Goal: Task Accomplishment & Management: Complete application form

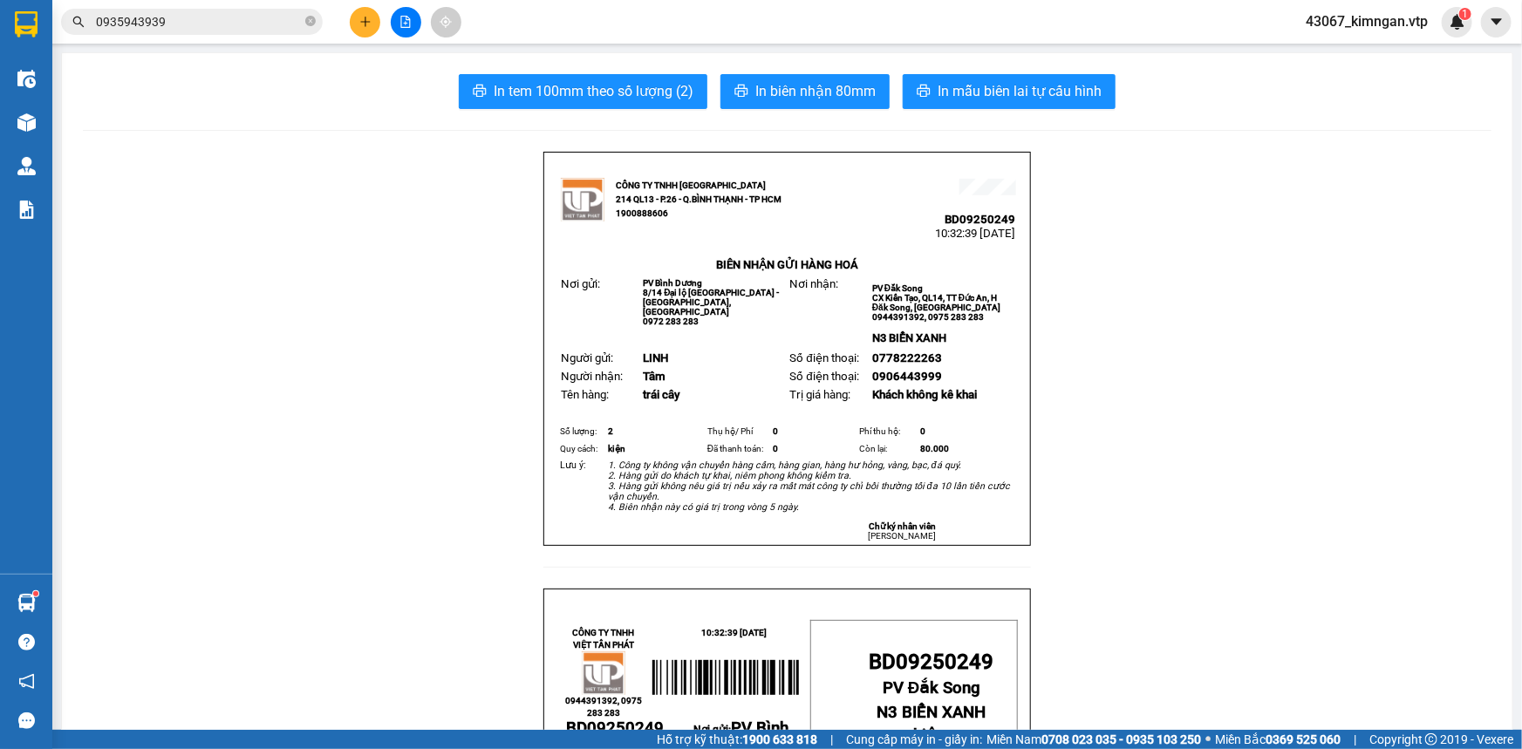
click at [362, 33] on button at bounding box center [365, 22] width 31 height 31
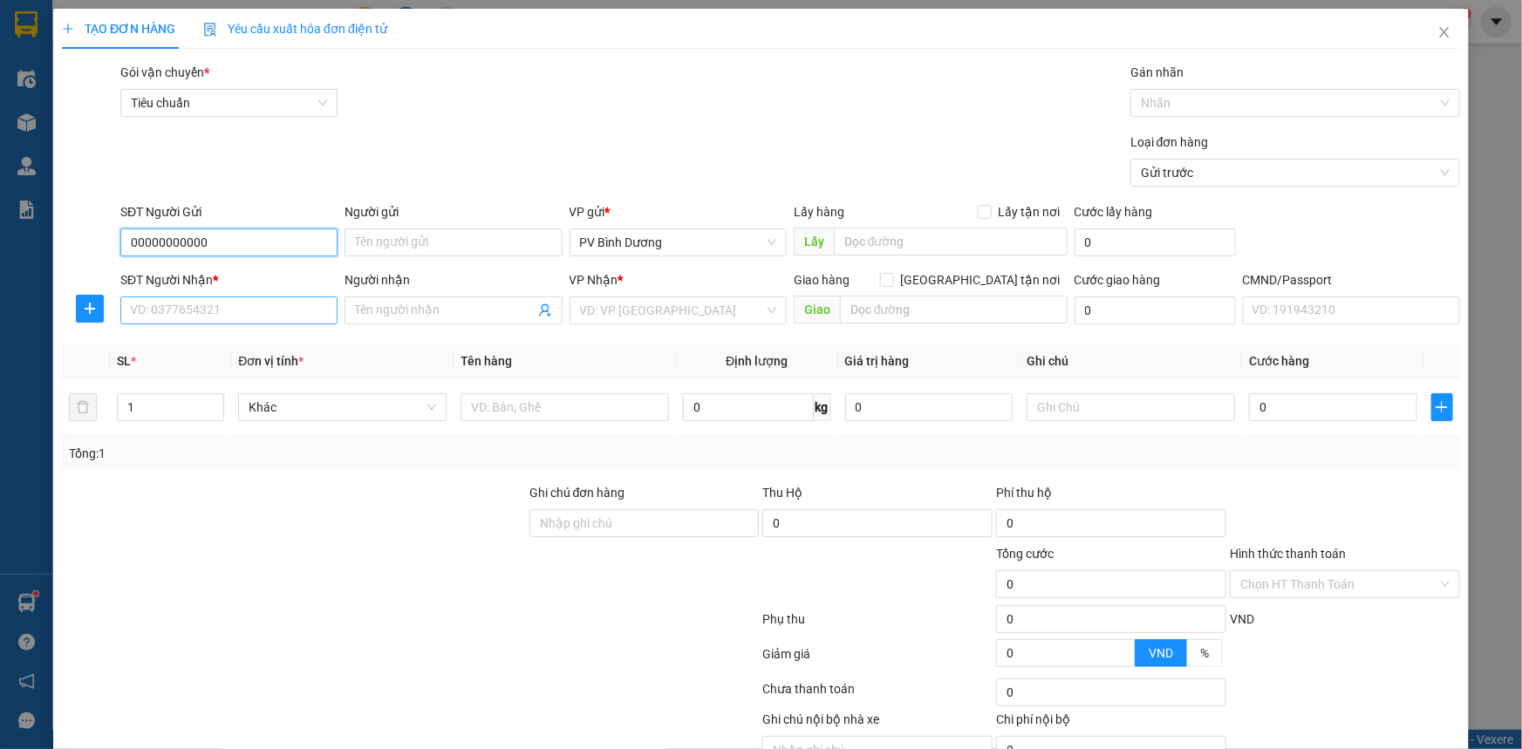
type input "00000000000"
click at [134, 297] on body "Kết quả tìm kiếm ( 0 ) Bộ lọc No Data 0935943939 43067_kimngan.vtp 1 Điều hành …" at bounding box center [761, 374] width 1522 height 749
click at [156, 298] on input "SĐT Người Nhận *" at bounding box center [228, 311] width 217 height 28
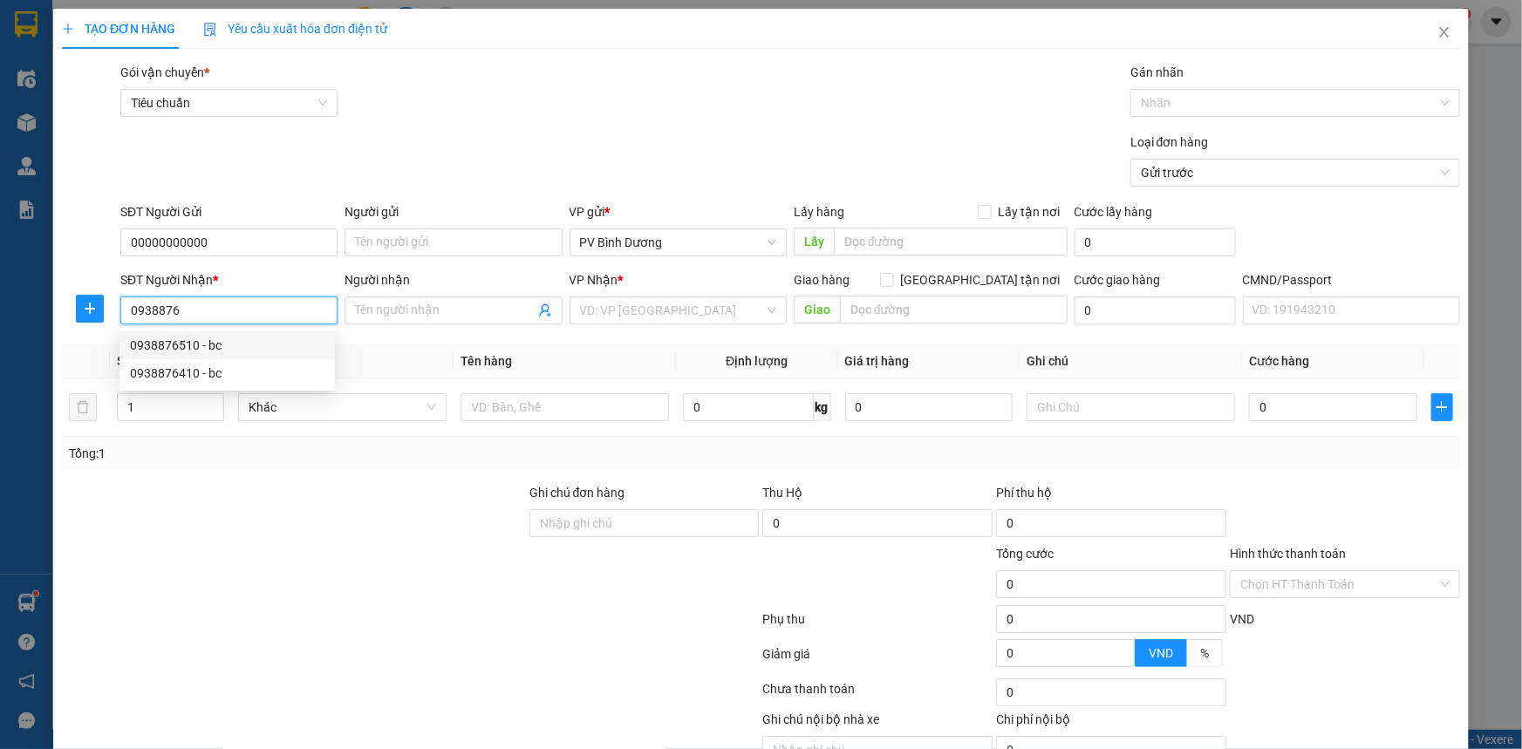
click at [183, 347] on div "0938876510 - bc" at bounding box center [227, 345] width 195 height 19
type input "0938876510"
type input "bc"
type input "ĐƯỜNG ĐÔI"
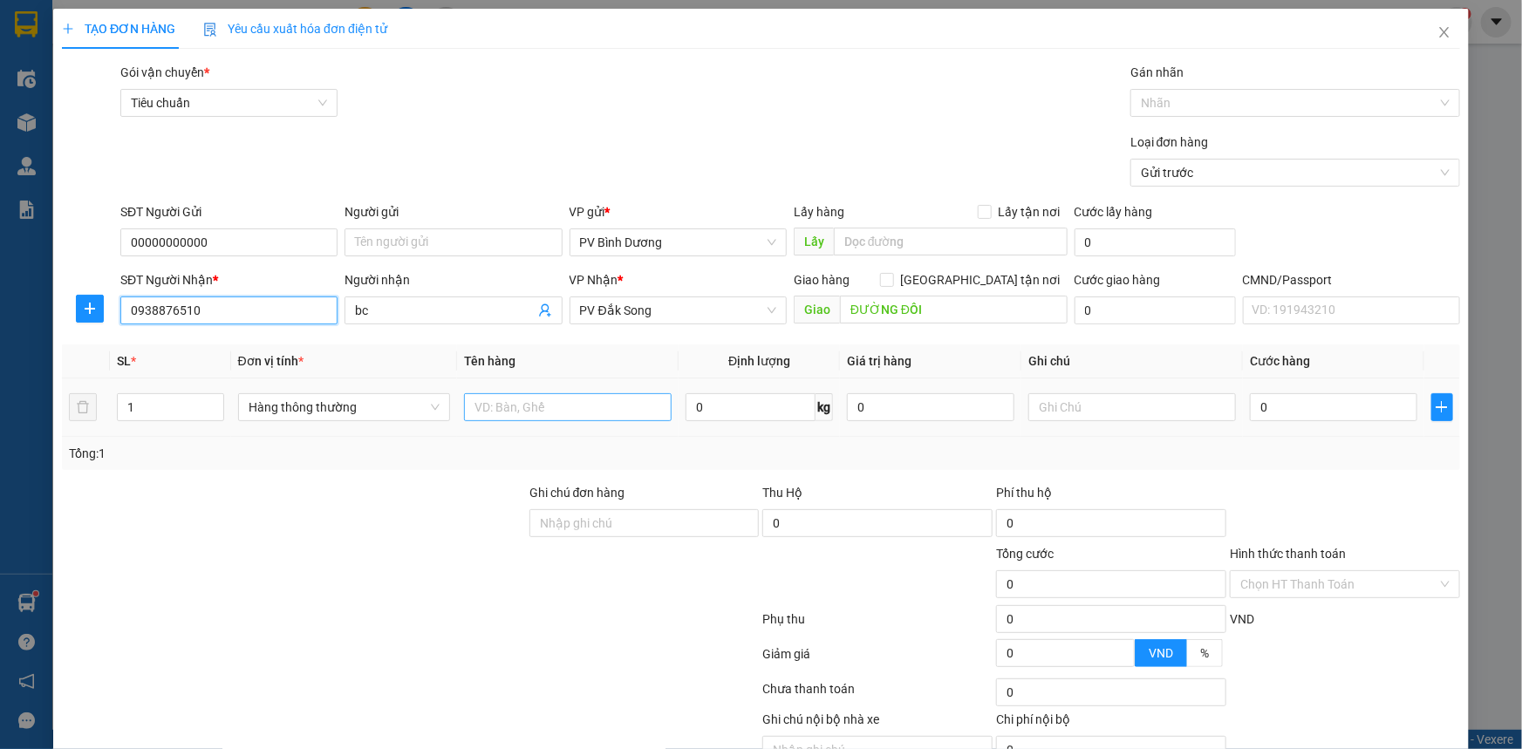
type input "0938876510"
click at [551, 408] on input "text" at bounding box center [568, 407] width 208 height 28
type input "bc"
click at [1056, 393] on input "text" at bounding box center [1133, 407] width 208 height 28
type input "bao"
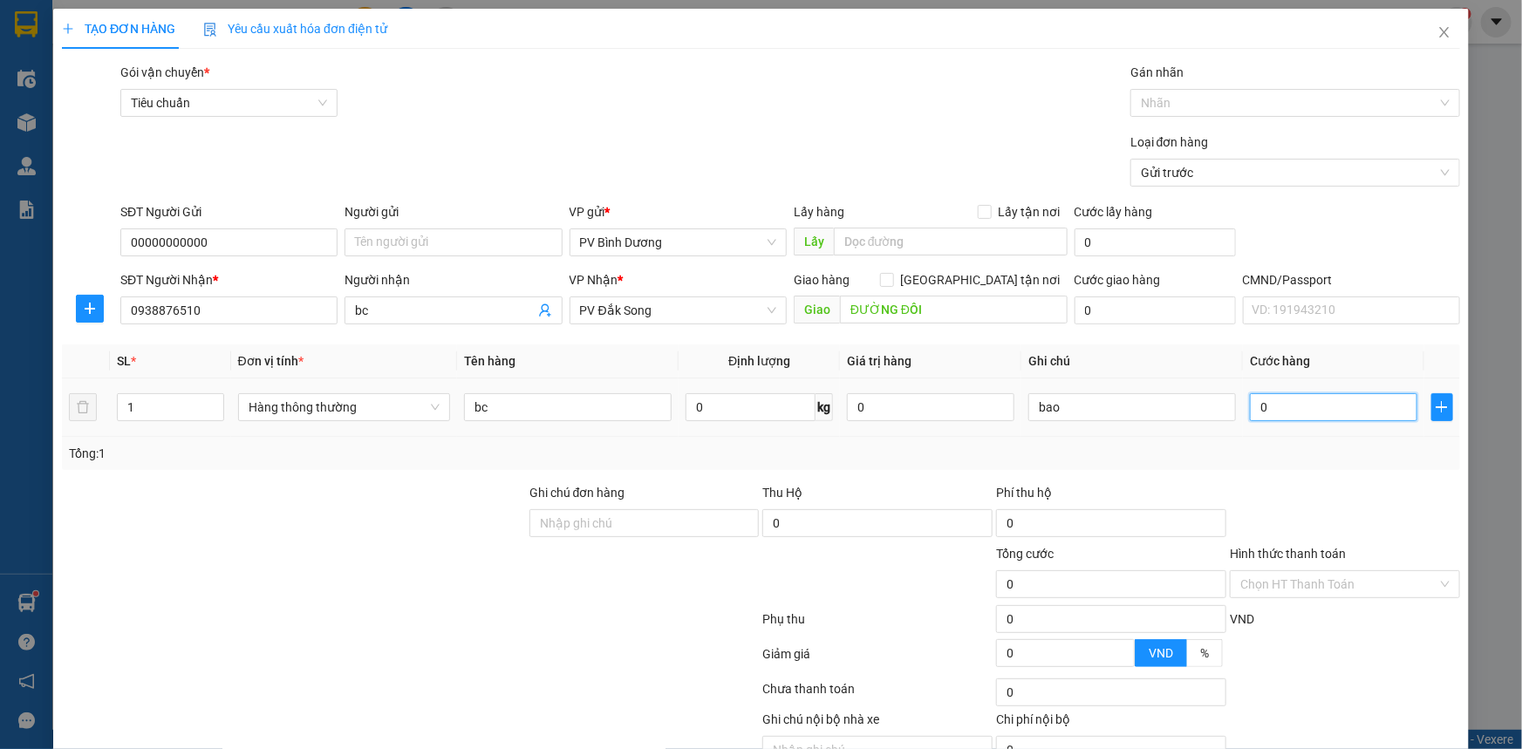
click at [1309, 415] on input "0" at bounding box center [1334, 407] width 168 height 28
type input "4"
type input "40"
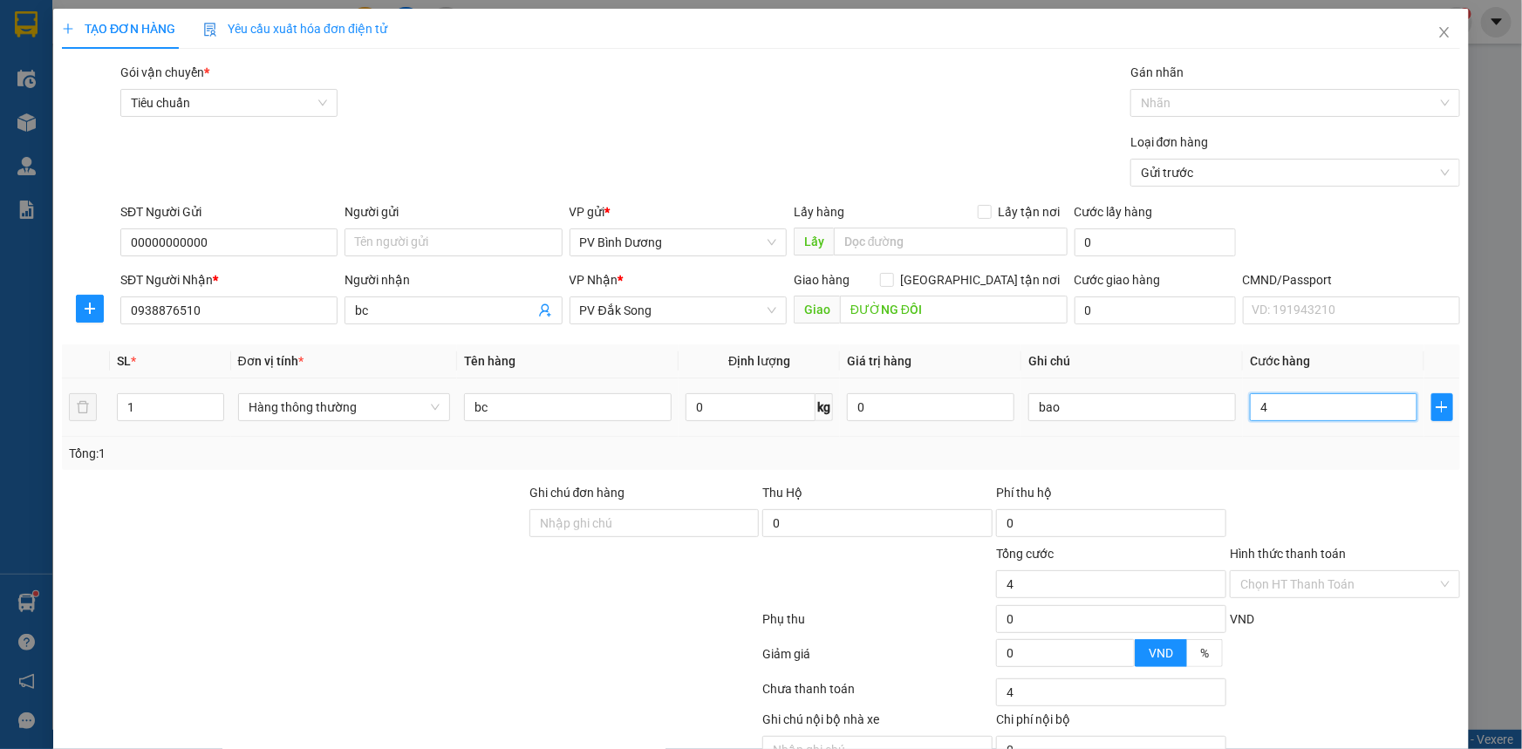
type input "40"
type input "400"
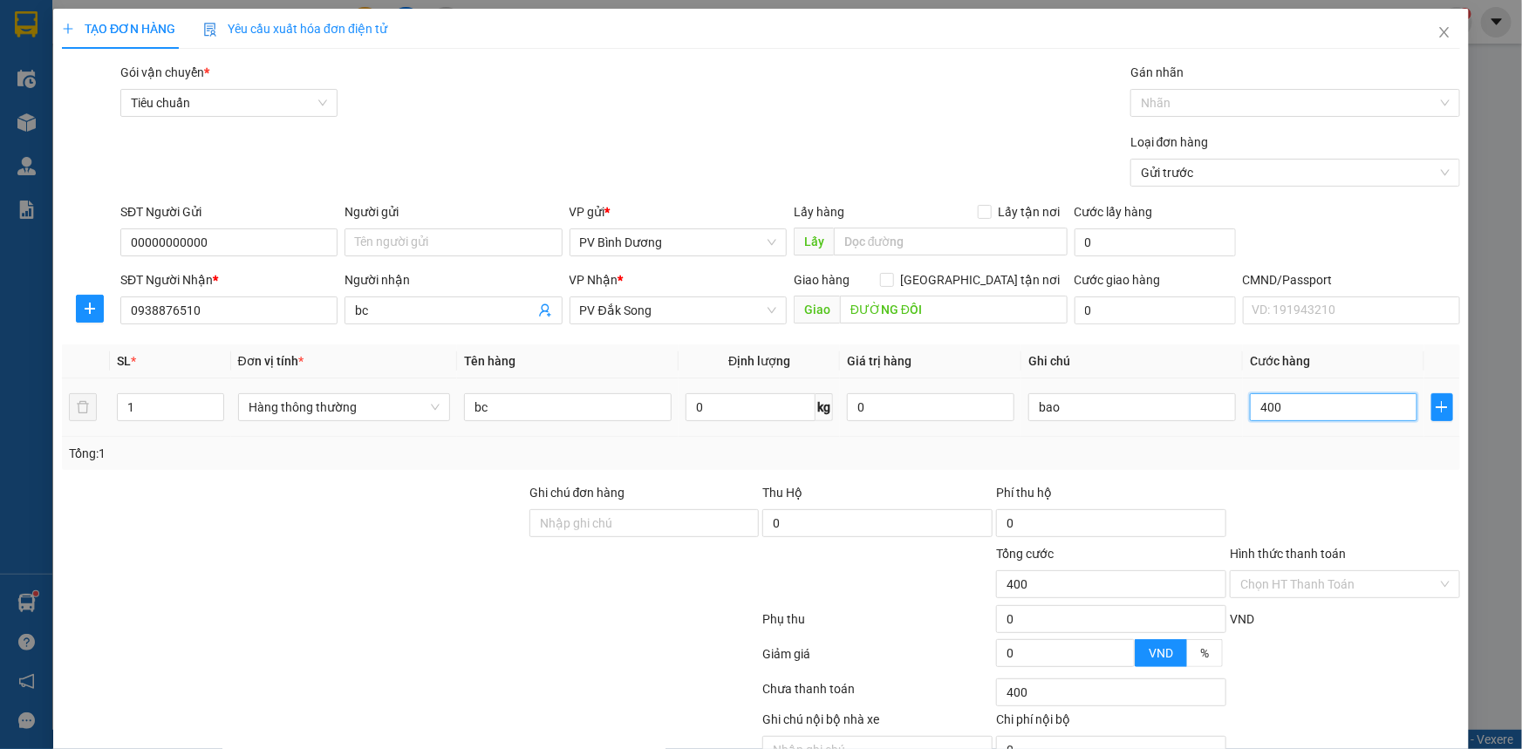
type input "4.000"
type input "40.000"
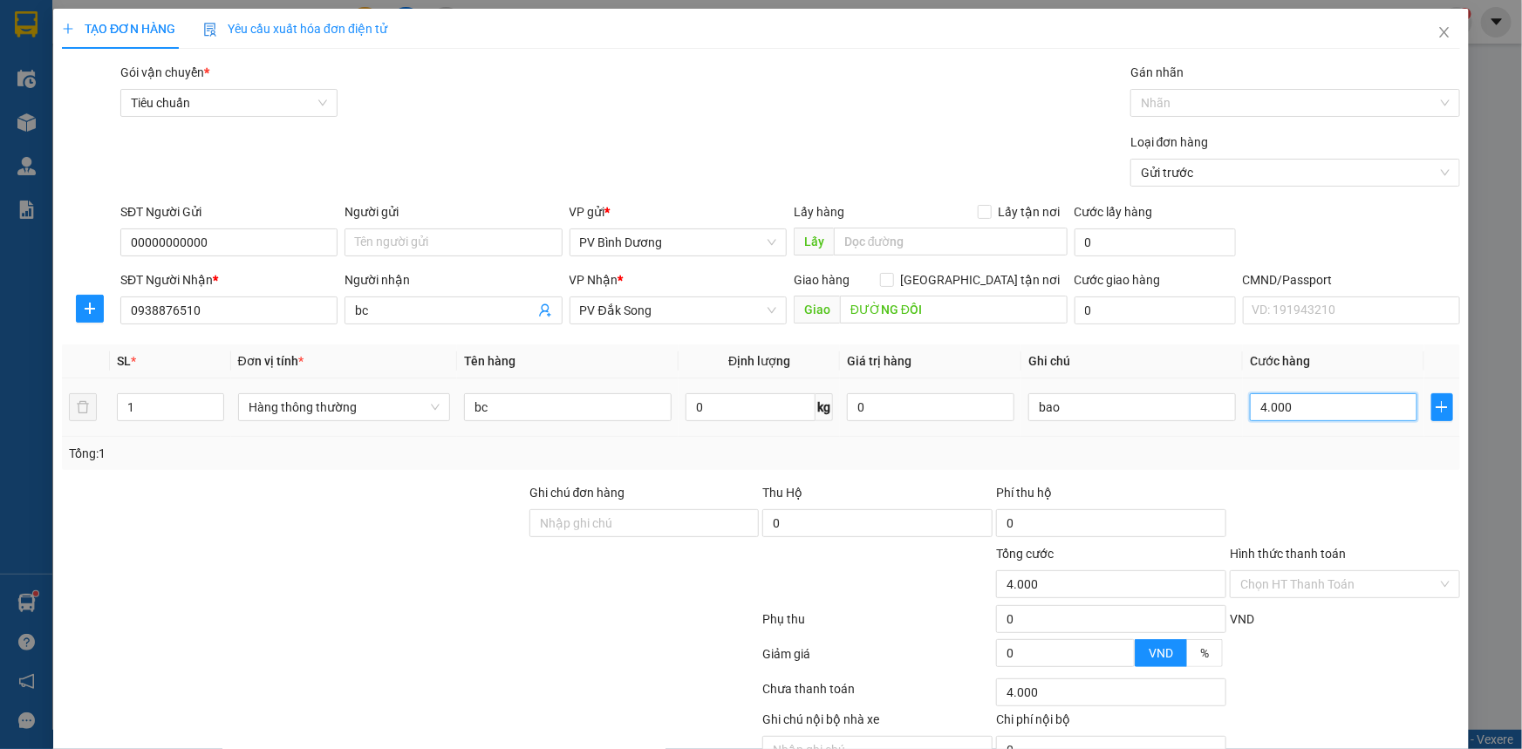
type input "40.000"
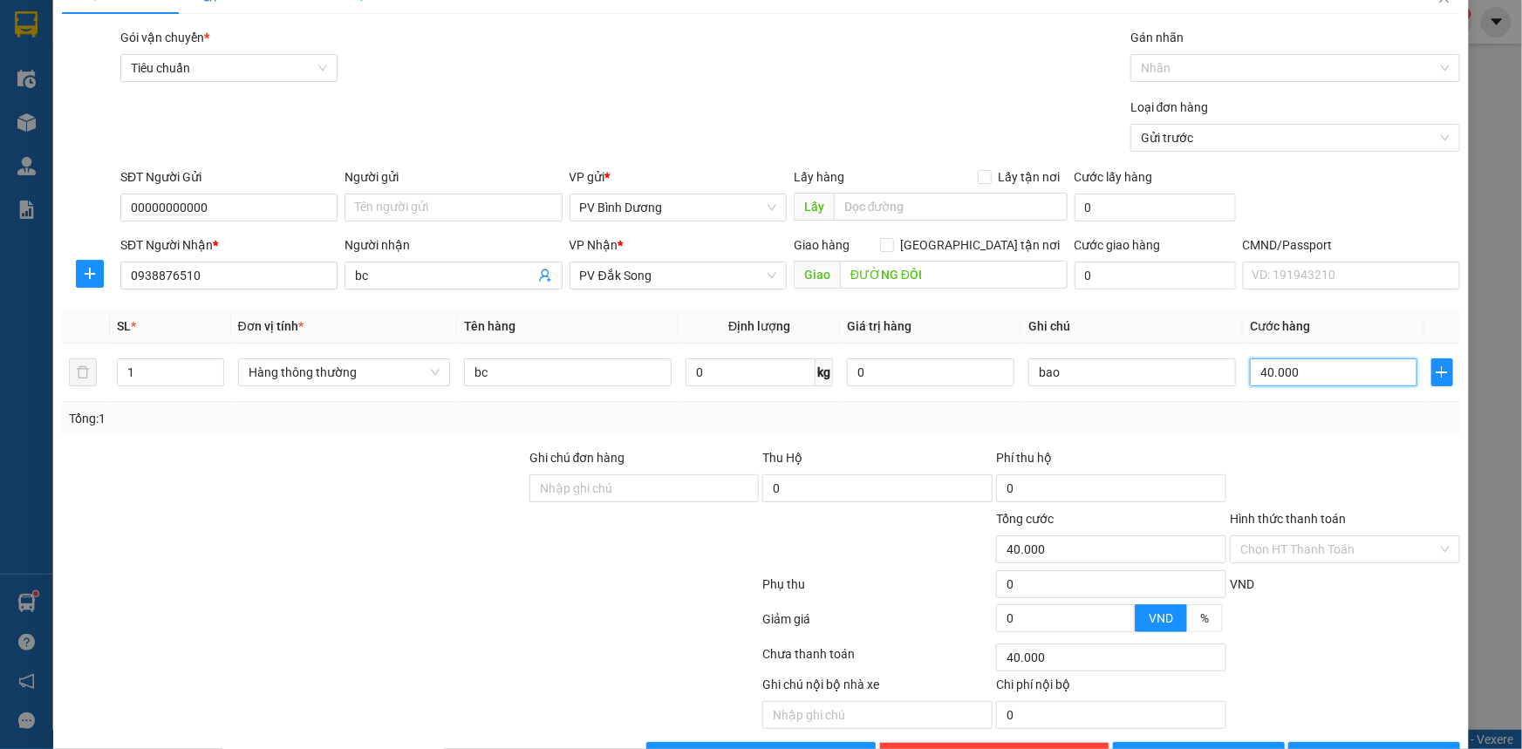
scroll to position [88, 0]
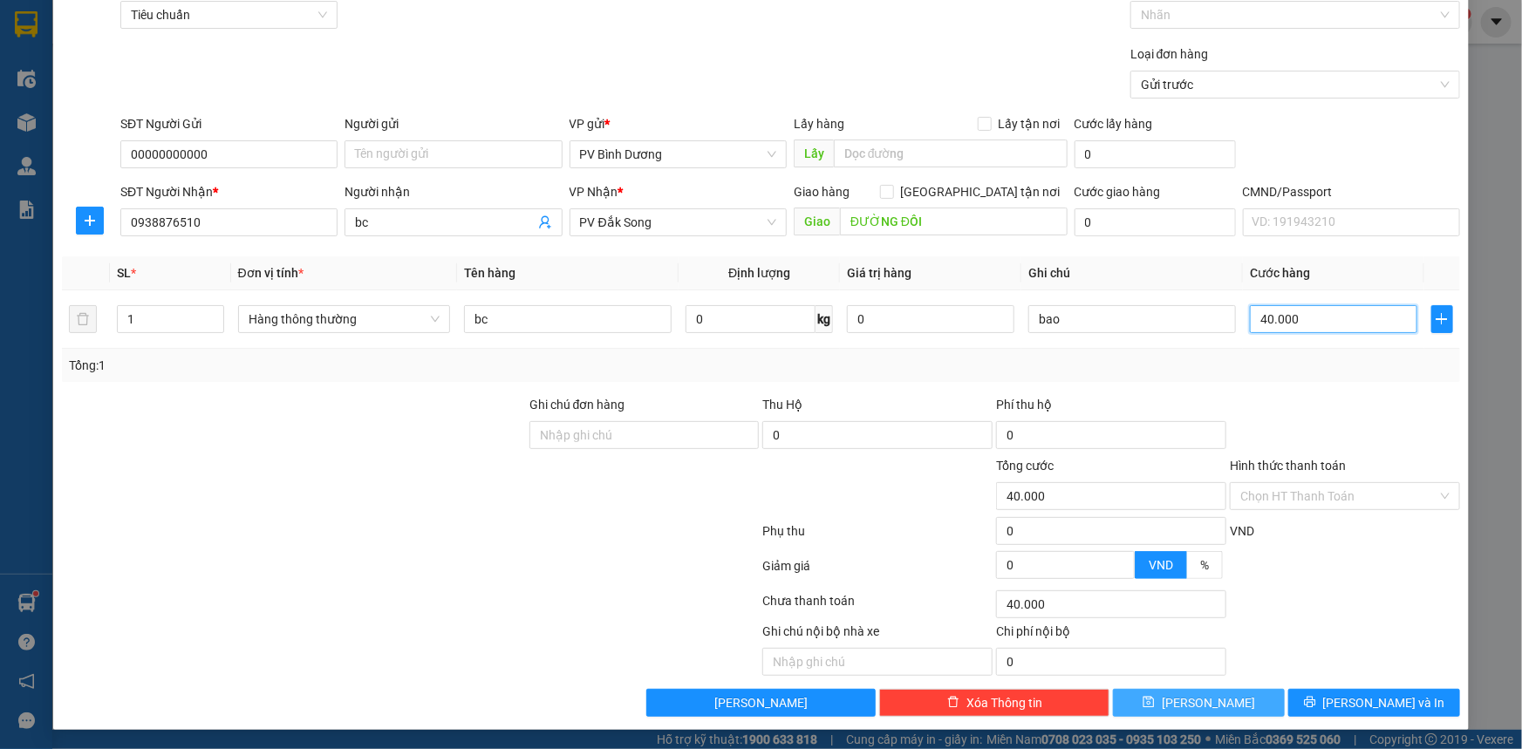
type input "40.000"
click at [1195, 698] on span "[PERSON_NAME]" at bounding box center [1208, 703] width 93 height 19
type input "0"
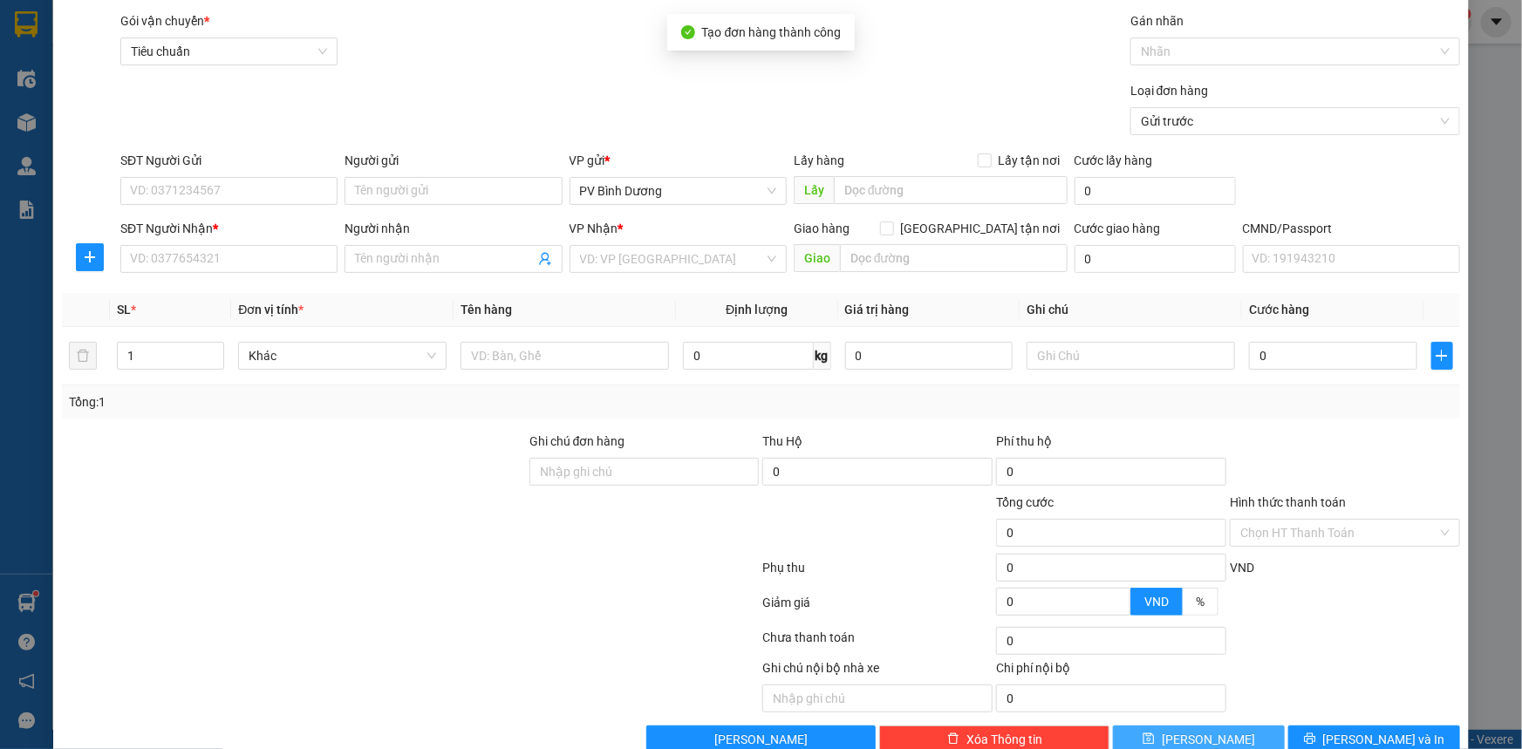
scroll to position [0, 0]
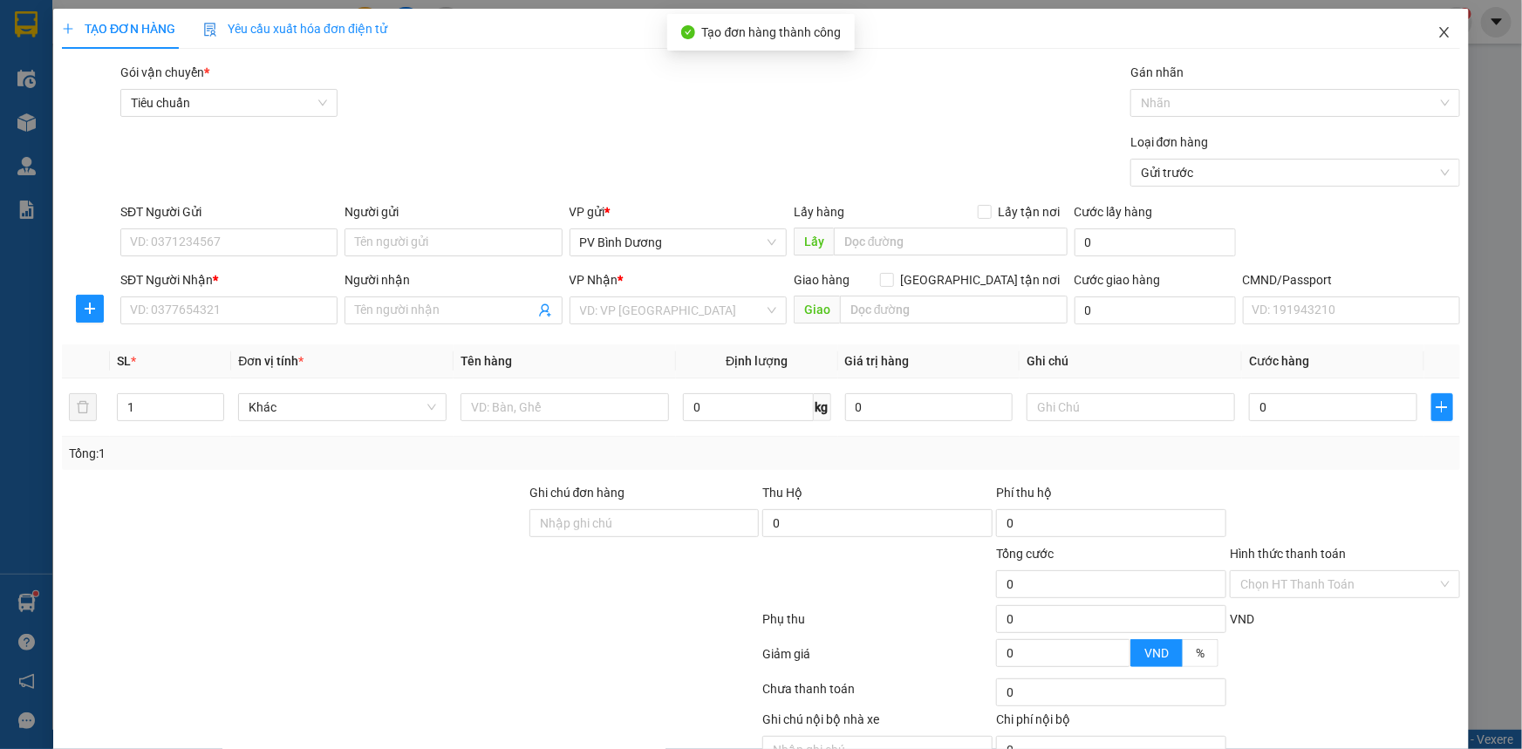
click at [1438, 37] on icon "close" at bounding box center [1445, 32] width 14 height 14
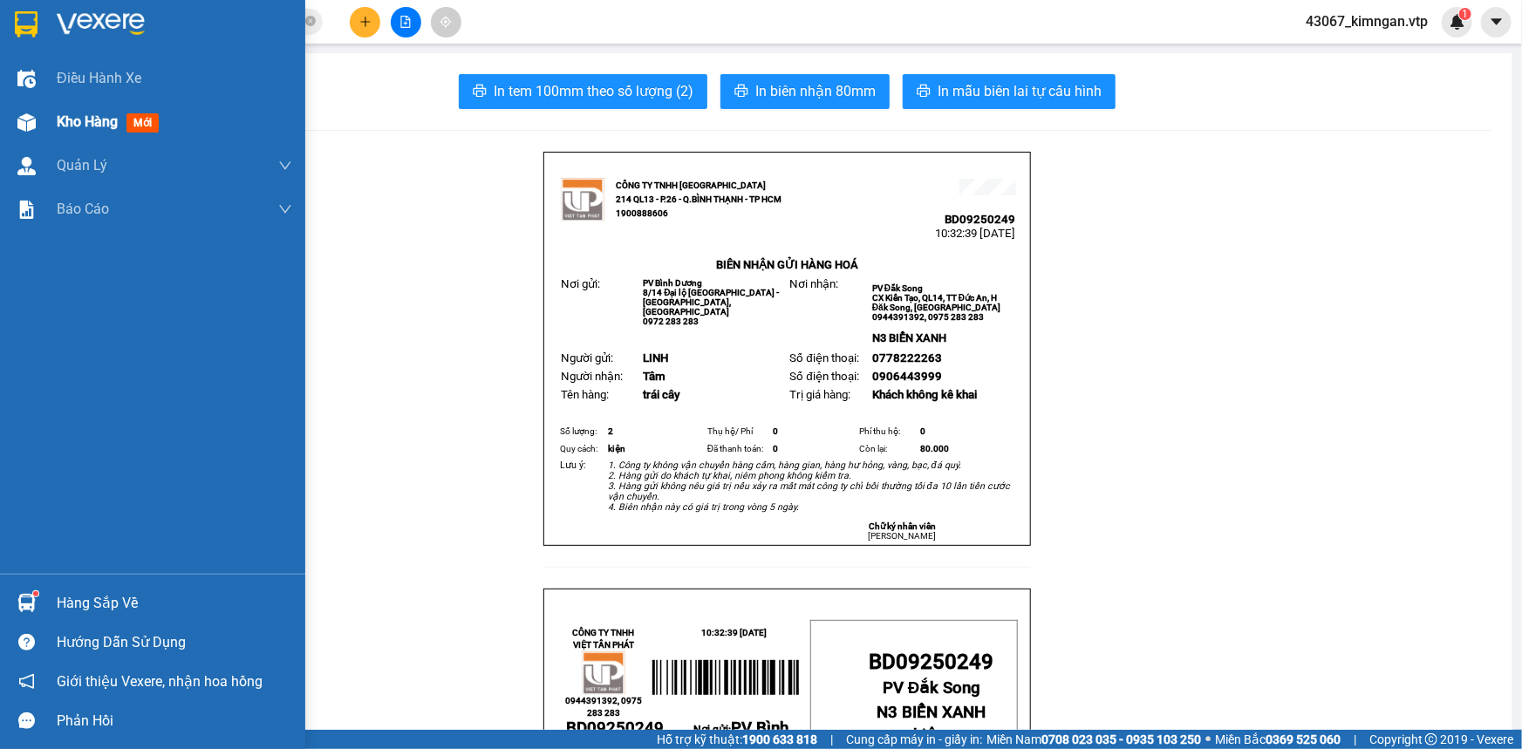
click at [49, 120] on div "Kho hàng mới" at bounding box center [152, 122] width 305 height 44
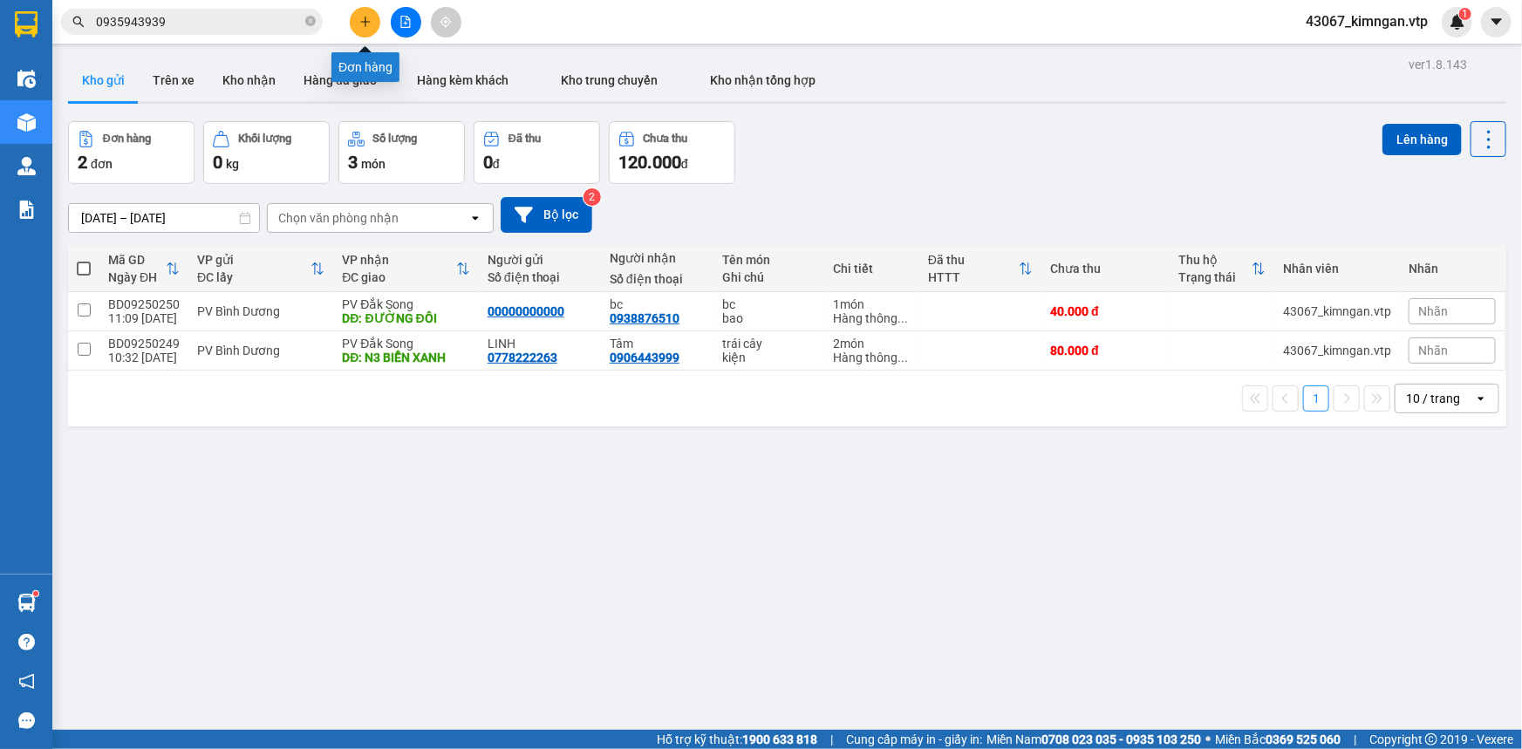
click at [365, 9] on button at bounding box center [365, 22] width 31 height 31
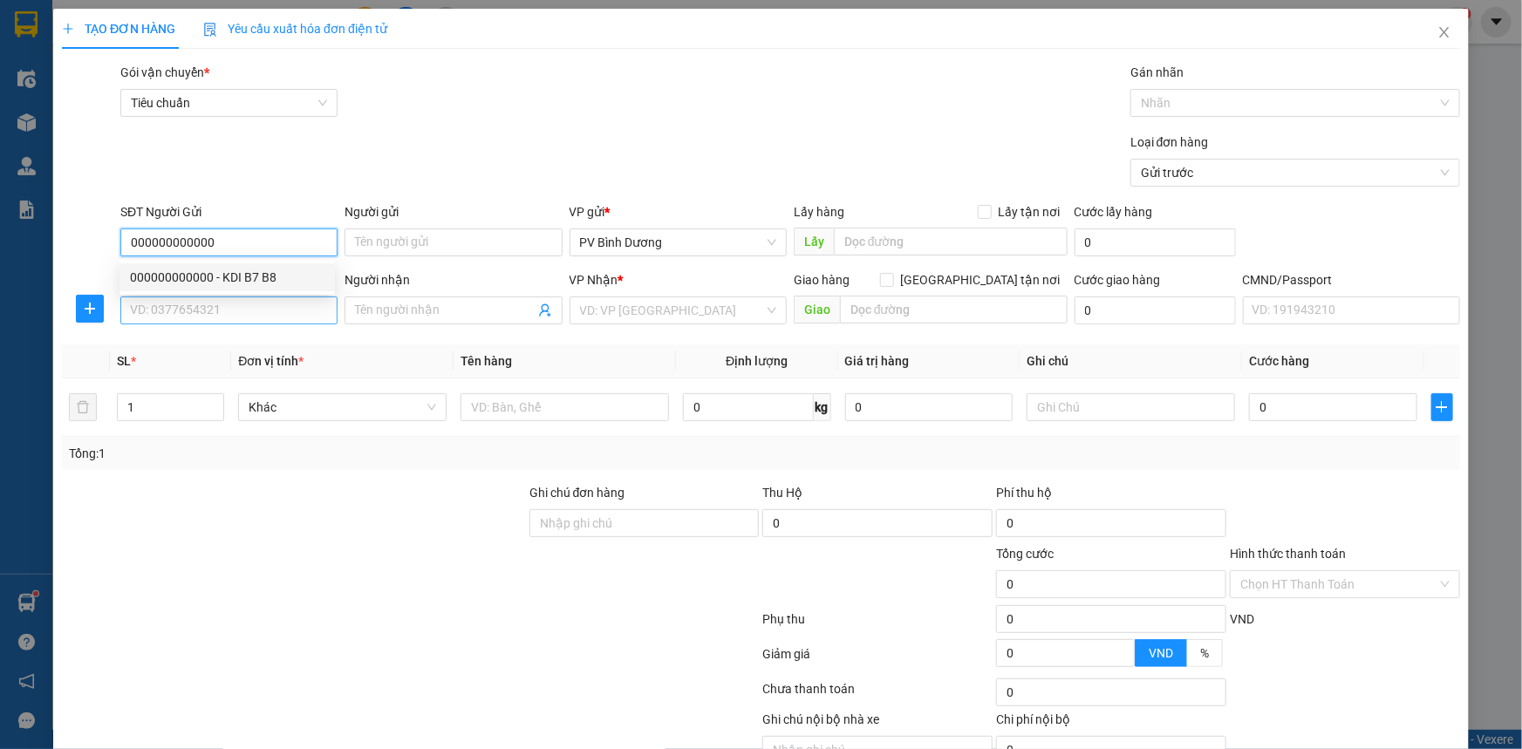
type input "000000000000"
click at [166, 320] on input "SĐT Người Nhận *" at bounding box center [228, 311] width 217 height 28
type input "0963510051"
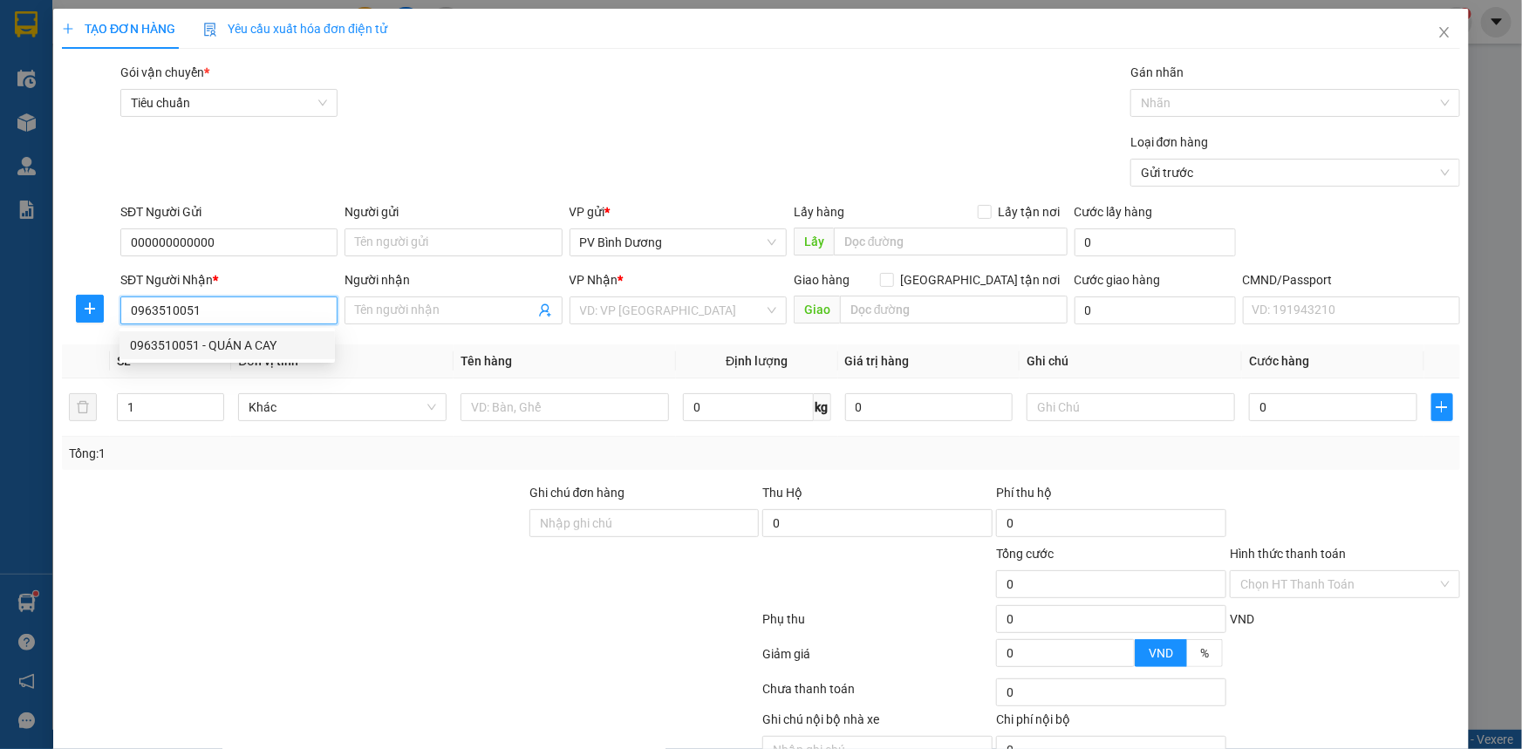
click at [185, 345] on div "0963510051 - QUÁN A CAY" at bounding box center [227, 345] width 195 height 19
type input "QUÁN A CAY"
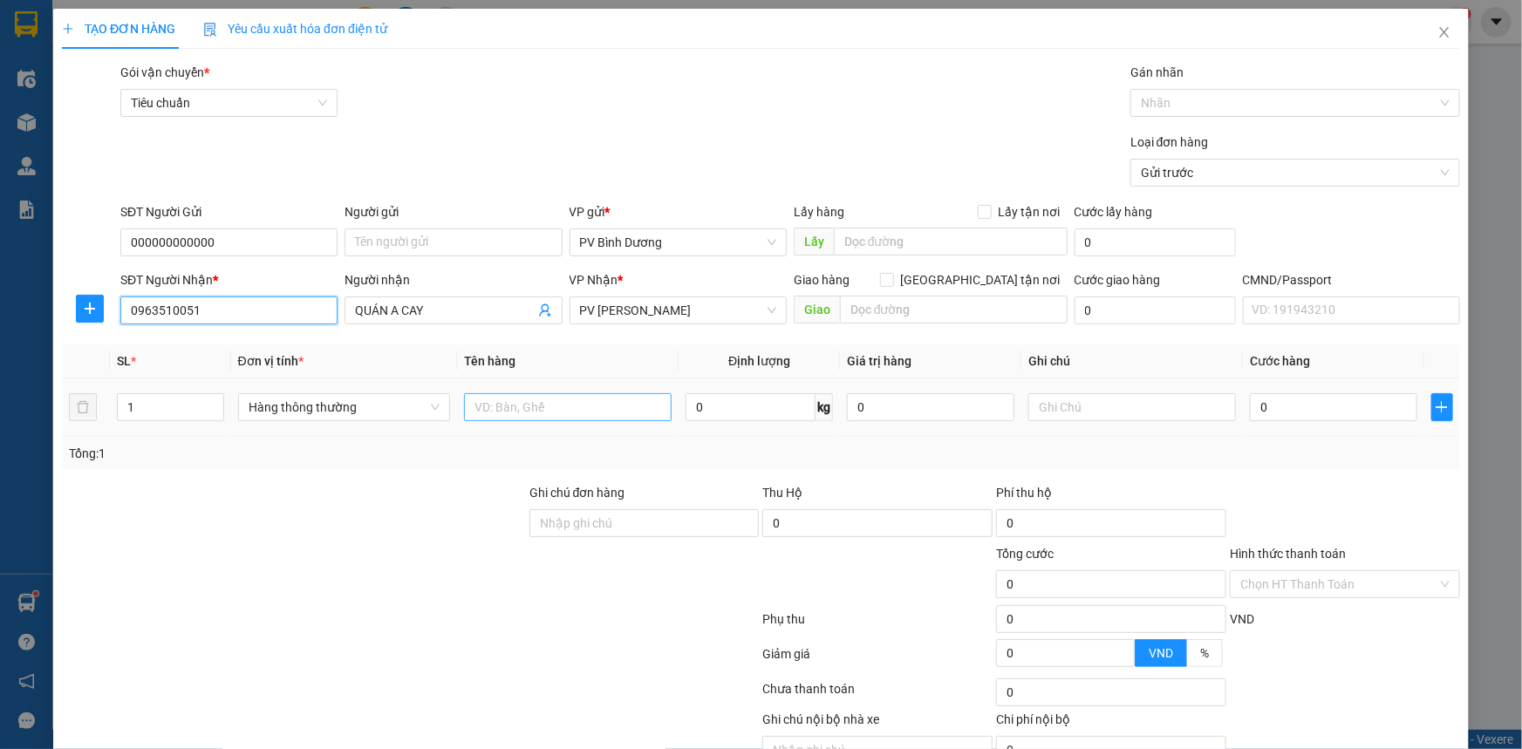
type input "0963510051"
click at [537, 410] on input "text" at bounding box center [568, 407] width 208 height 28
click at [1113, 400] on input "text" at bounding box center [1133, 407] width 208 height 28
click at [465, 437] on div "SL * Đơn vị tính * Tên hàng Định lượng Giá trị hàng Ghi chú Cước hàng 1 Hàng th…" at bounding box center [761, 408] width 1398 height 126
type input "bc"
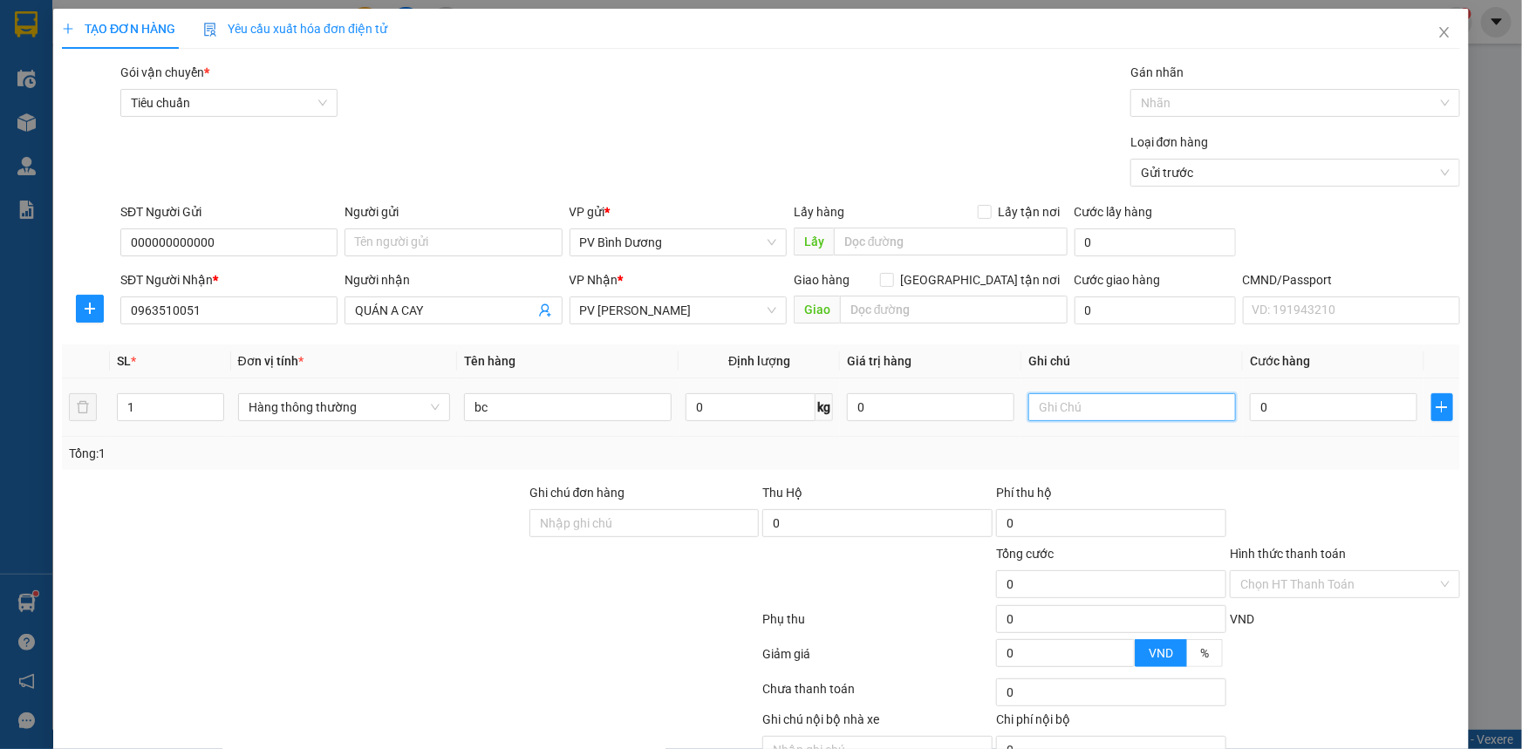
click at [1159, 419] on input "text" at bounding box center [1133, 407] width 208 height 28
type input "bao"
click at [1336, 400] on input "0" at bounding box center [1334, 407] width 168 height 28
type input "5"
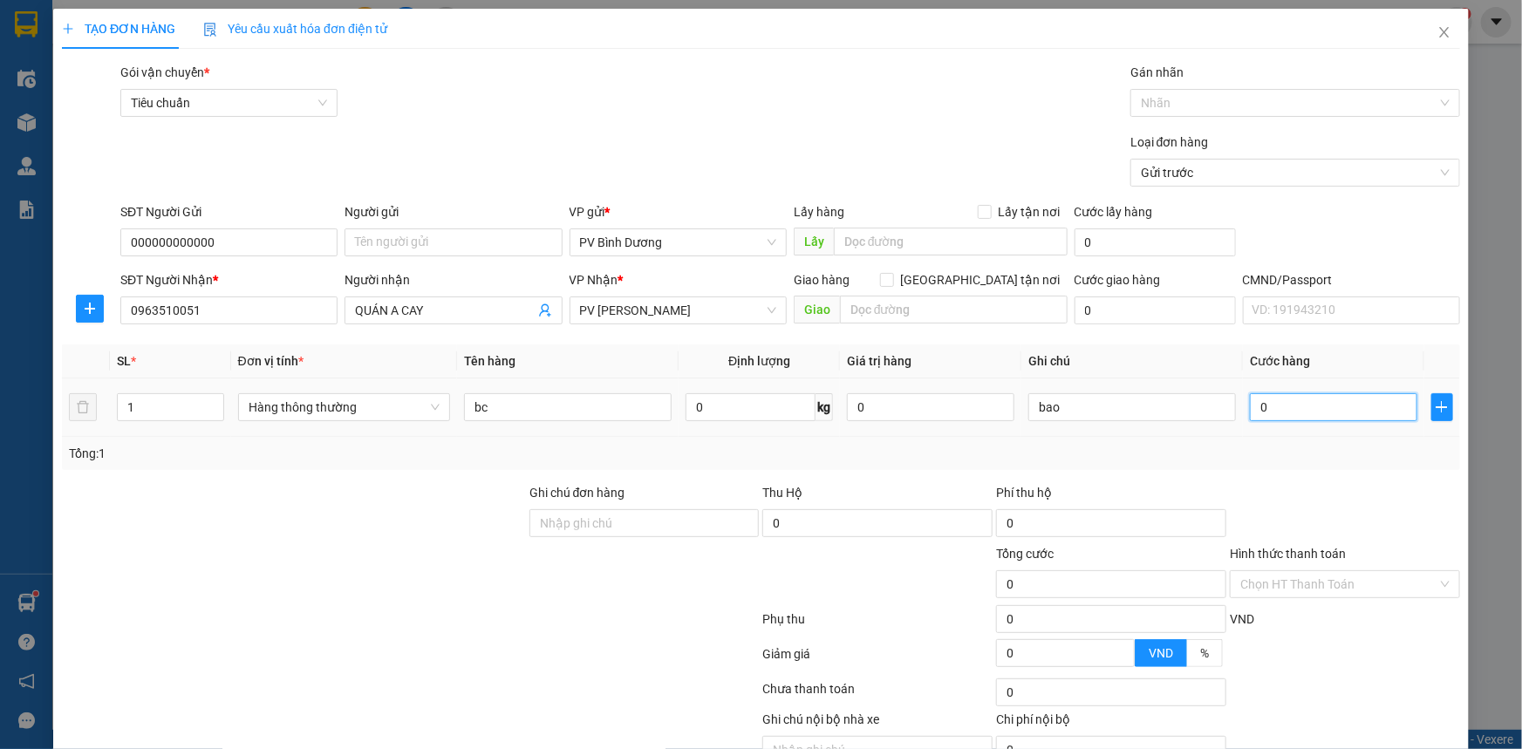
type input "5"
type input "50"
type input "500"
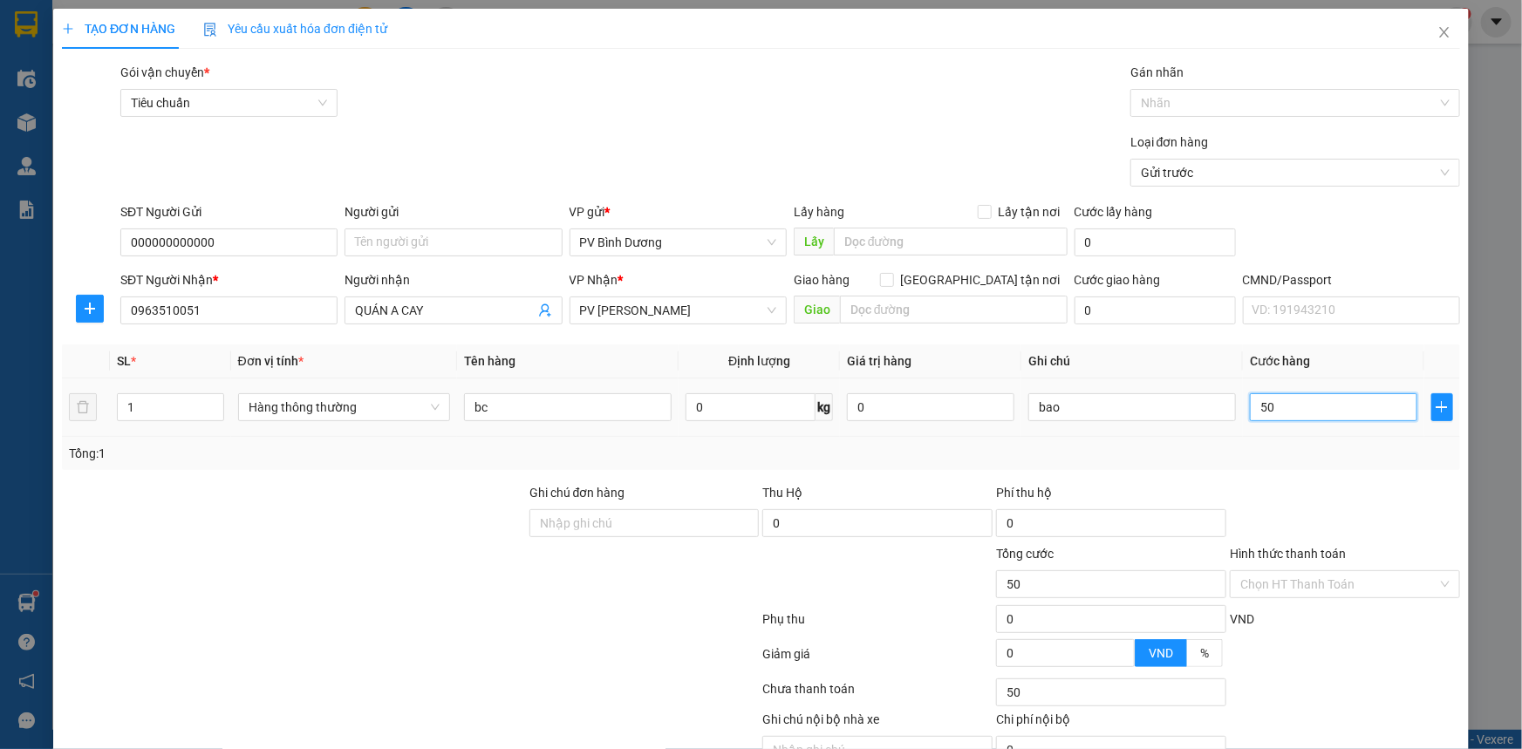
type input "500"
type input "5.000"
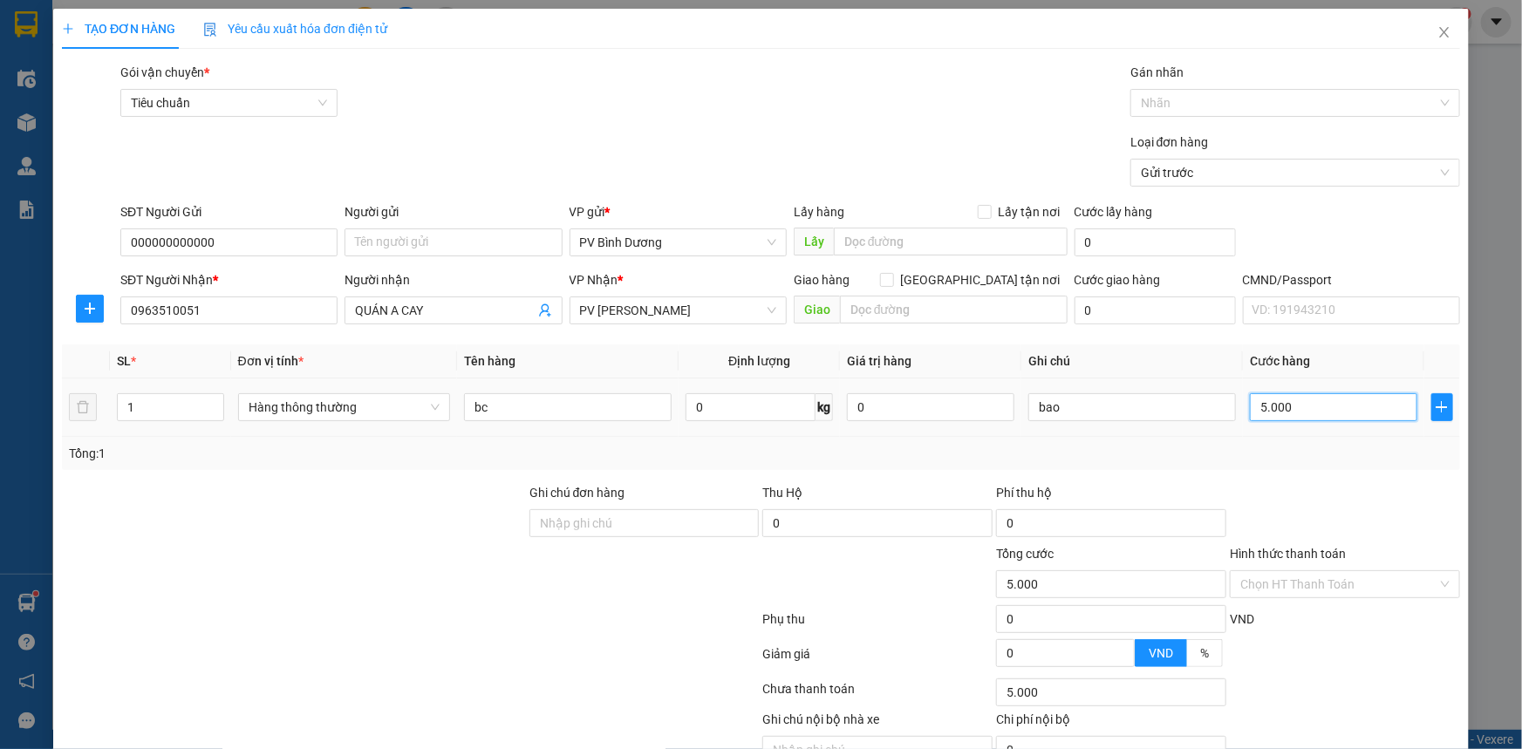
type input "50.000"
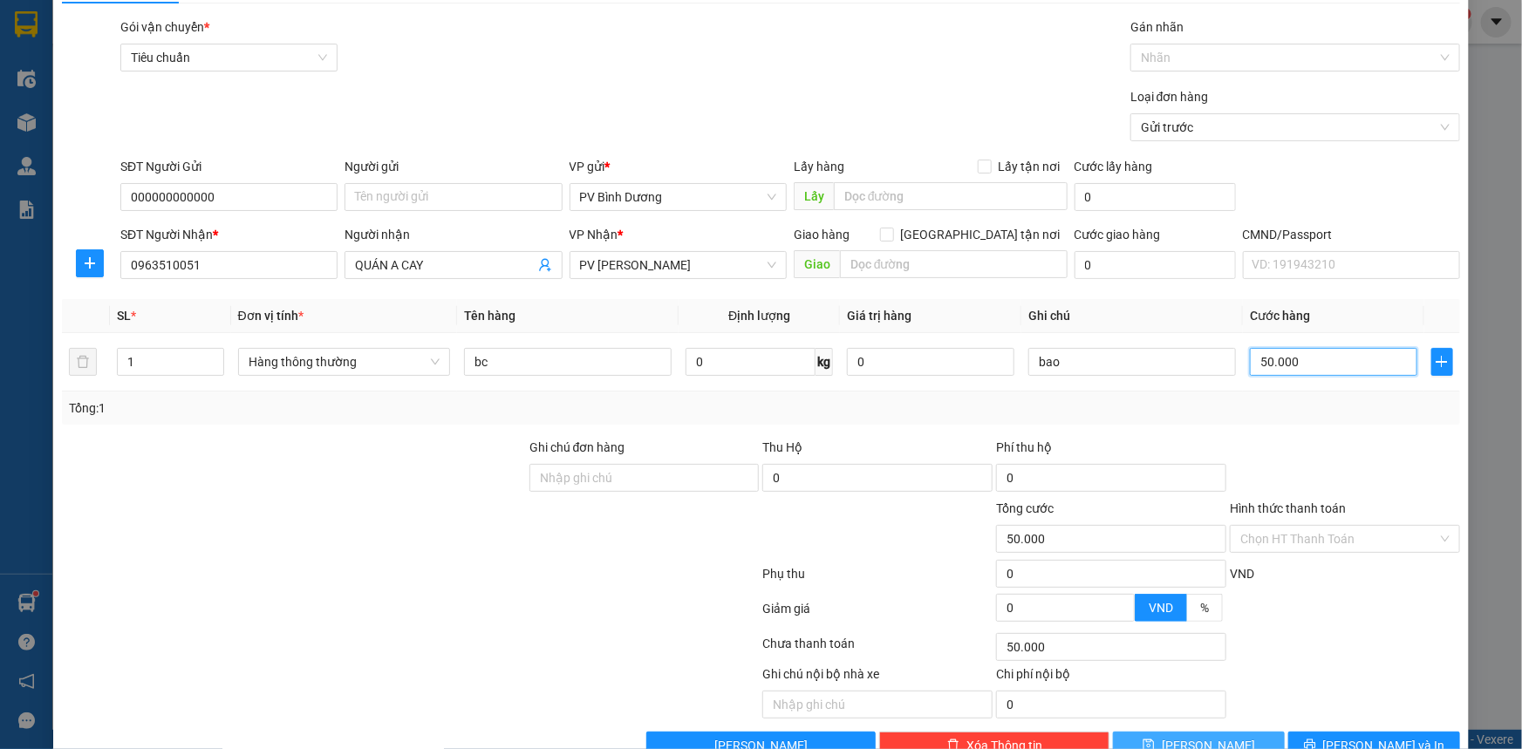
scroll to position [88, 0]
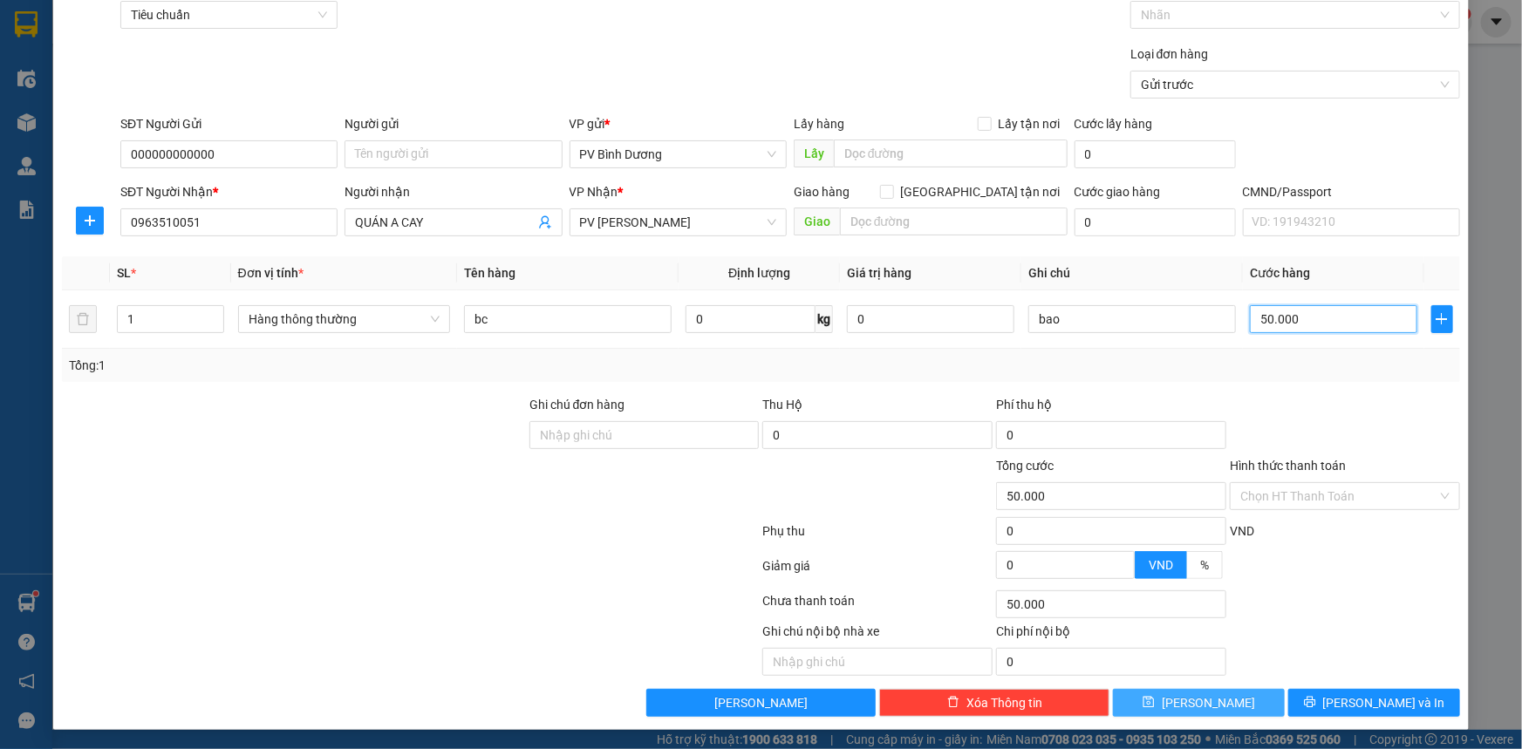
type input "50.000"
click at [1220, 701] on button "[PERSON_NAME]" at bounding box center [1199, 703] width 172 height 28
type input "0"
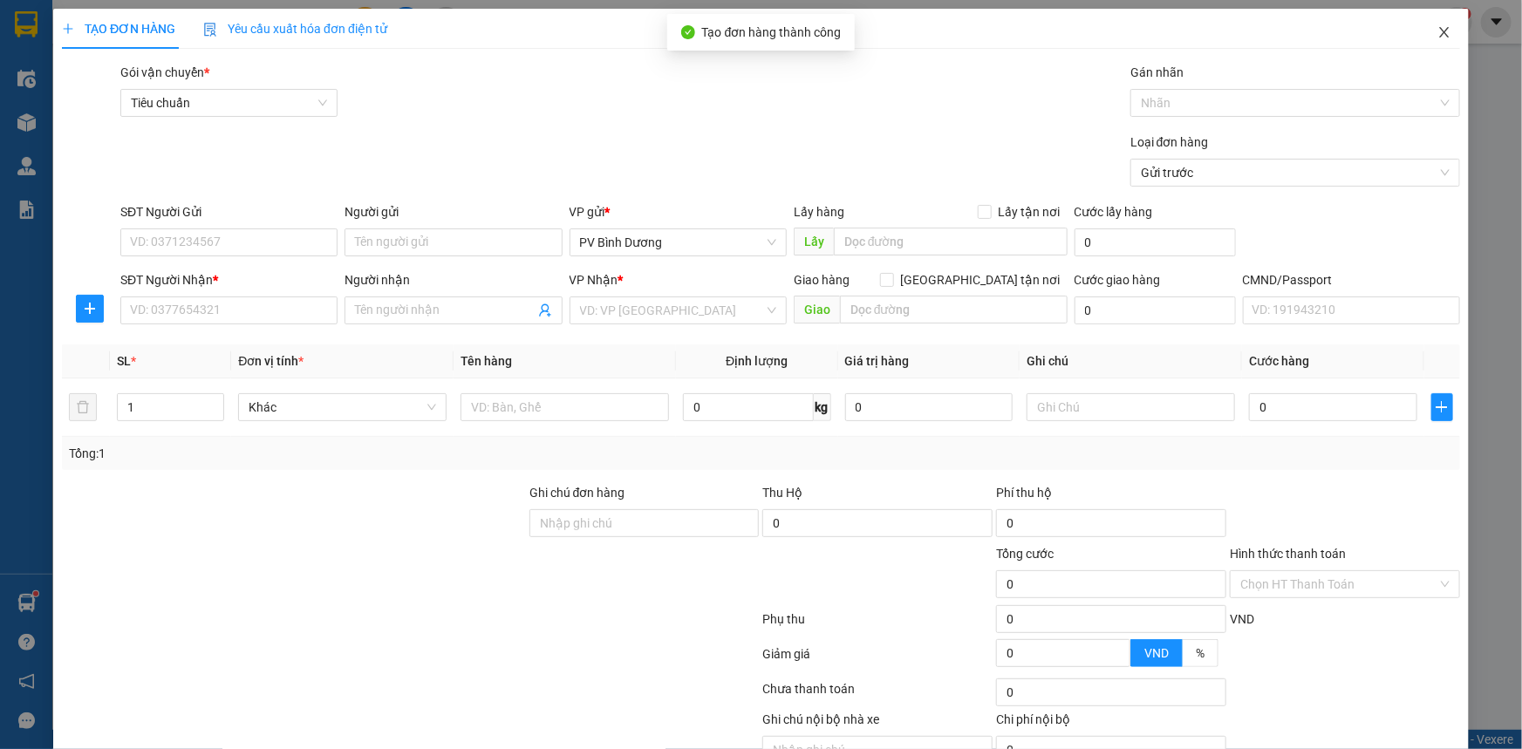
scroll to position [0, 0]
click at [1435, 43] on span "Close" at bounding box center [1444, 33] width 49 height 49
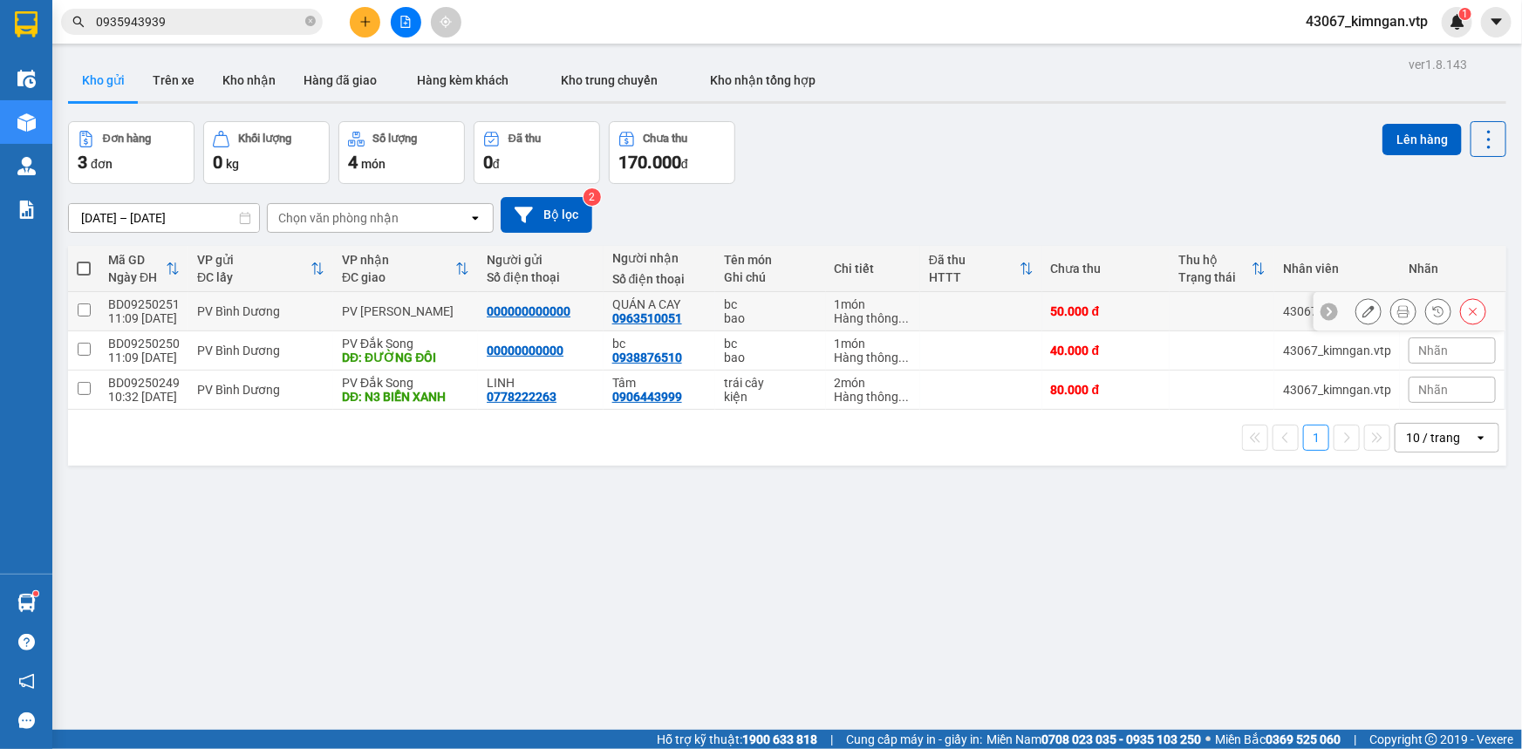
drag, startPoint x: 84, startPoint y: 304, endPoint x: 78, endPoint y: 345, distance: 41.5
click at [82, 305] on input "checkbox" at bounding box center [84, 310] width 13 height 13
checkbox input "true"
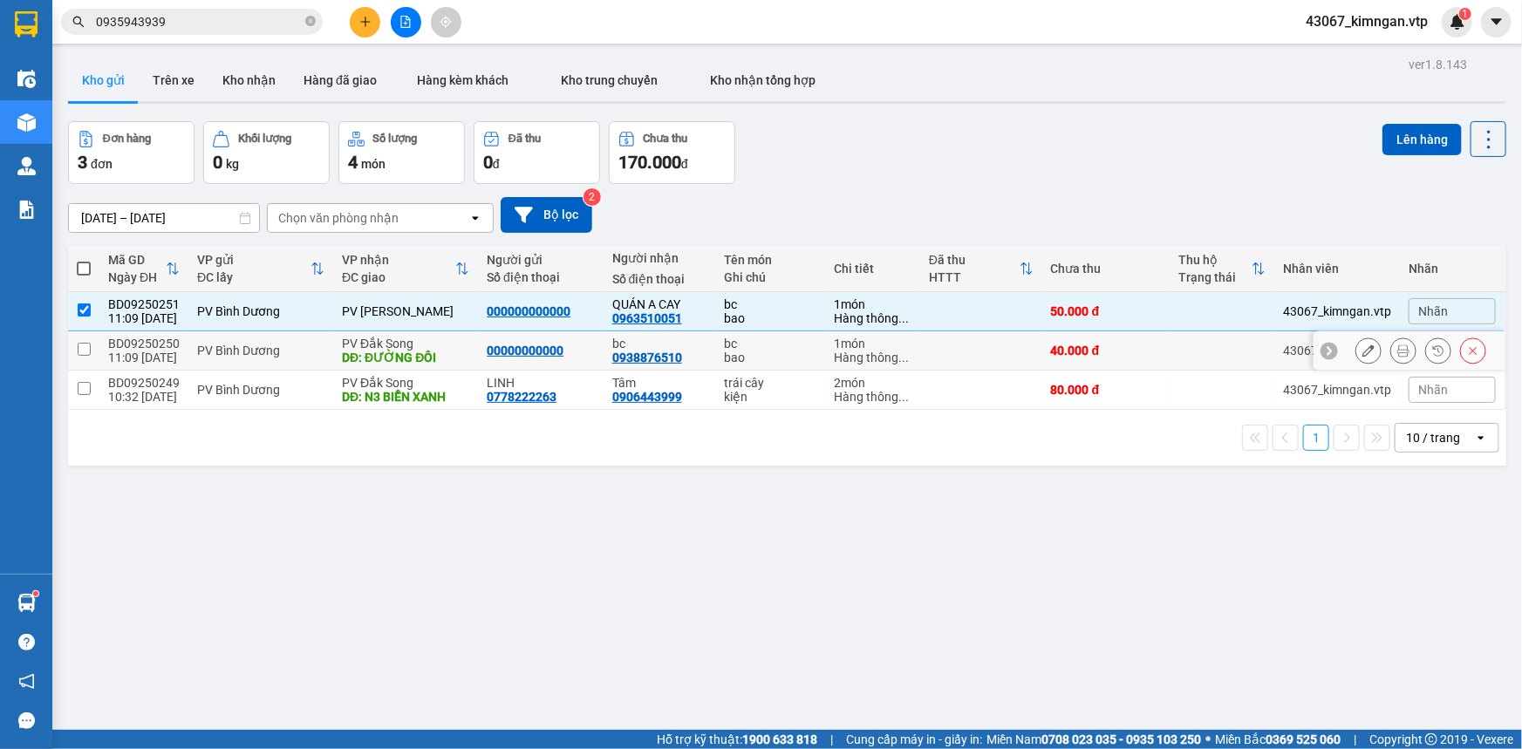
click at [78, 348] on input "checkbox" at bounding box center [84, 349] width 13 height 13
checkbox input "true"
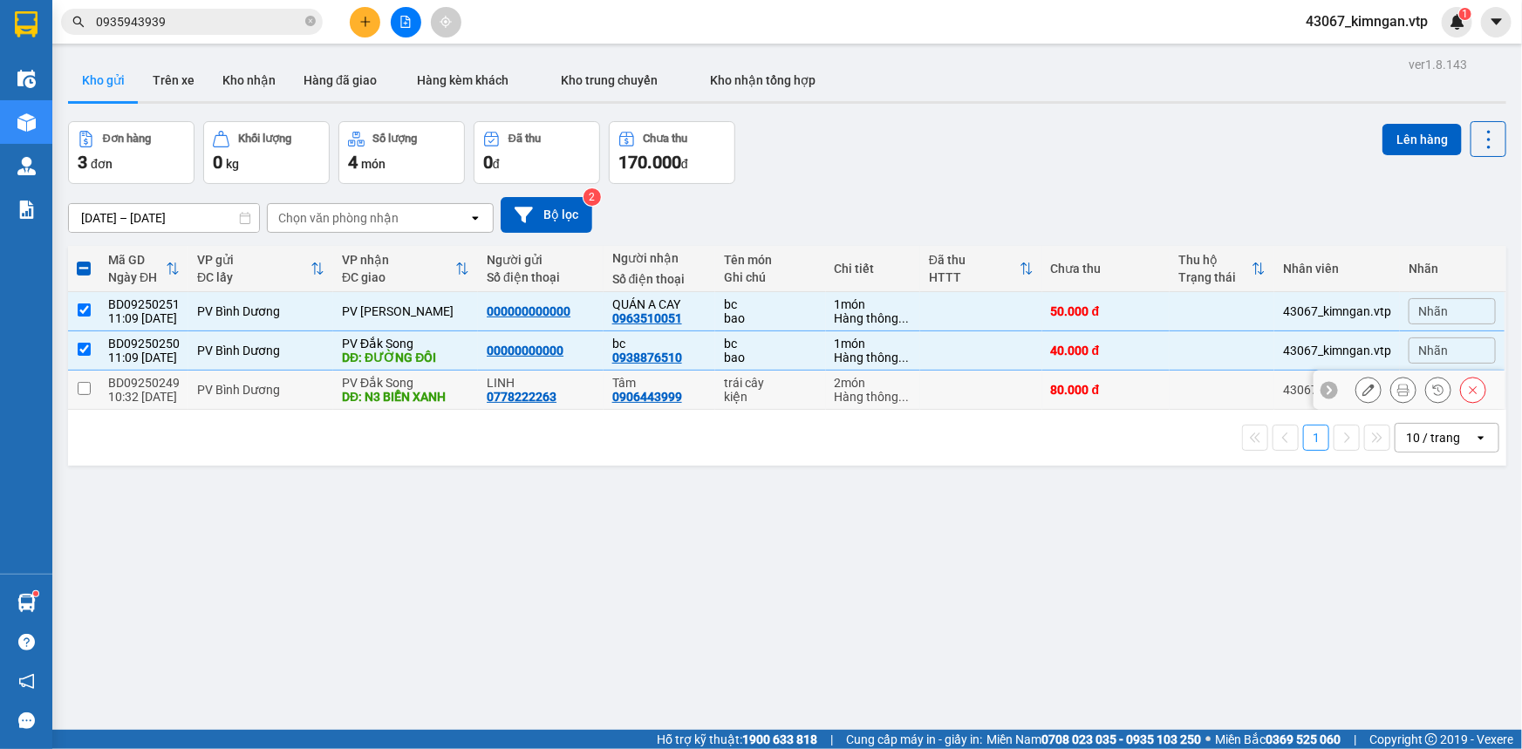
click at [79, 392] on input "checkbox" at bounding box center [84, 388] width 13 height 13
checkbox input "true"
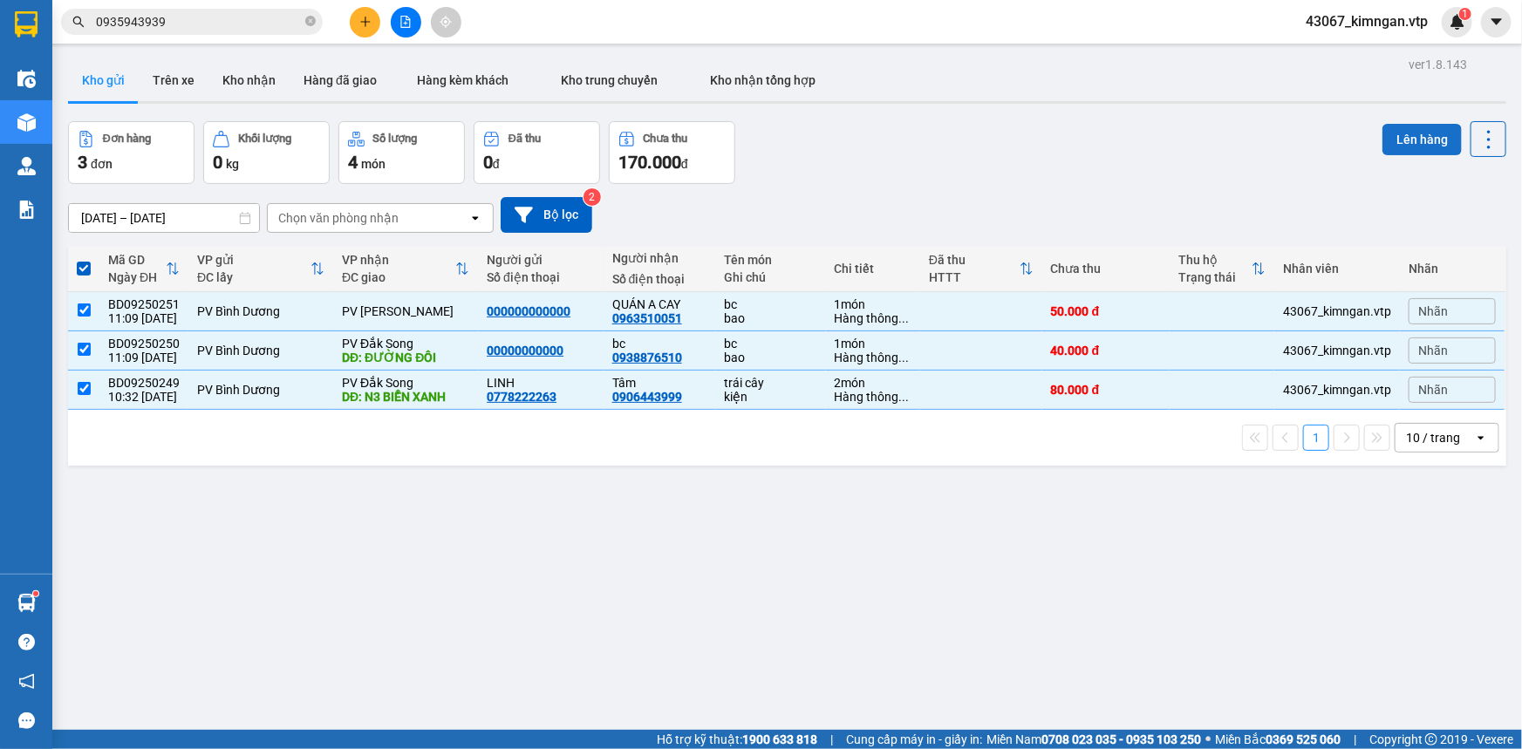
click at [1396, 135] on button "Lên hàng" at bounding box center [1422, 139] width 79 height 31
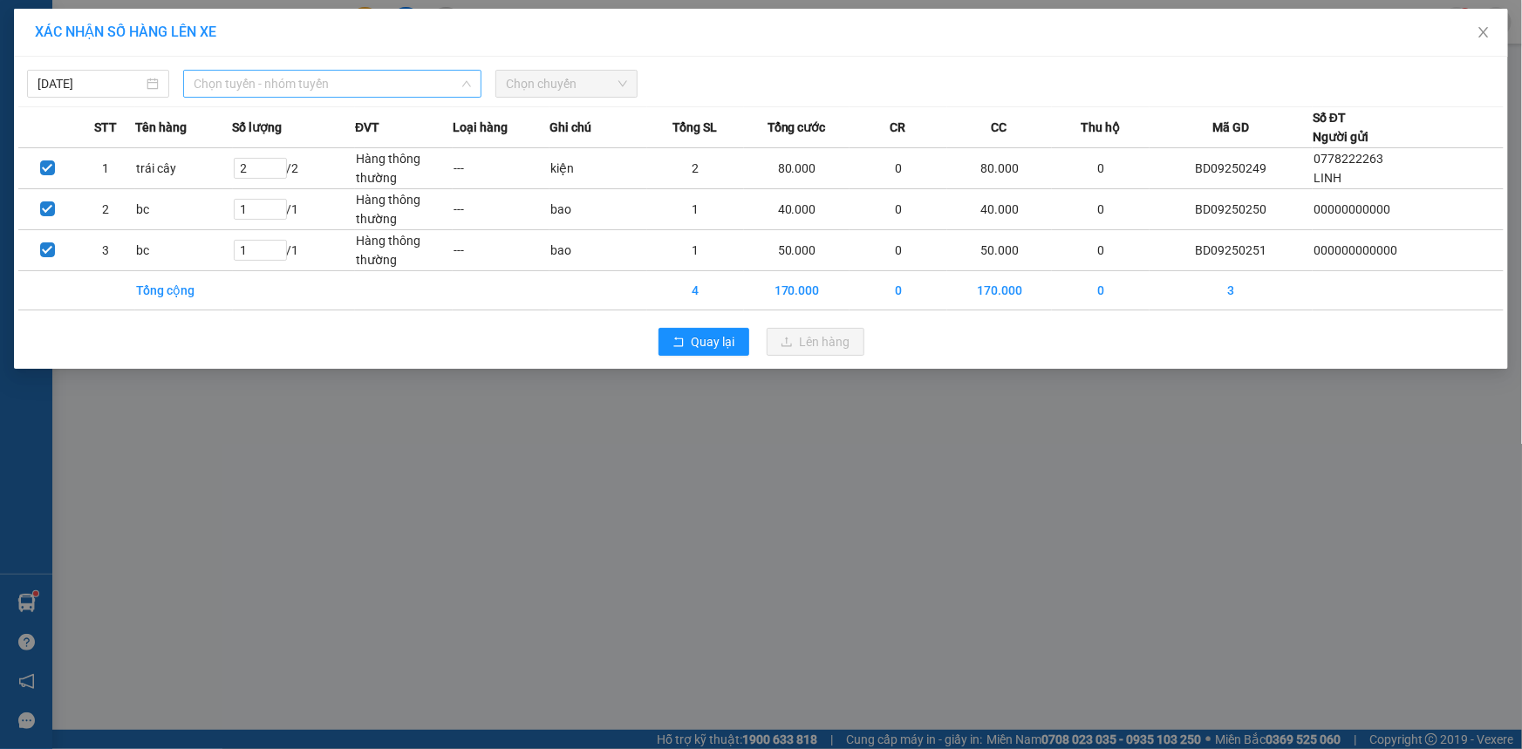
click at [386, 79] on span "Chọn tuyến - nhóm tuyến" at bounding box center [332, 84] width 277 height 26
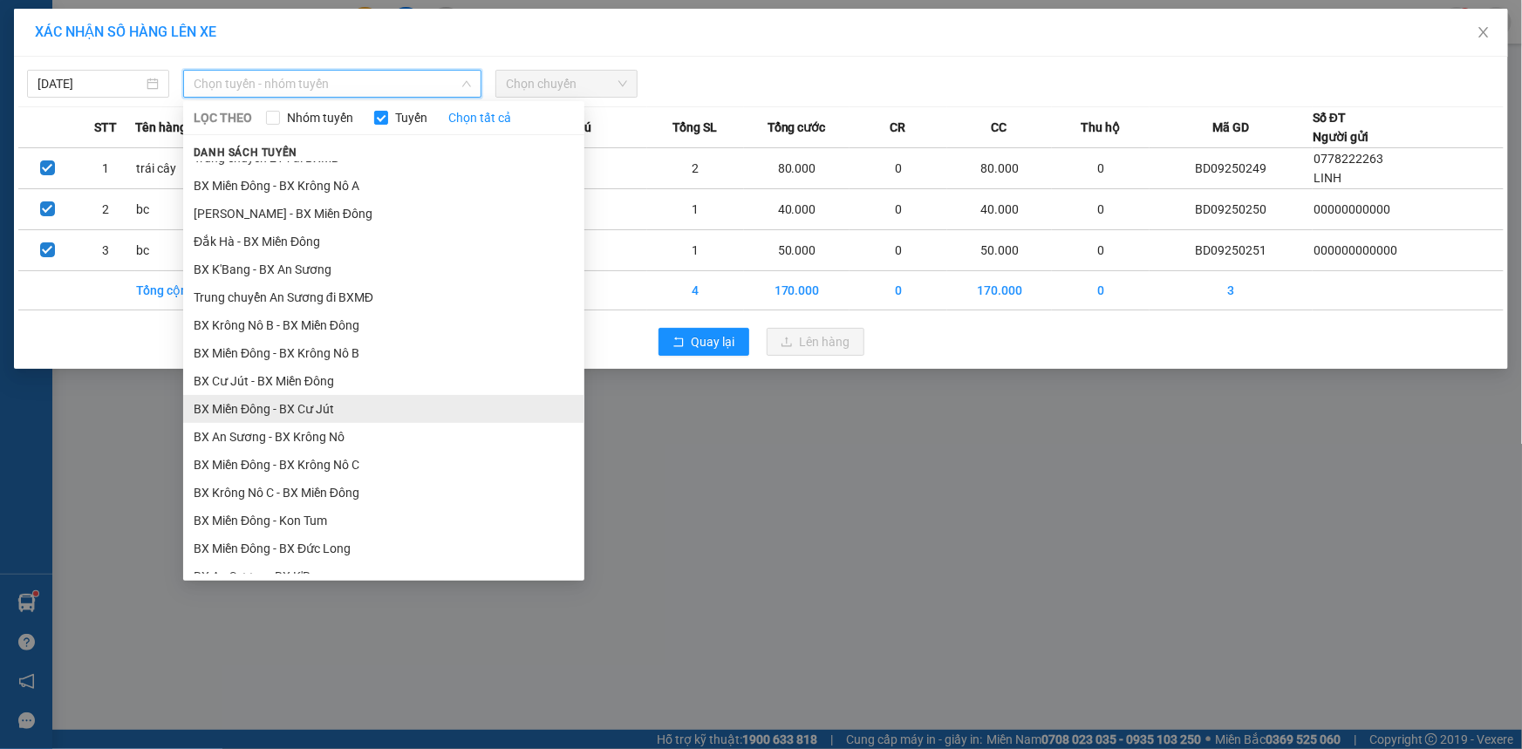
scroll to position [475, 0]
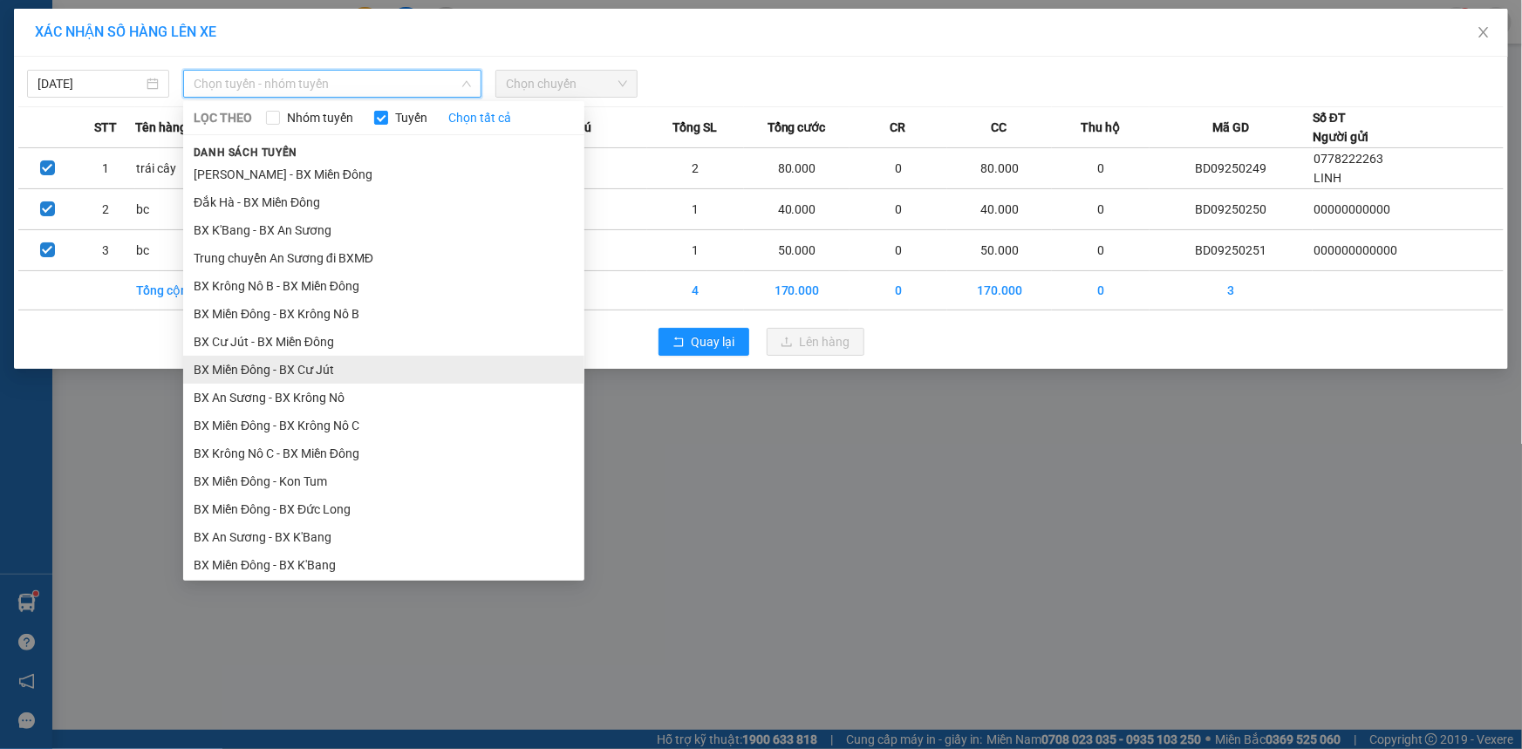
click at [328, 362] on li "BX Miền Đông - BX Cư Jút" at bounding box center [383, 370] width 401 height 28
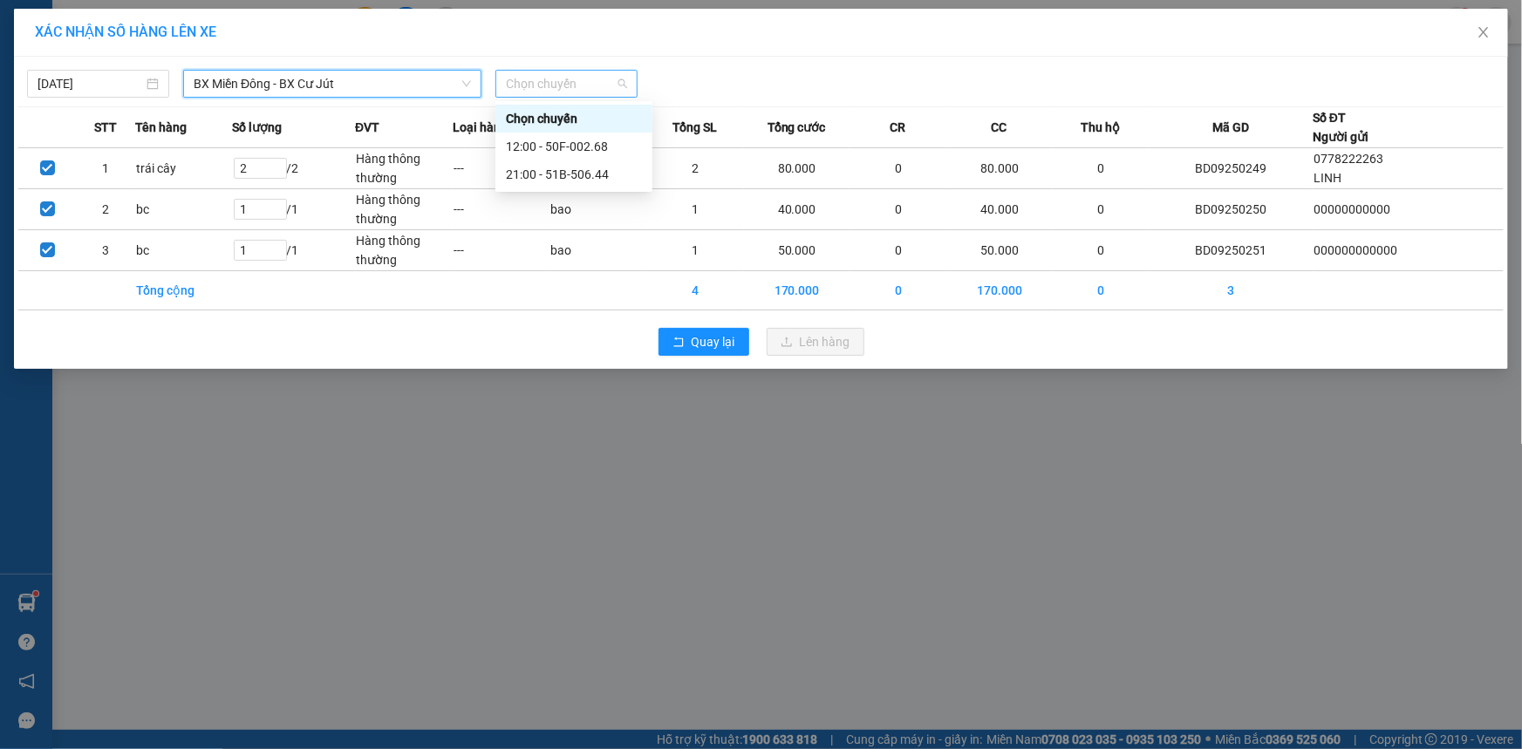
click at [591, 85] on span "Chọn chuyến" at bounding box center [566, 84] width 121 height 26
click at [576, 152] on div "12:00 - 50F-002.68" at bounding box center [574, 146] width 136 height 19
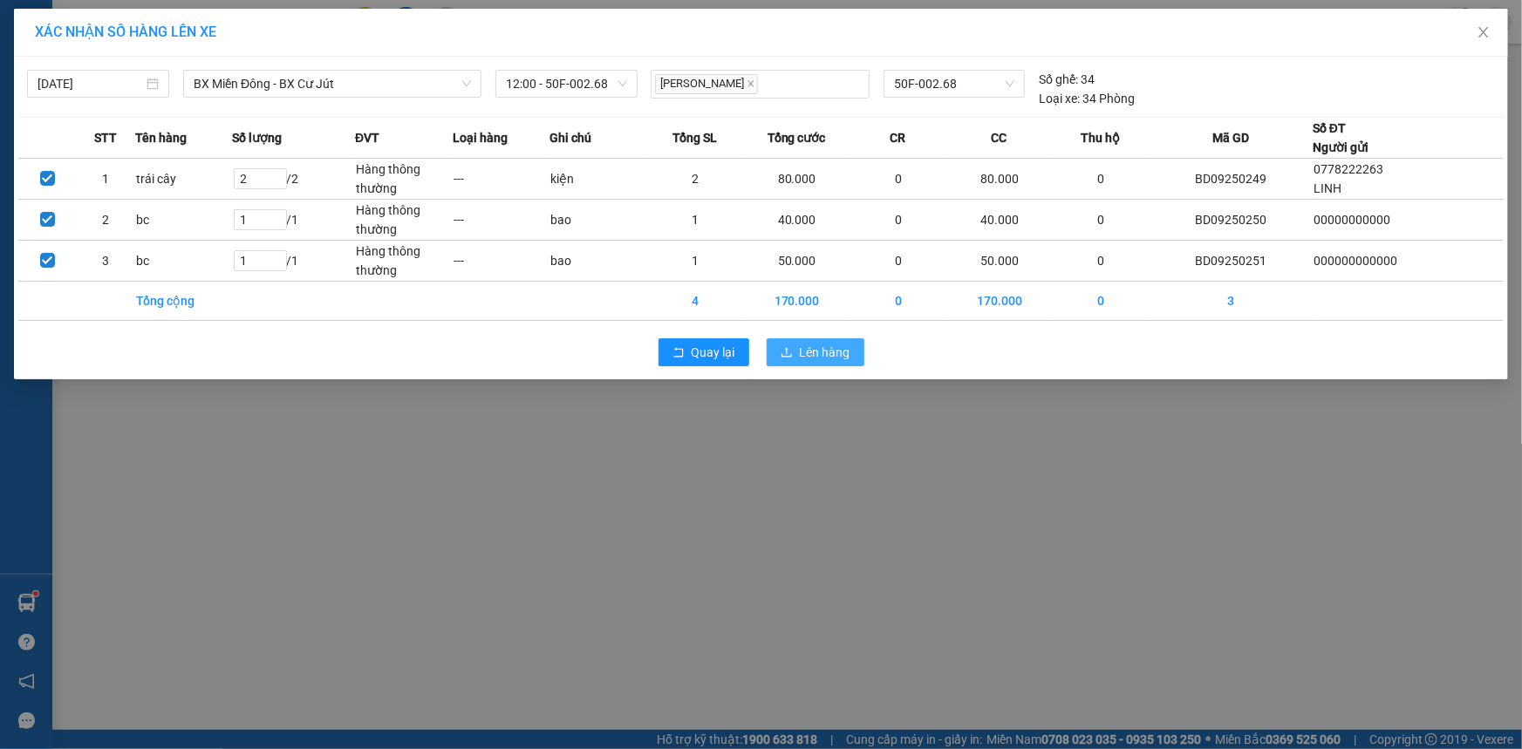
click at [825, 352] on span "Lên hàng" at bounding box center [825, 352] width 51 height 19
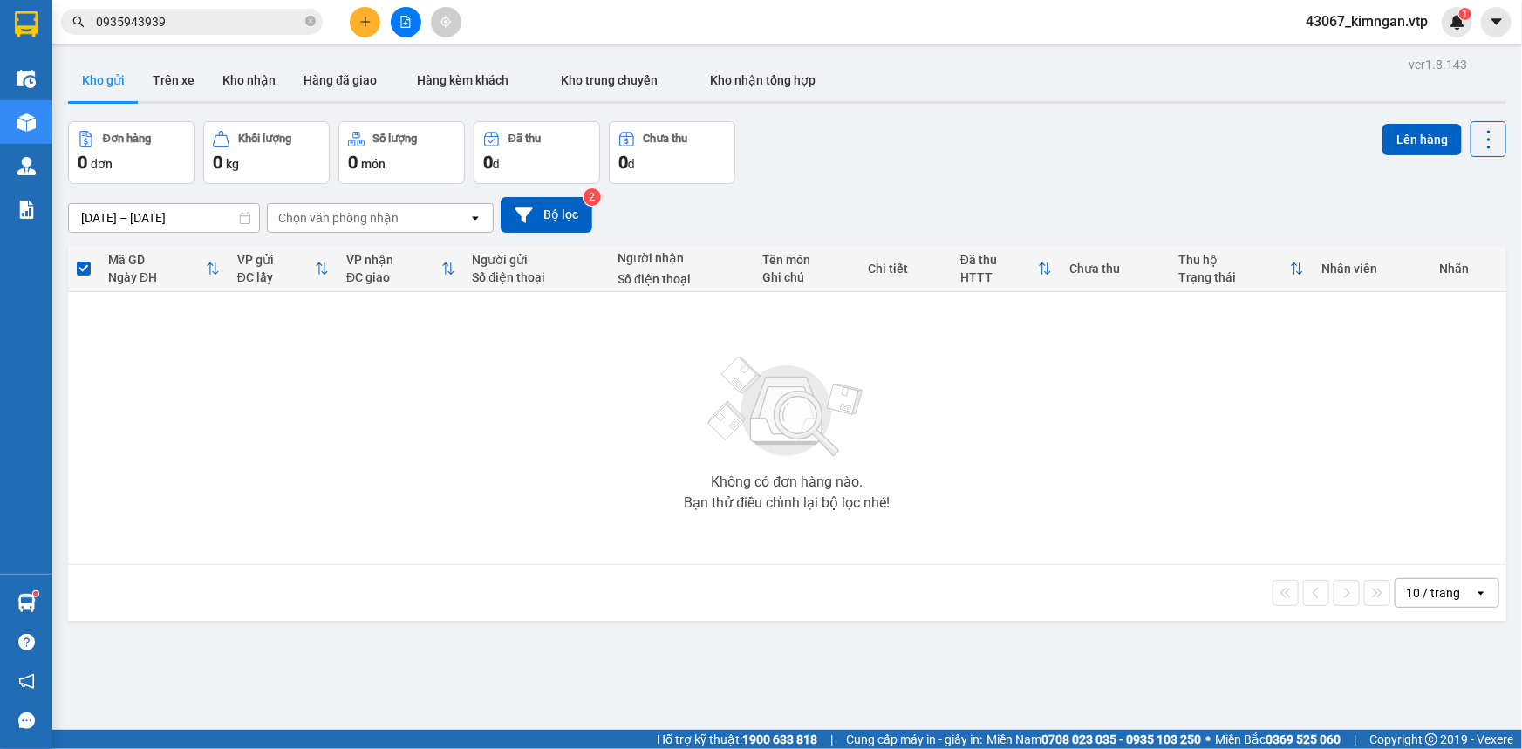
click at [374, 22] on button at bounding box center [365, 22] width 31 height 31
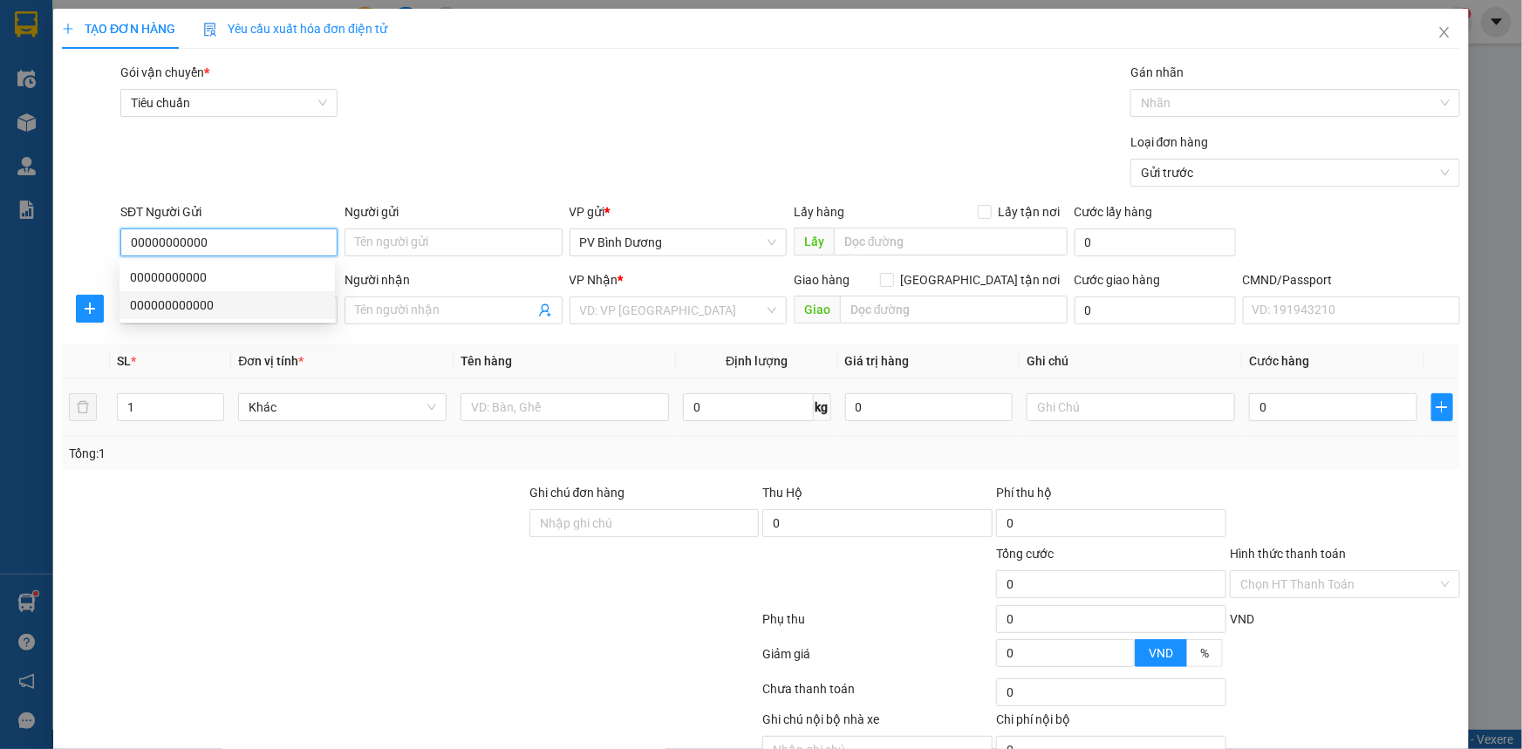
type input "00000000000"
drag, startPoint x: 201, startPoint y: 604, endPoint x: 188, endPoint y: 558, distance: 47.2
click at [200, 605] on div at bounding box center [410, 622] width 701 height 35
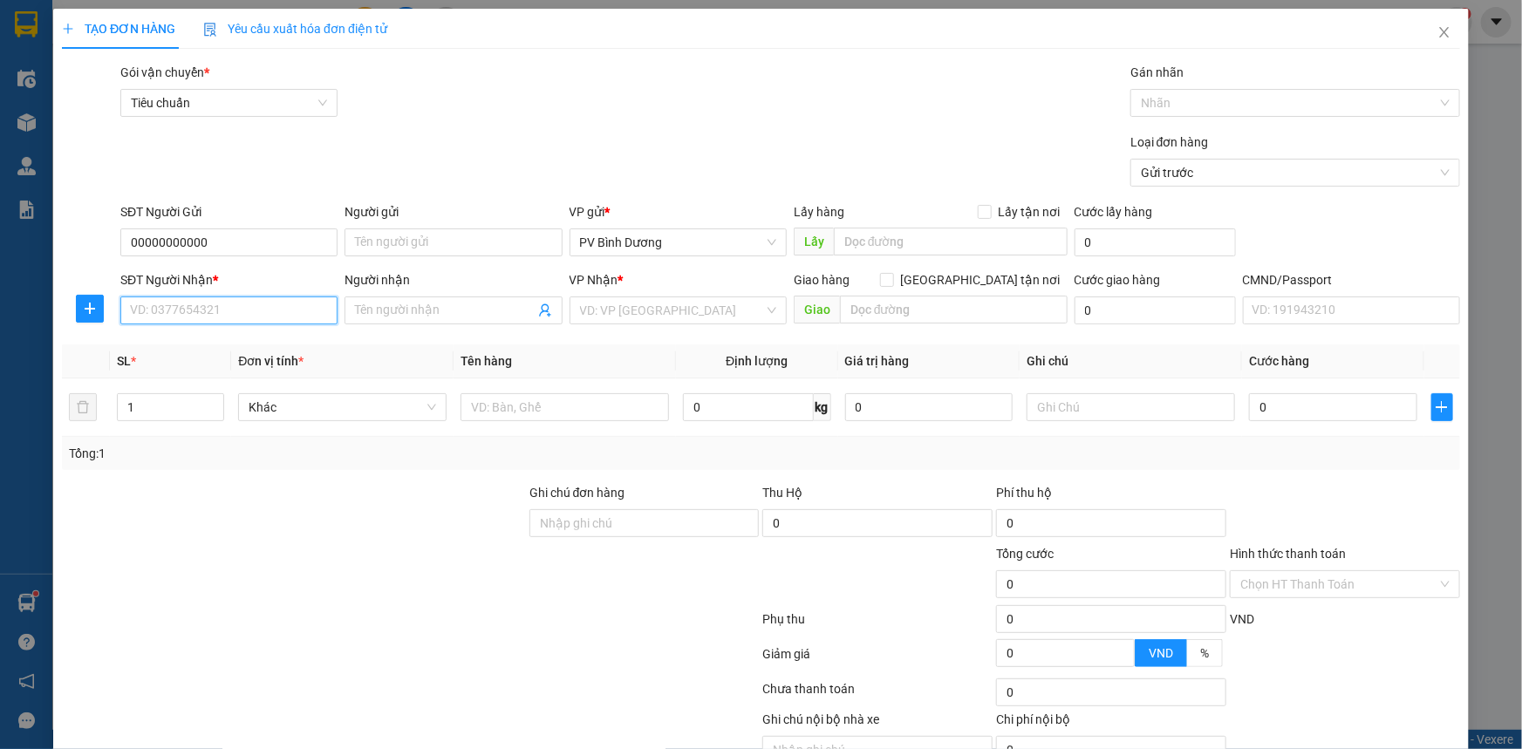
click at [174, 312] on input "SĐT Người Nhận *" at bounding box center [228, 311] width 217 height 28
click at [181, 351] on div "0367241928 - BC" at bounding box center [227, 345] width 195 height 19
type input "0367241928"
type input "BC"
type input "EAPO"
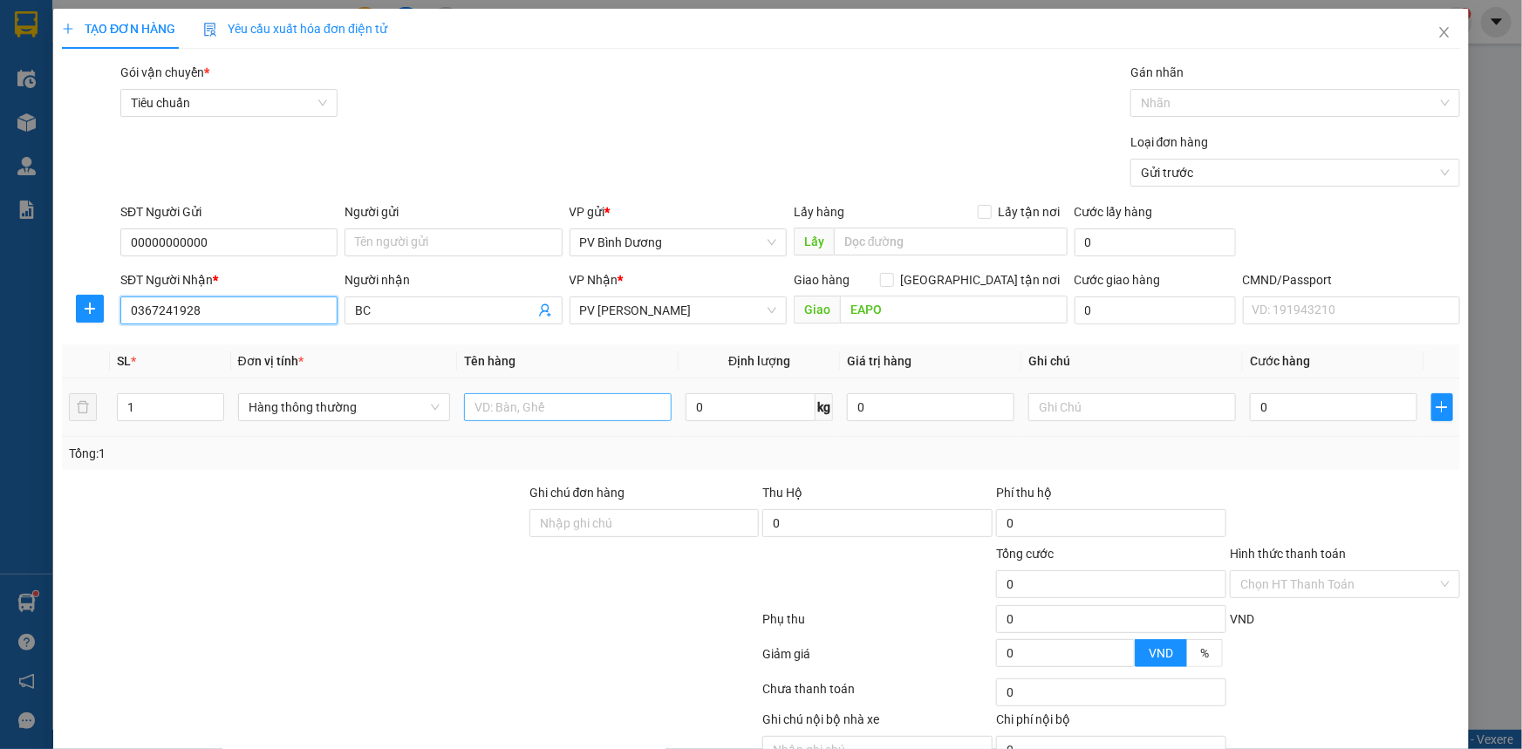
type input "0367241928"
click at [557, 407] on input "text" at bounding box center [568, 407] width 208 height 28
type input "BC"
click at [1143, 414] on input "text" at bounding box center [1133, 407] width 208 height 28
type input "BAO"
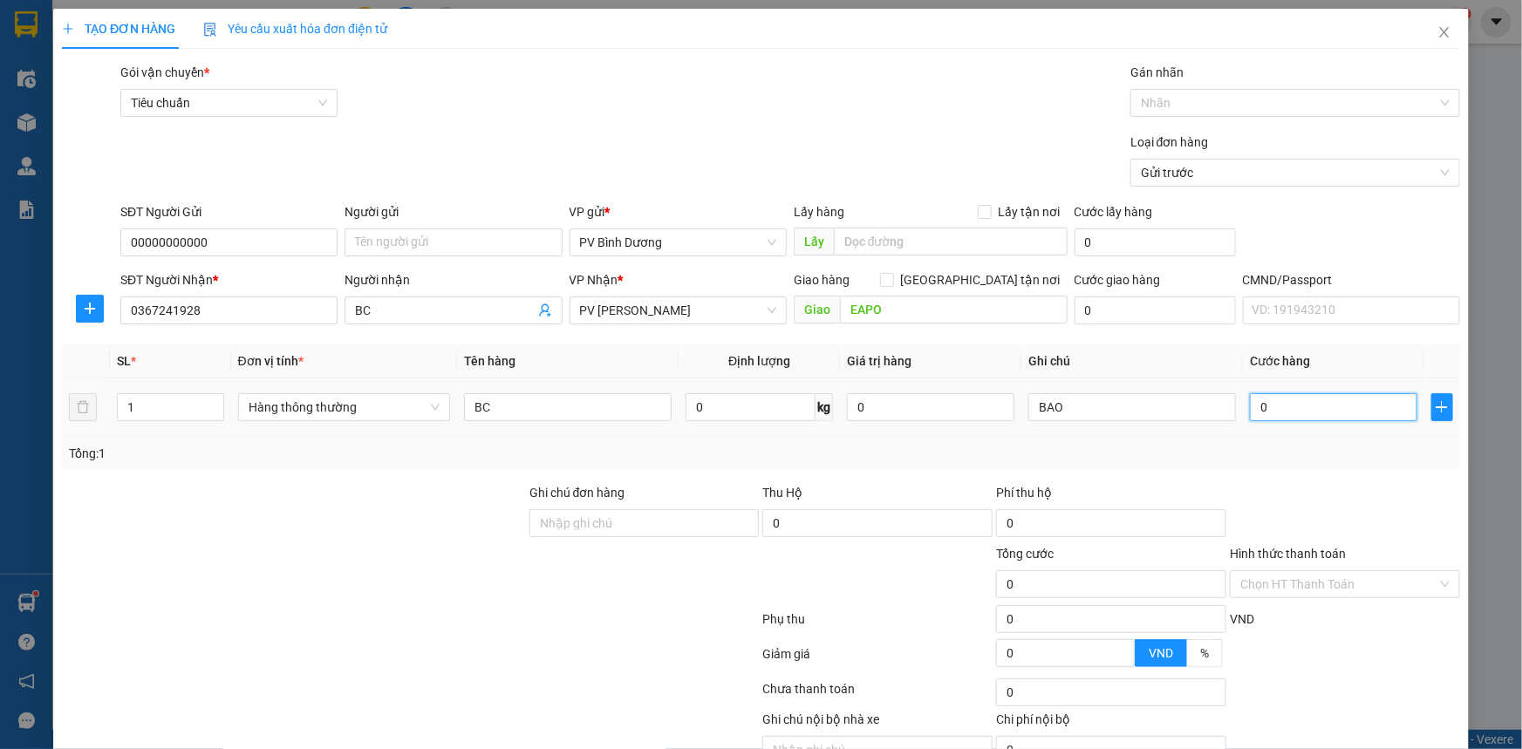
click at [1294, 406] on input "0" at bounding box center [1334, 407] width 168 height 28
type input "5"
type input "50"
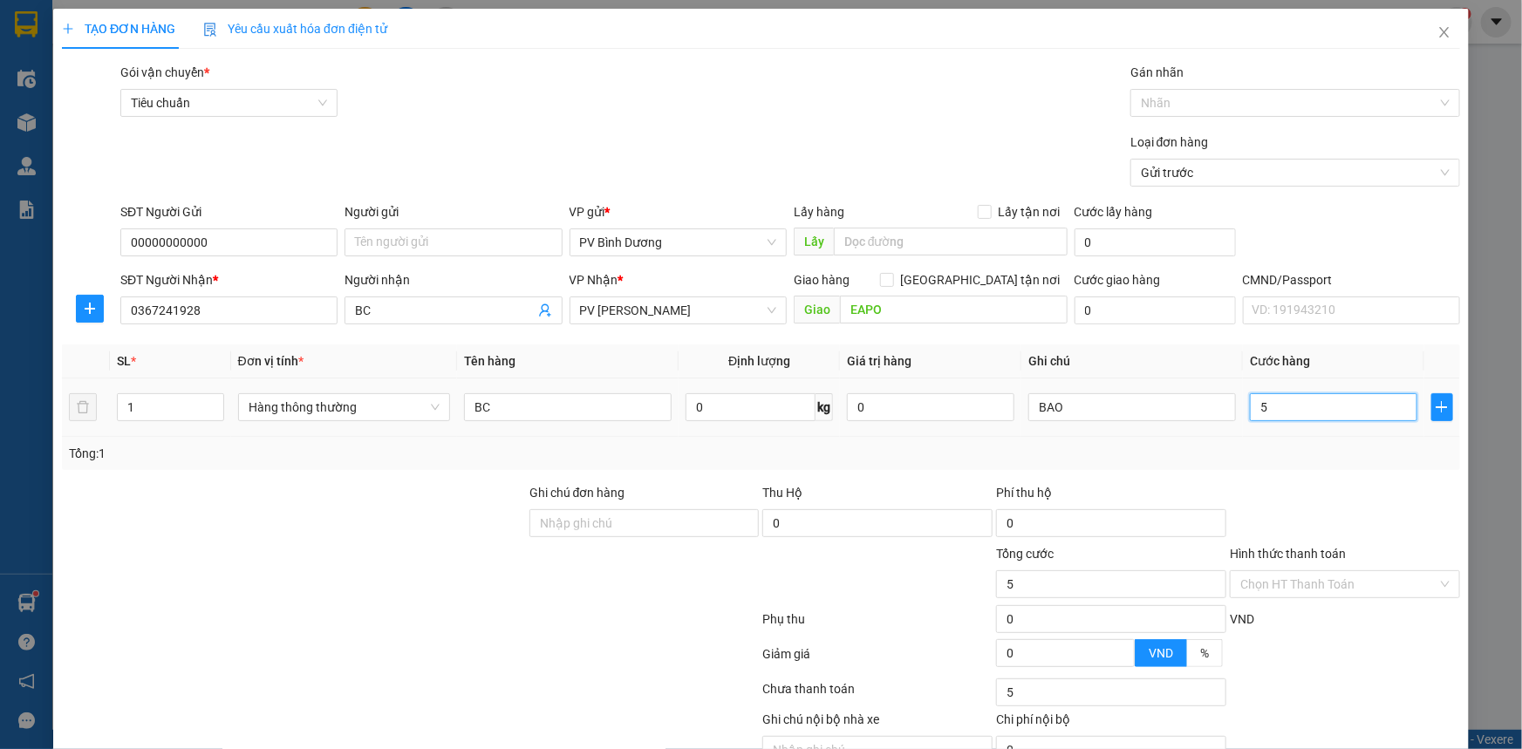
type input "50"
type input "500"
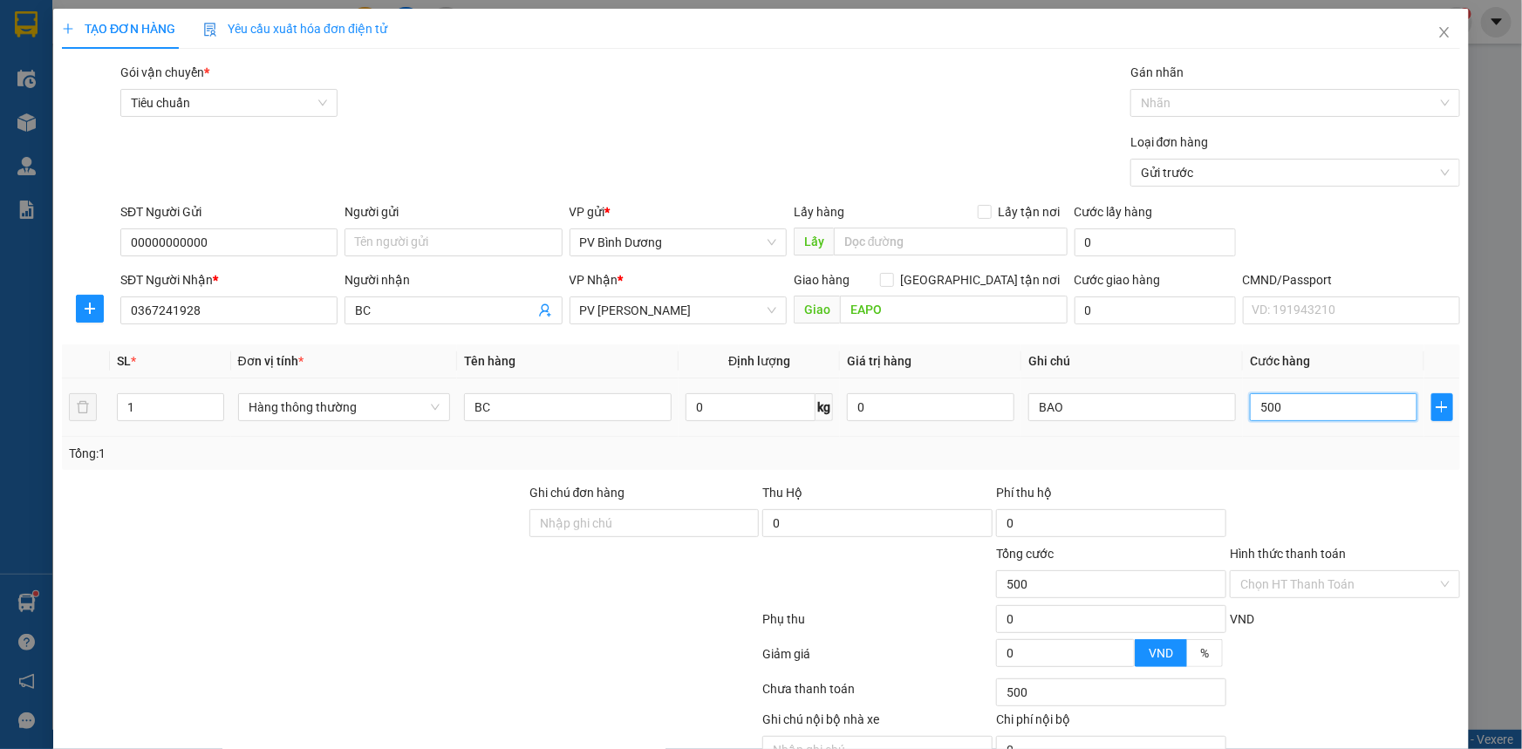
type input "5.000"
type input "50.000"
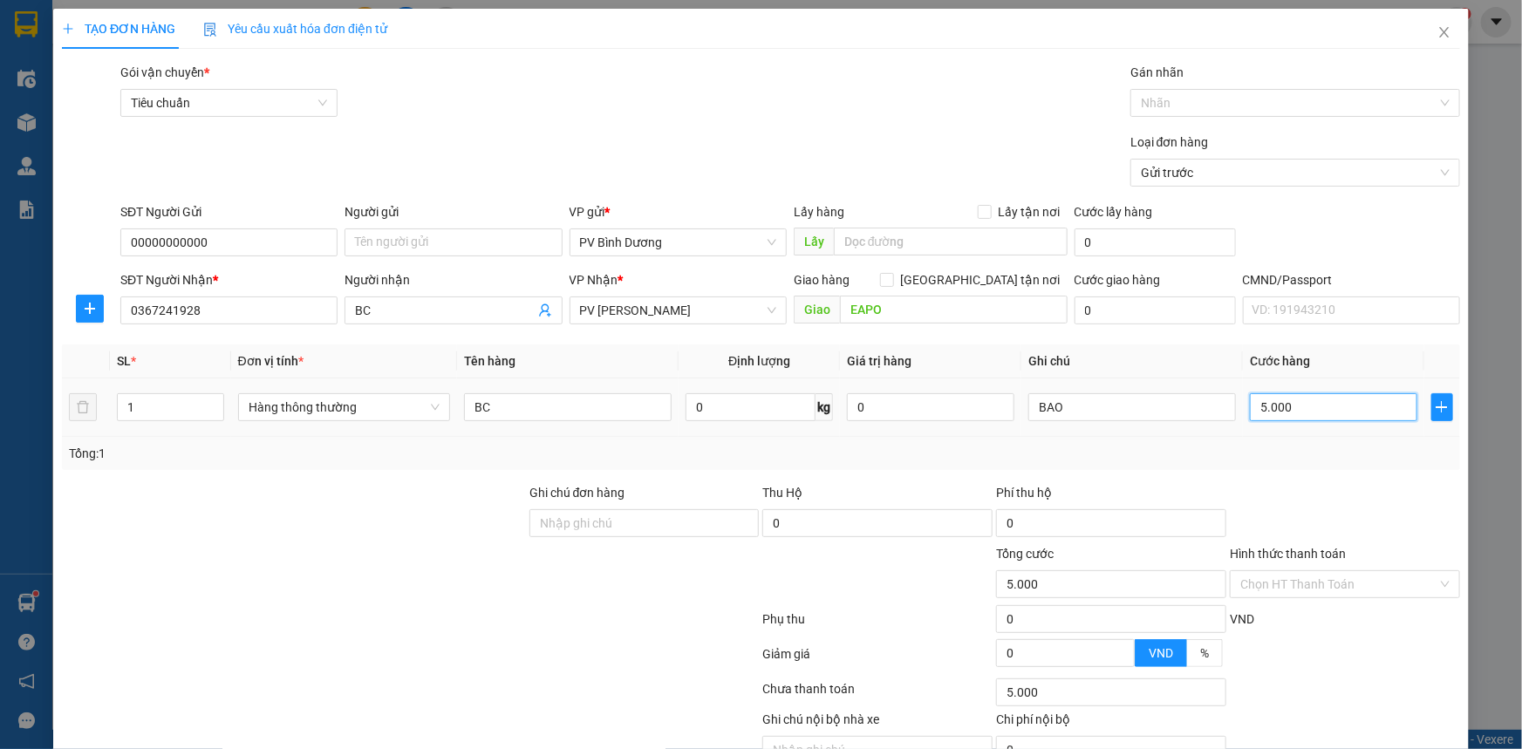
type input "50.000"
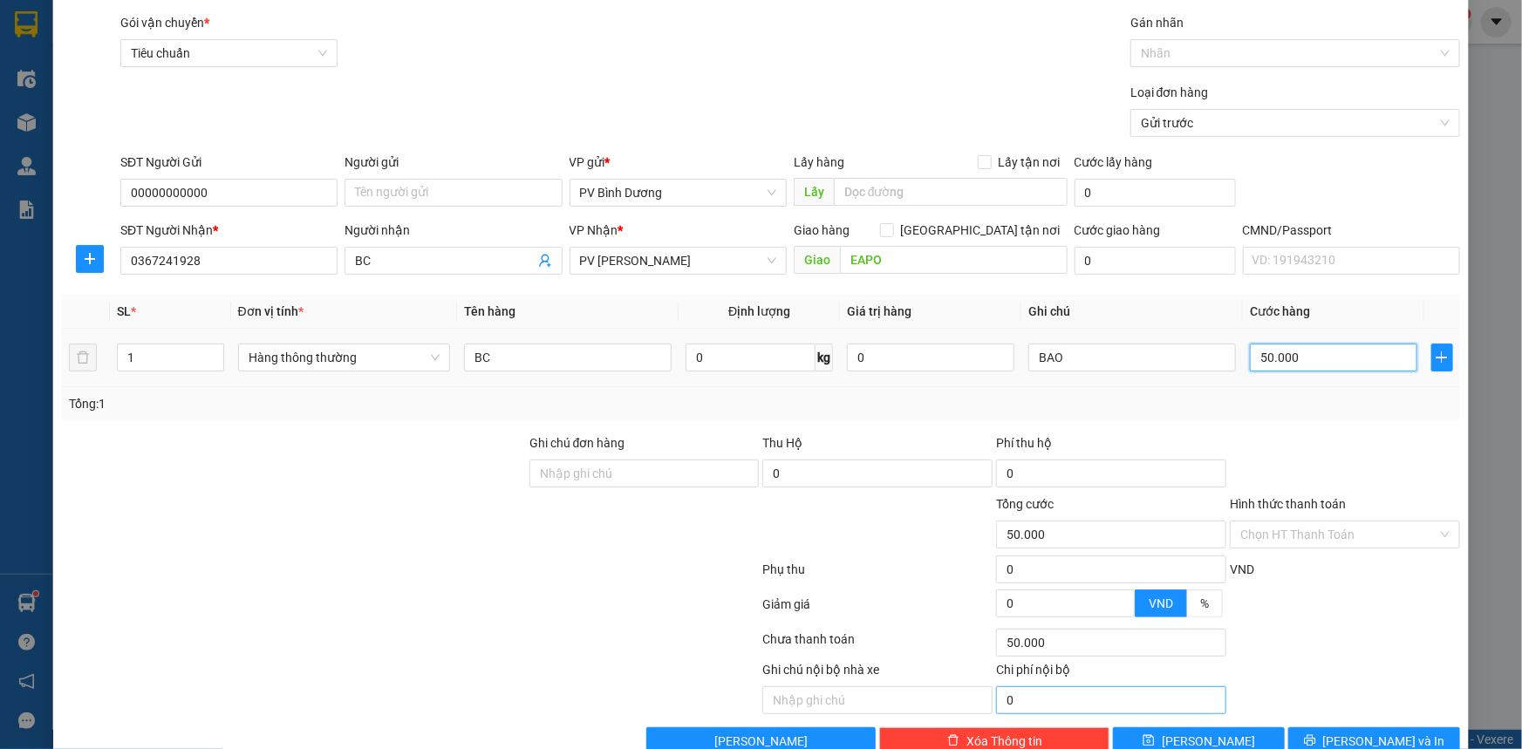
scroll to position [88, 0]
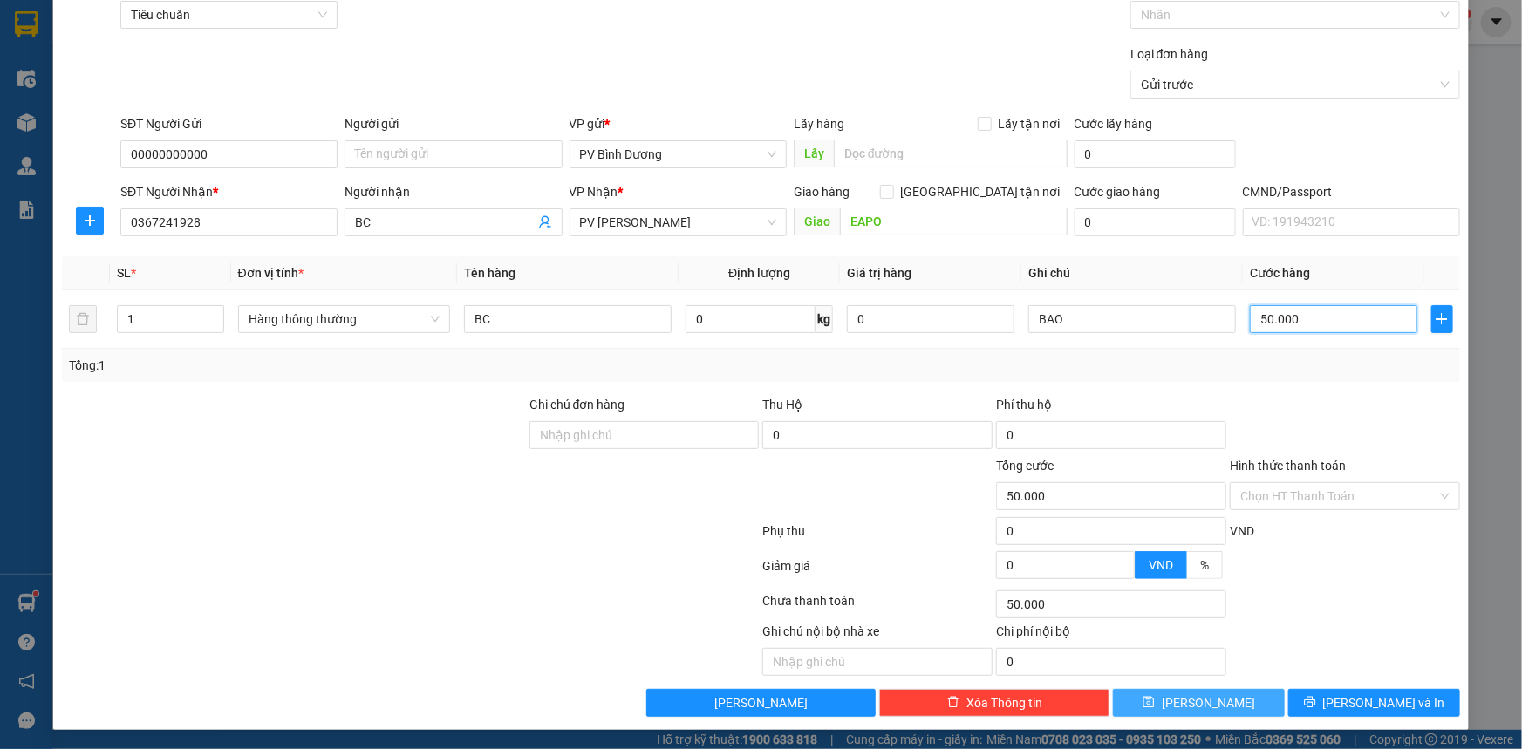
type input "50.000"
click at [1143, 711] on button "[PERSON_NAME]" at bounding box center [1199, 703] width 172 height 28
type input "0"
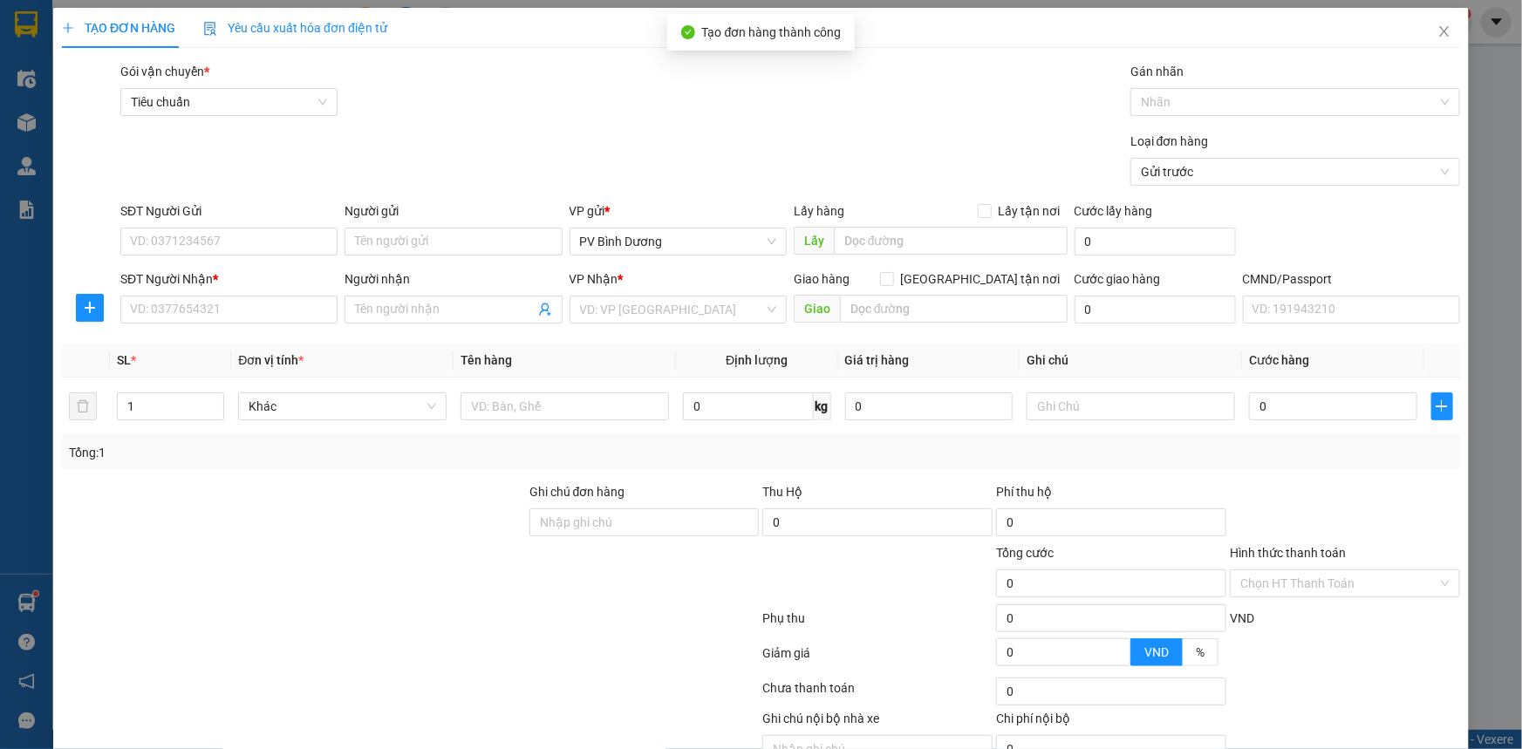
scroll to position [0, 0]
click at [1441, 39] on span "Close" at bounding box center [1444, 33] width 49 height 49
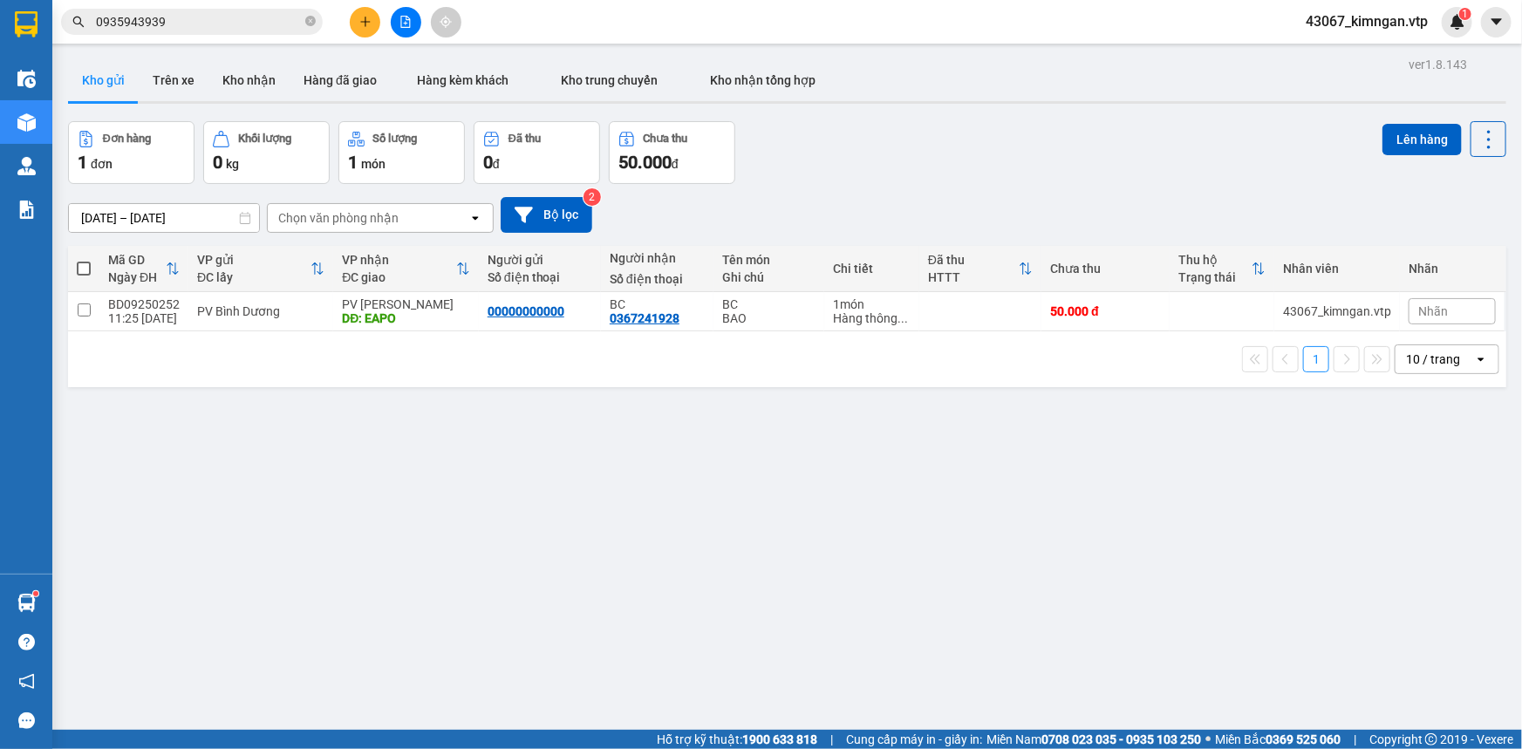
click at [65, 309] on div "ver 1.8.143 Kho gửi Trên xe Kho nhận Hàng đã giao Hàng kèm khách Kho trung chuy…" at bounding box center [787, 426] width 1453 height 749
click at [85, 306] on input "checkbox" at bounding box center [84, 310] width 13 height 13
checkbox input "true"
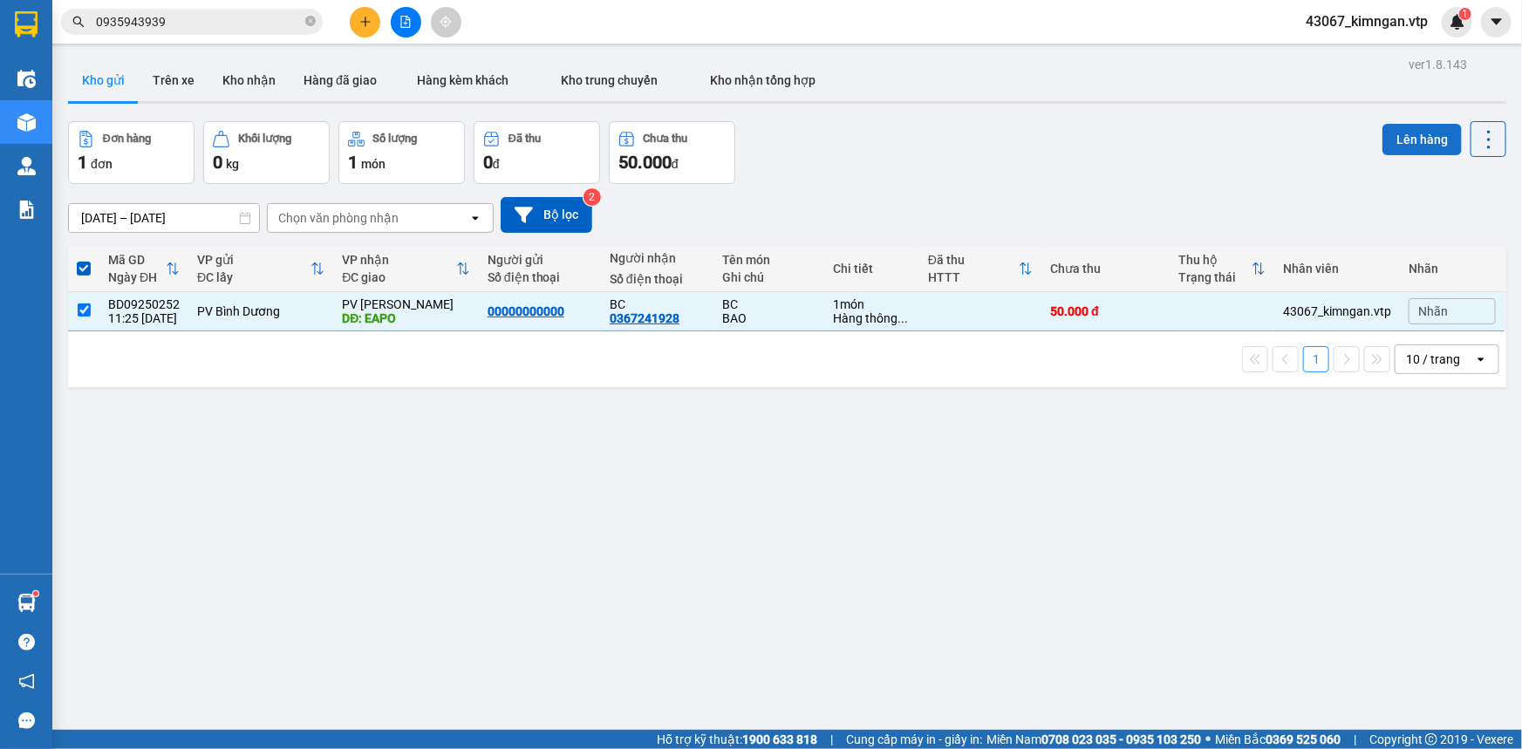
click at [1393, 130] on button "Lên hàng" at bounding box center [1422, 139] width 79 height 31
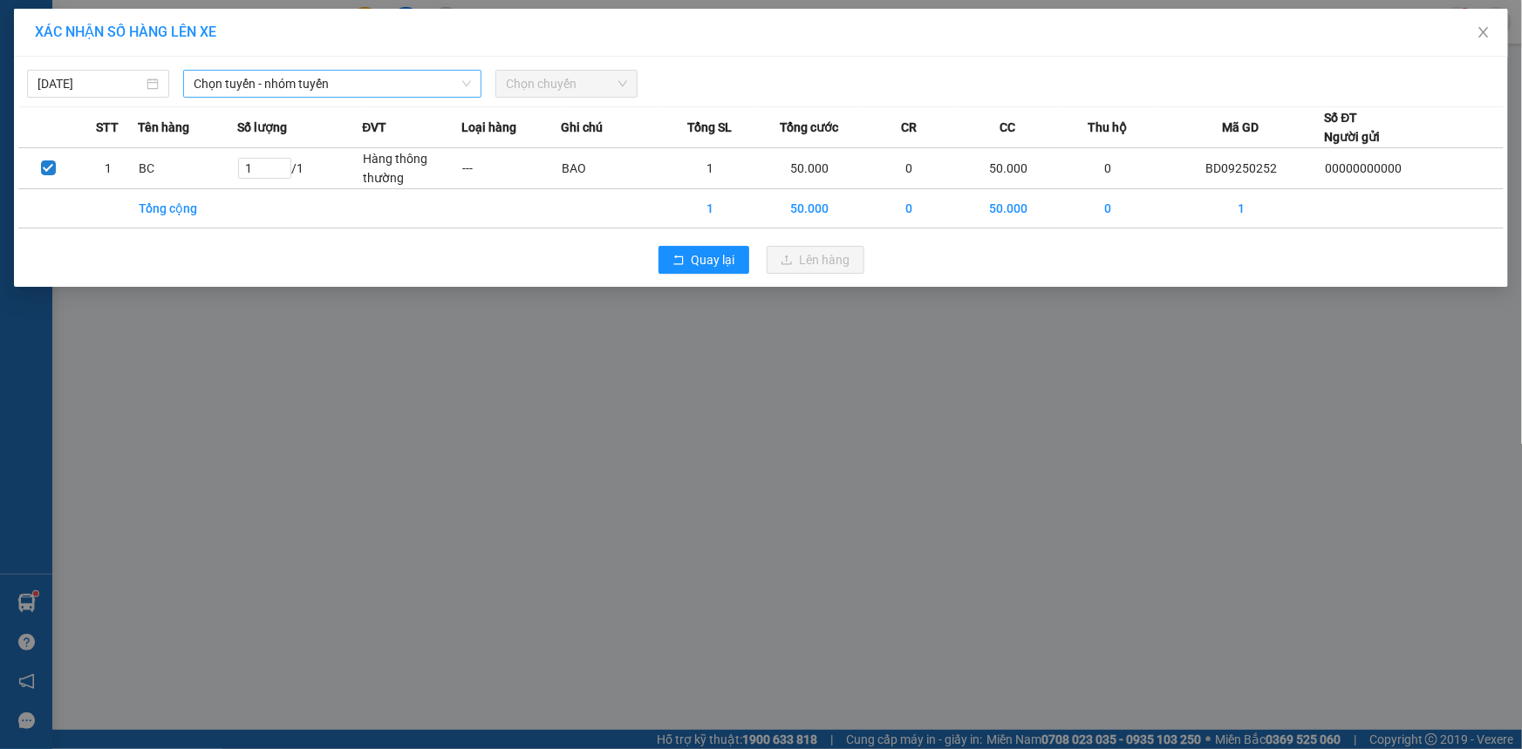
click at [427, 92] on span "Chọn tuyến - nhóm tuyến" at bounding box center [332, 84] width 277 height 26
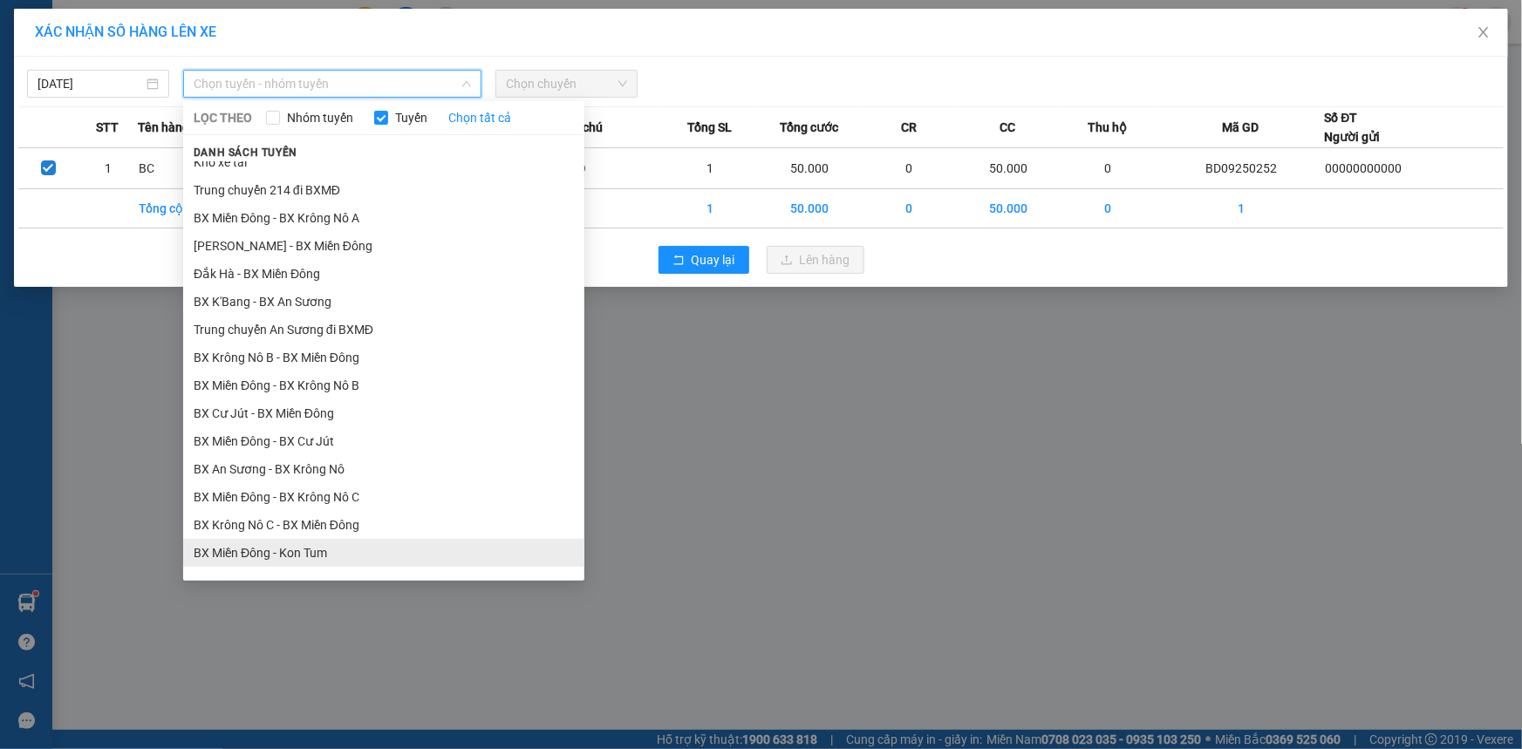
scroll to position [555, 0]
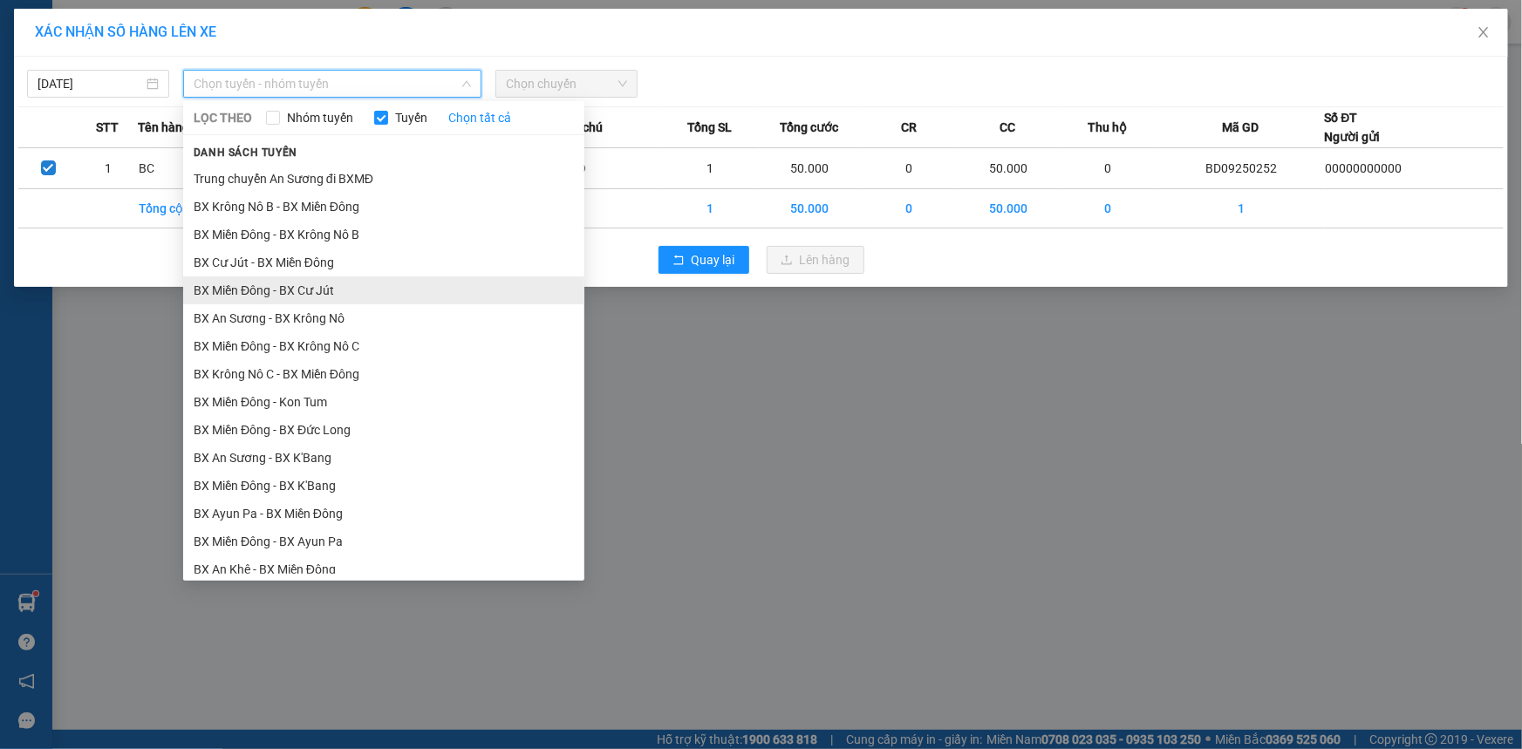
drag, startPoint x: 358, startPoint y: 297, endPoint x: 490, endPoint y: 159, distance: 191.3
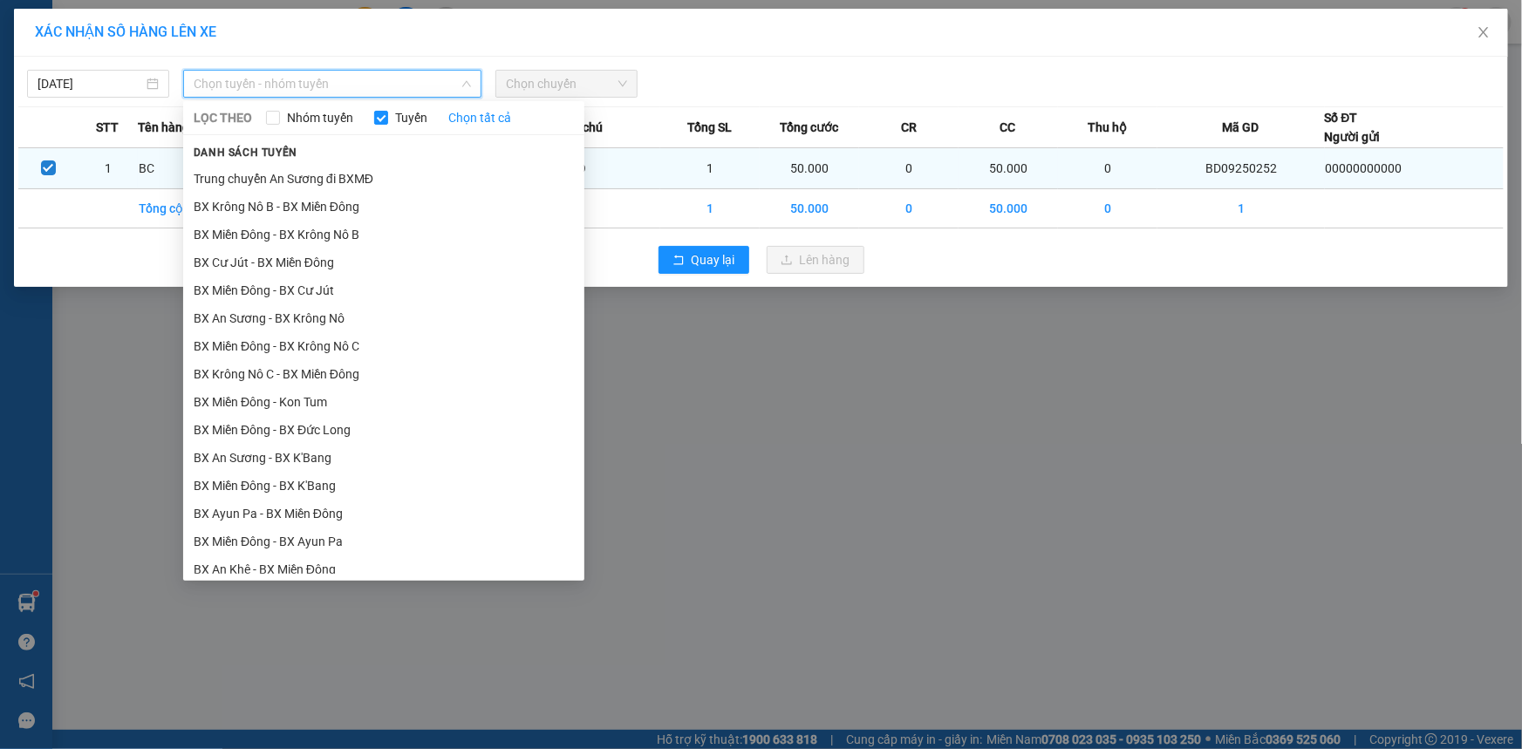
click at [358, 297] on li "BX Miền Đông - BX Cư Jút" at bounding box center [383, 291] width 401 height 28
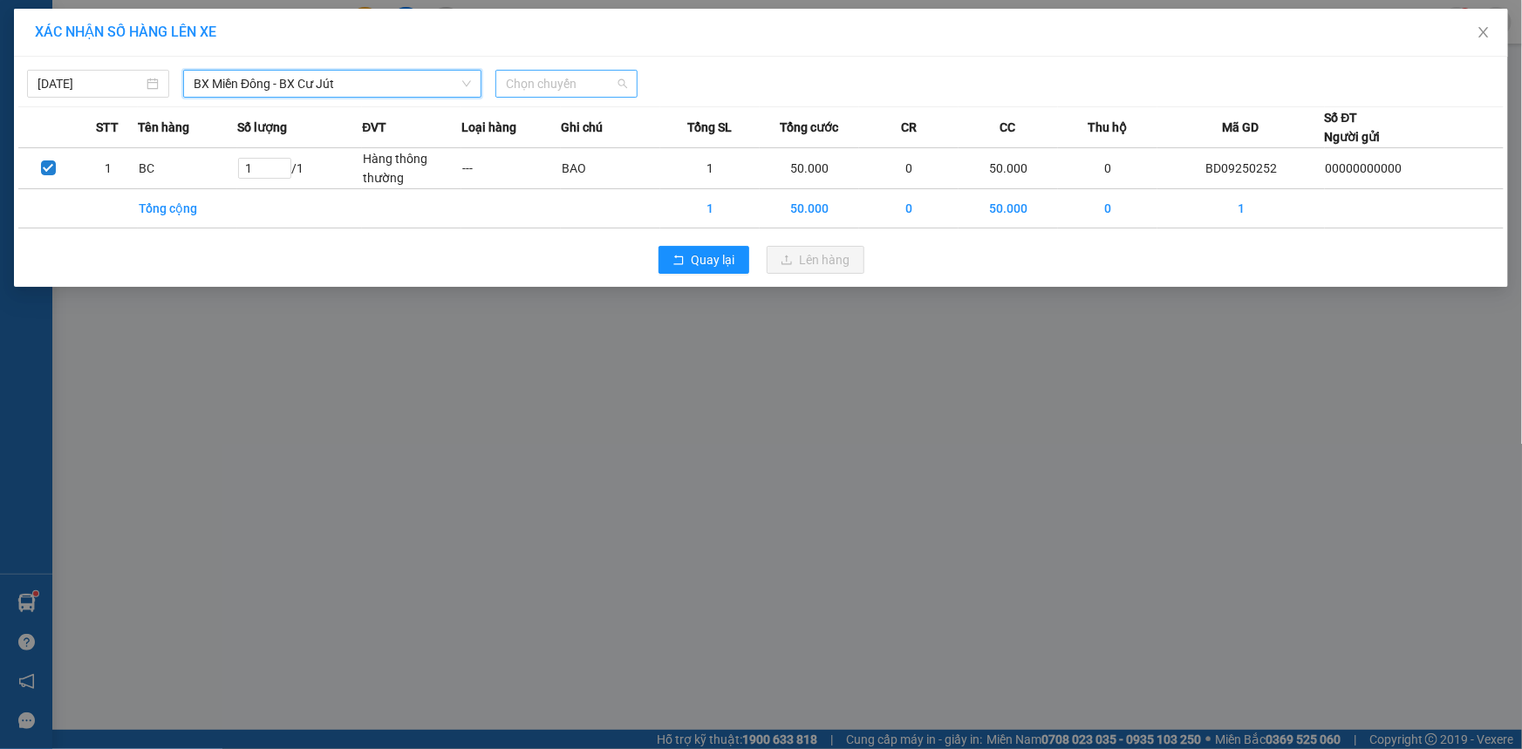
click at [564, 92] on span "Chọn chuyến" at bounding box center [566, 84] width 121 height 26
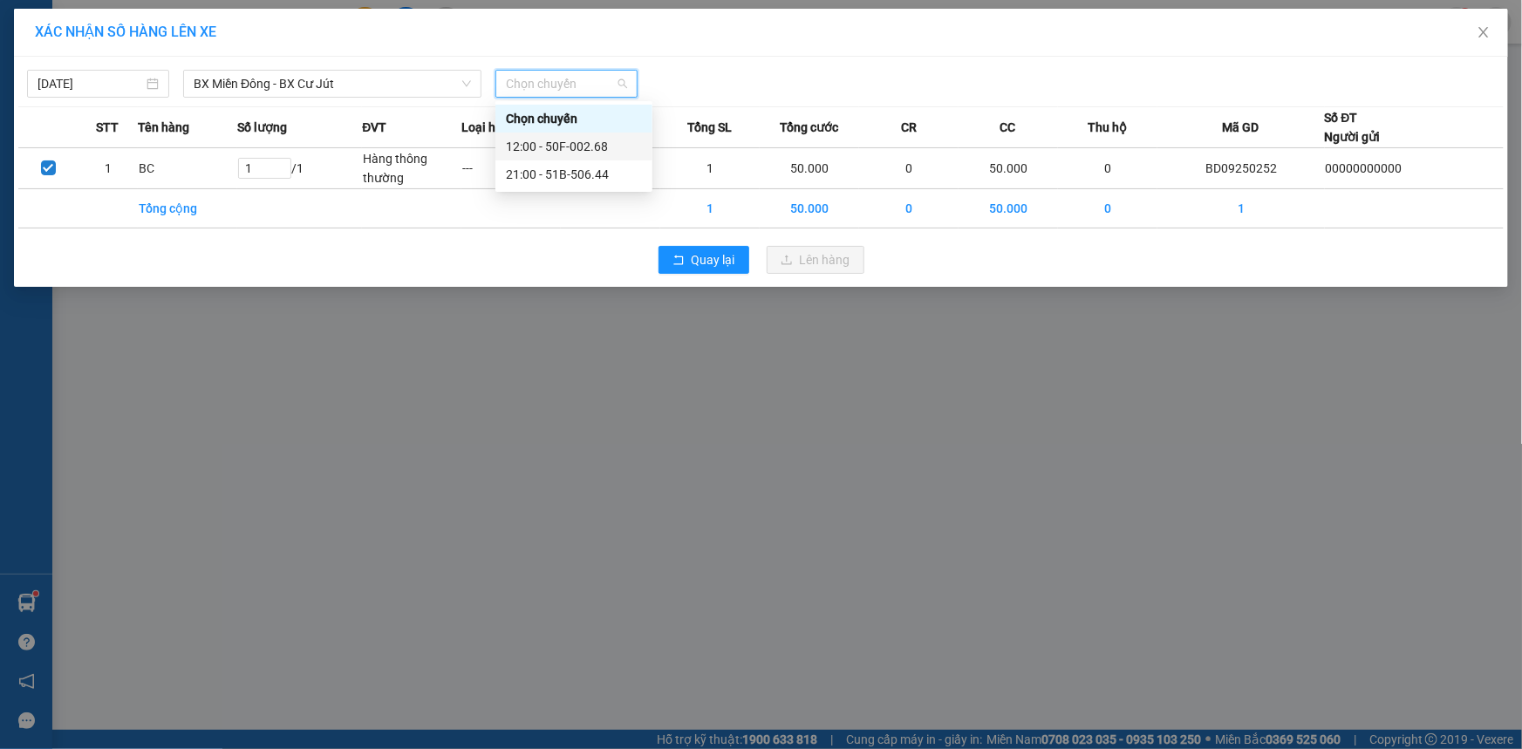
click at [571, 138] on div "12:00 - 50F-002.68" at bounding box center [574, 146] width 136 height 19
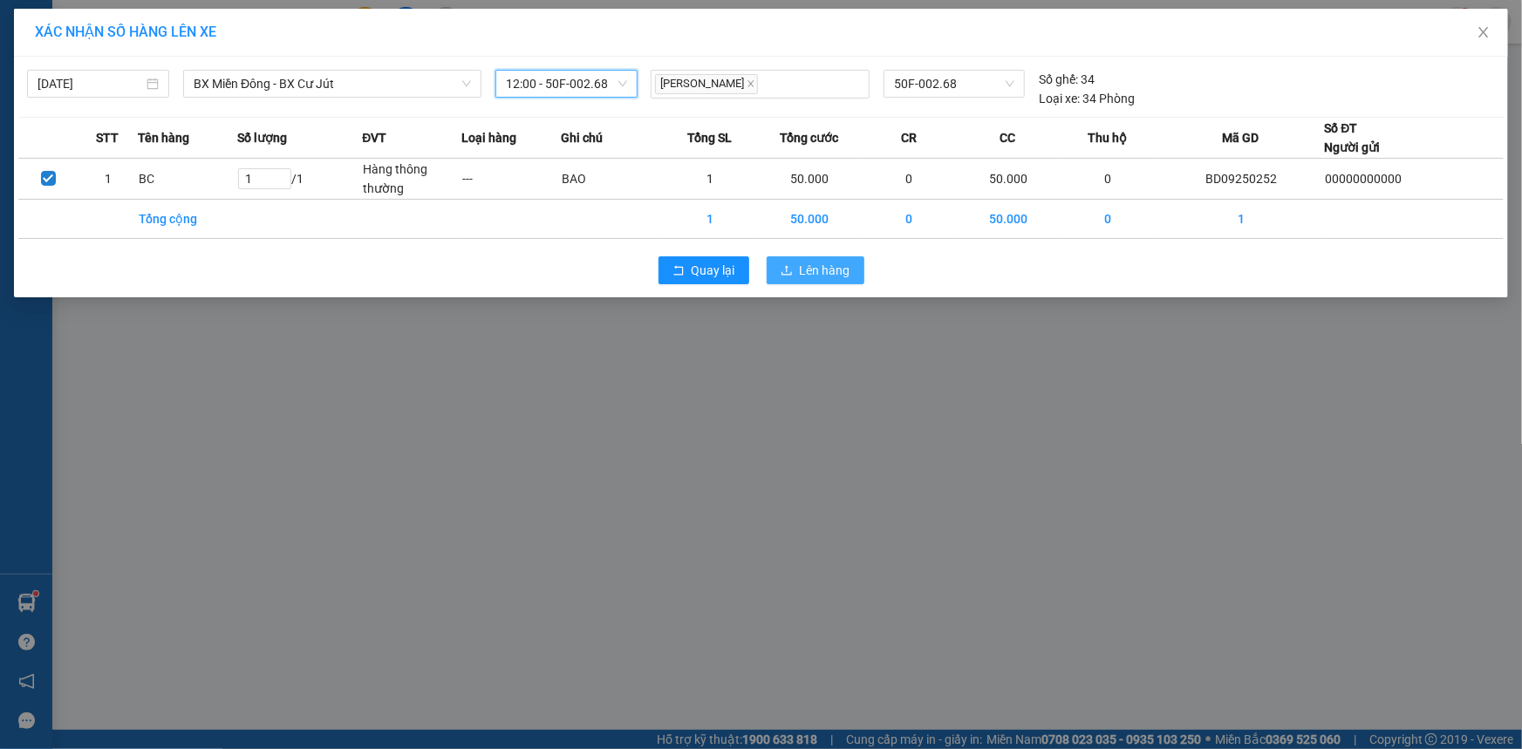
click at [810, 272] on span "Lên hàng" at bounding box center [825, 270] width 51 height 19
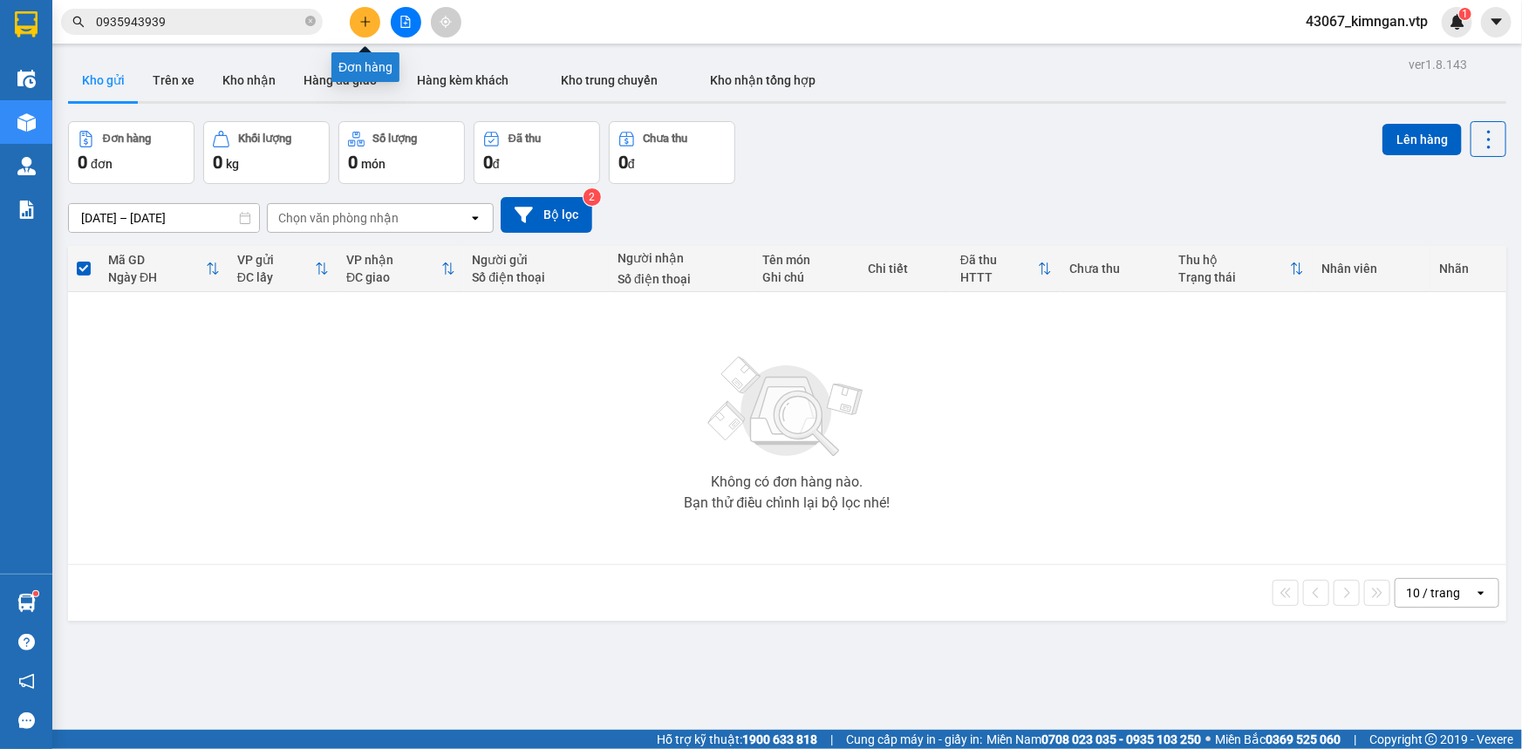
click at [366, 28] on button at bounding box center [365, 22] width 31 height 31
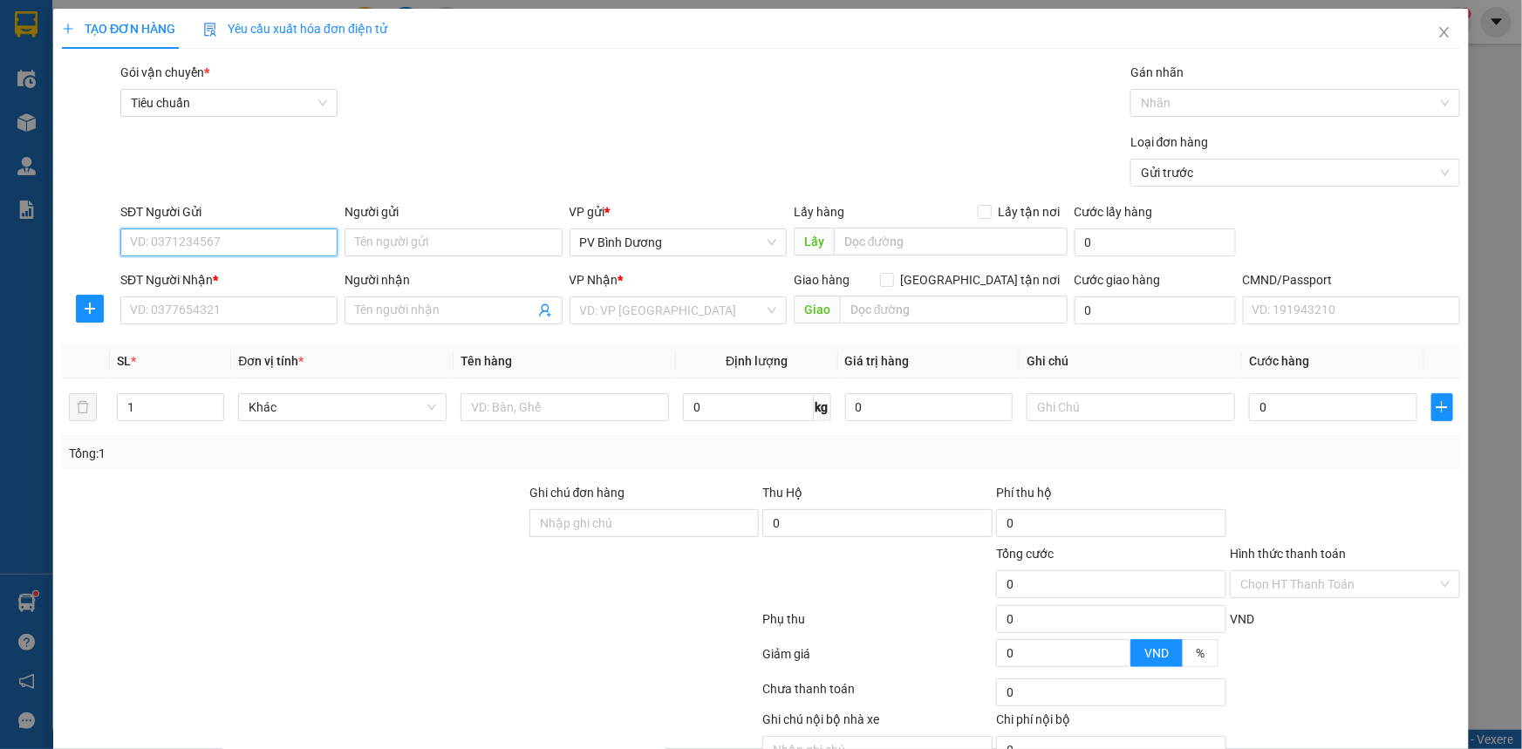
click at [233, 242] on input "SĐT Người Gửi" at bounding box center [228, 243] width 217 height 28
type input "00000000000"
click at [174, 318] on body "Kết quả tìm kiếm ( 0 ) Bộ lọc No Data 0935943939 43067_kimngan.vtp 1 Điều hành …" at bounding box center [761, 374] width 1522 height 749
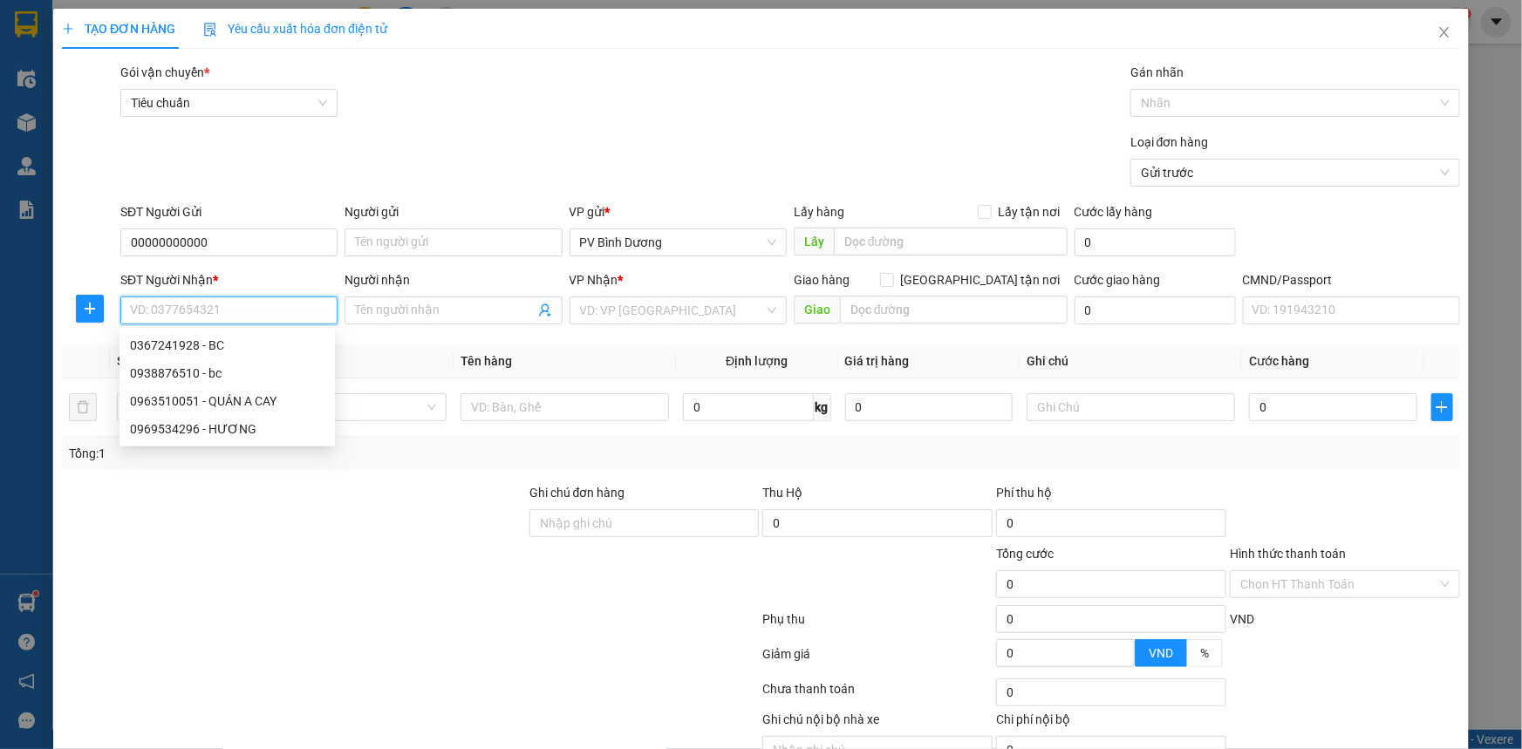
click at [153, 311] on input "SĐT Người Nhận *" at bounding box center [228, 311] width 217 height 28
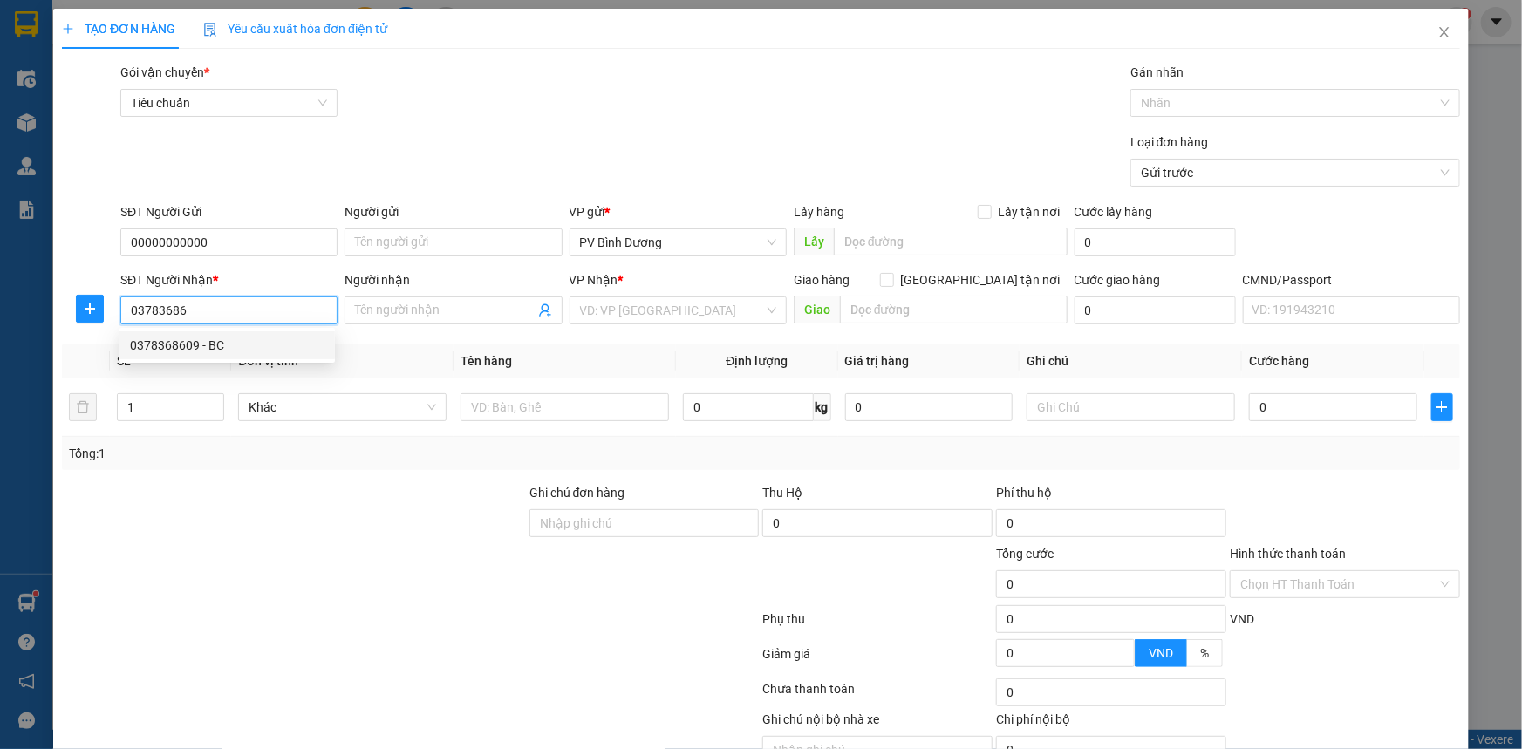
click at [174, 354] on div "0378368609 - BC" at bounding box center [227, 345] width 195 height 19
type input "0378368609"
type input "BC"
type input "[GEOGRAPHIC_DATA]"
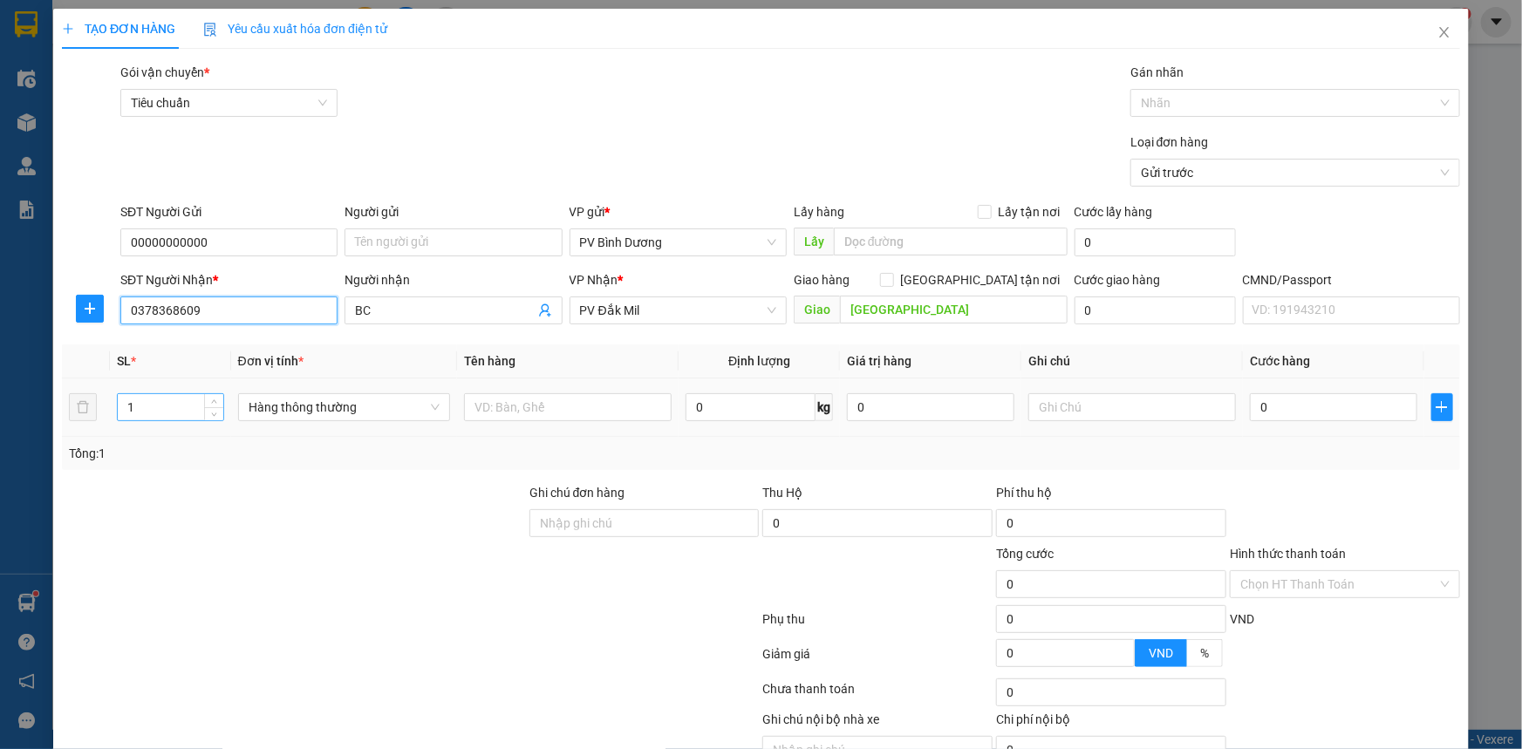
type input "0378368609"
click at [197, 414] on input "1" at bounding box center [171, 407] width 106 height 26
type input "2"
click at [535, 408] on input "text" at bounding box center [568, 407] width 208 height 28
type input "BC"
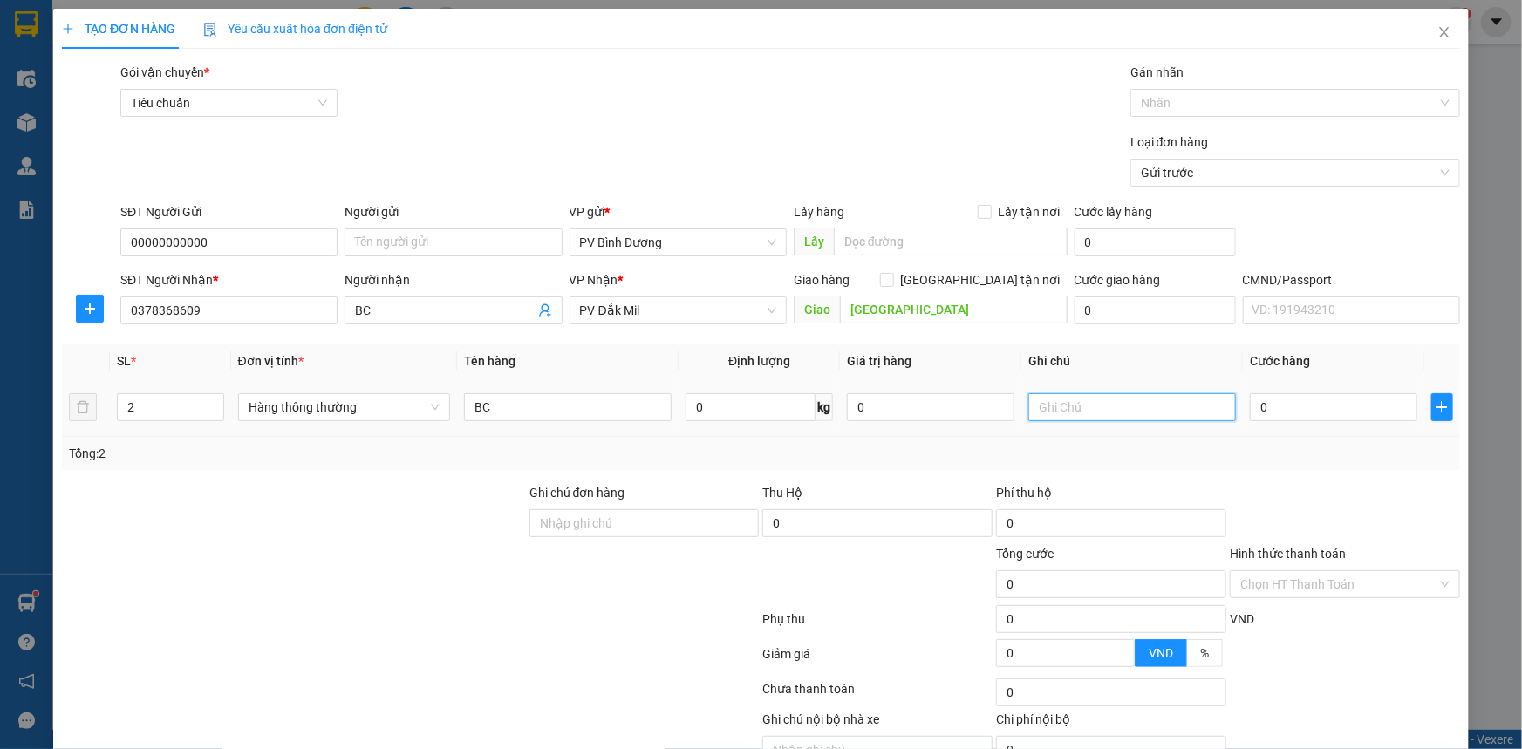
click at [1091, 397] on input "text" at bounding box center [1133, 407] width 208 height 28
type input "BAO"
click at [1255, 408] on input "0" at bounding box center [1334, 407] width 168 height 28
type input "1"
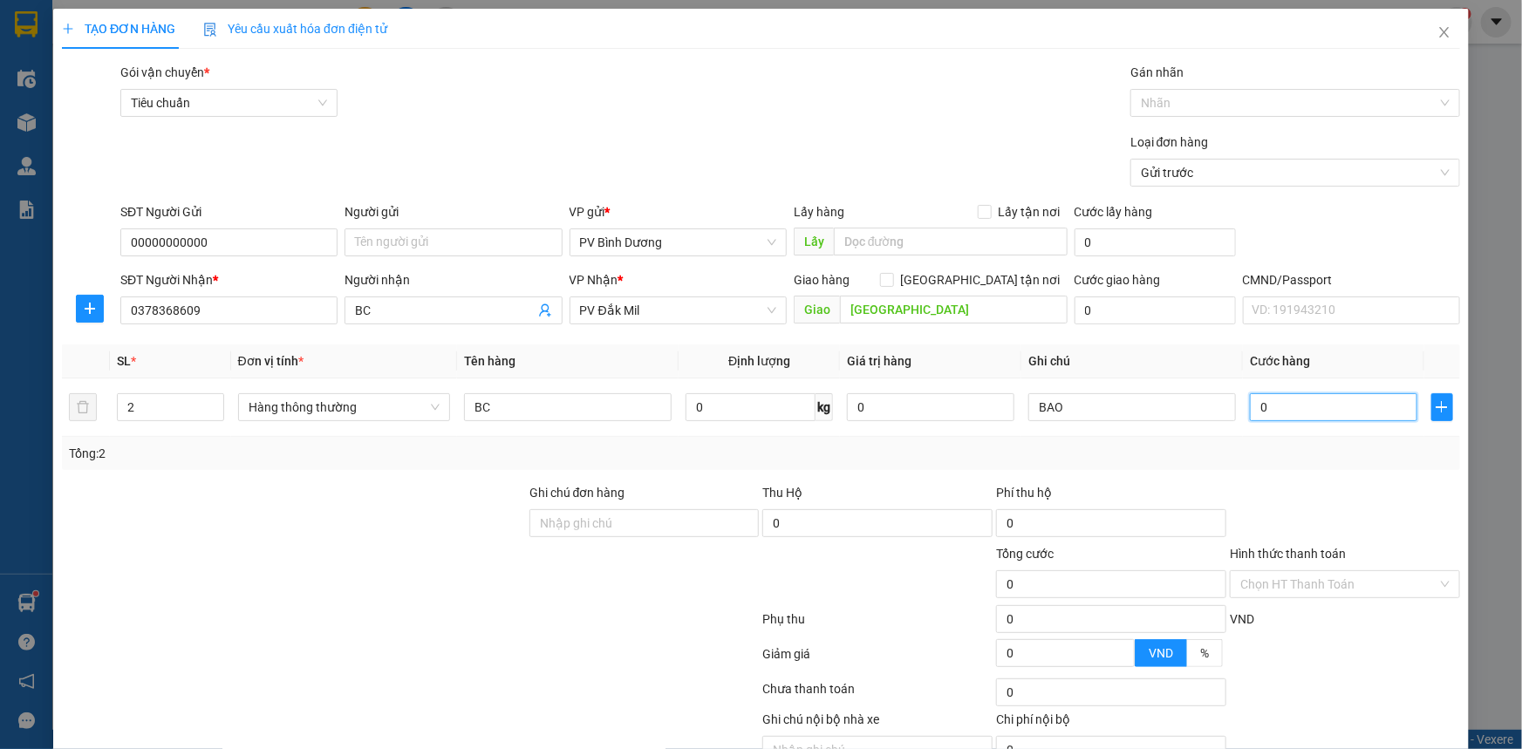
type input "1"
type input "10"
type input "100"
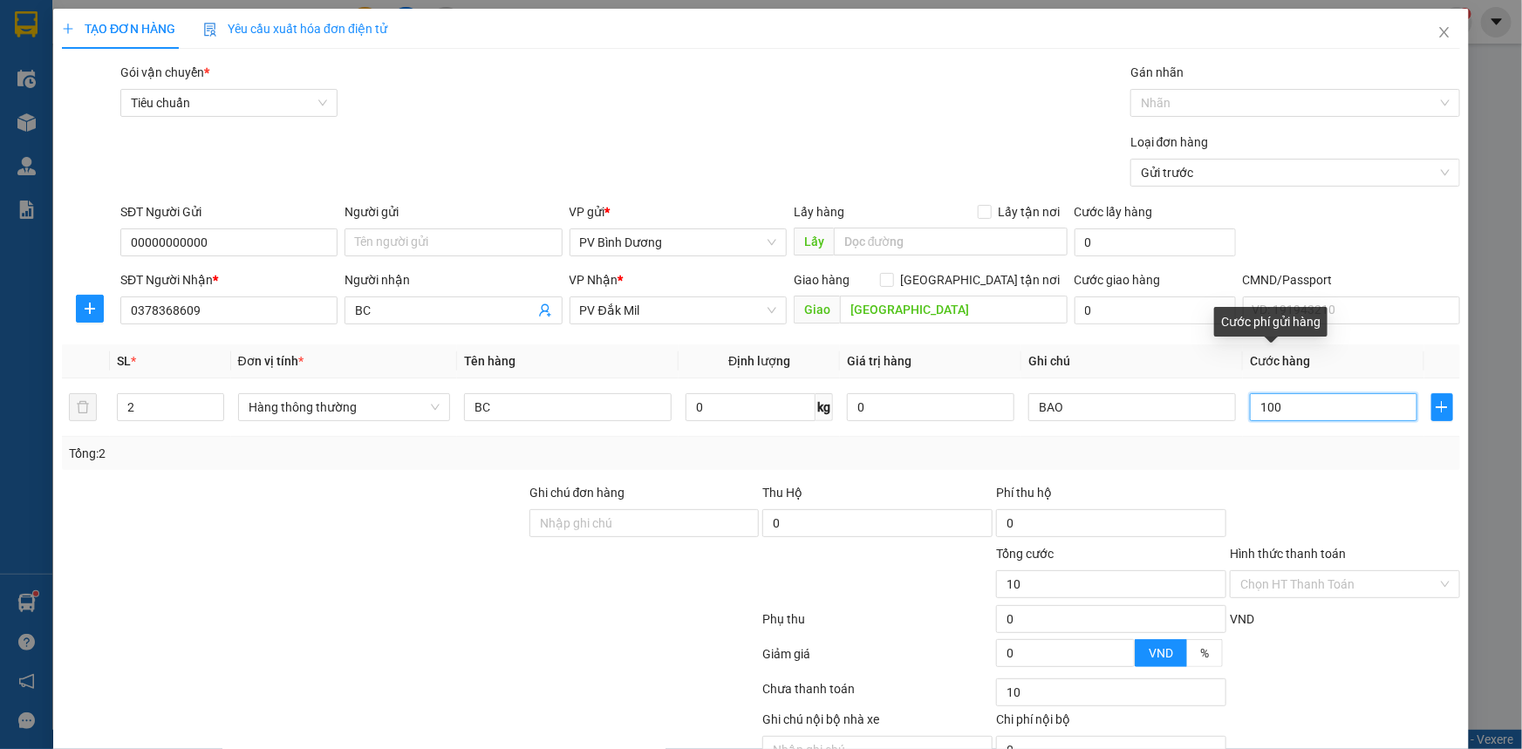
type input "100"
type input "1.000"
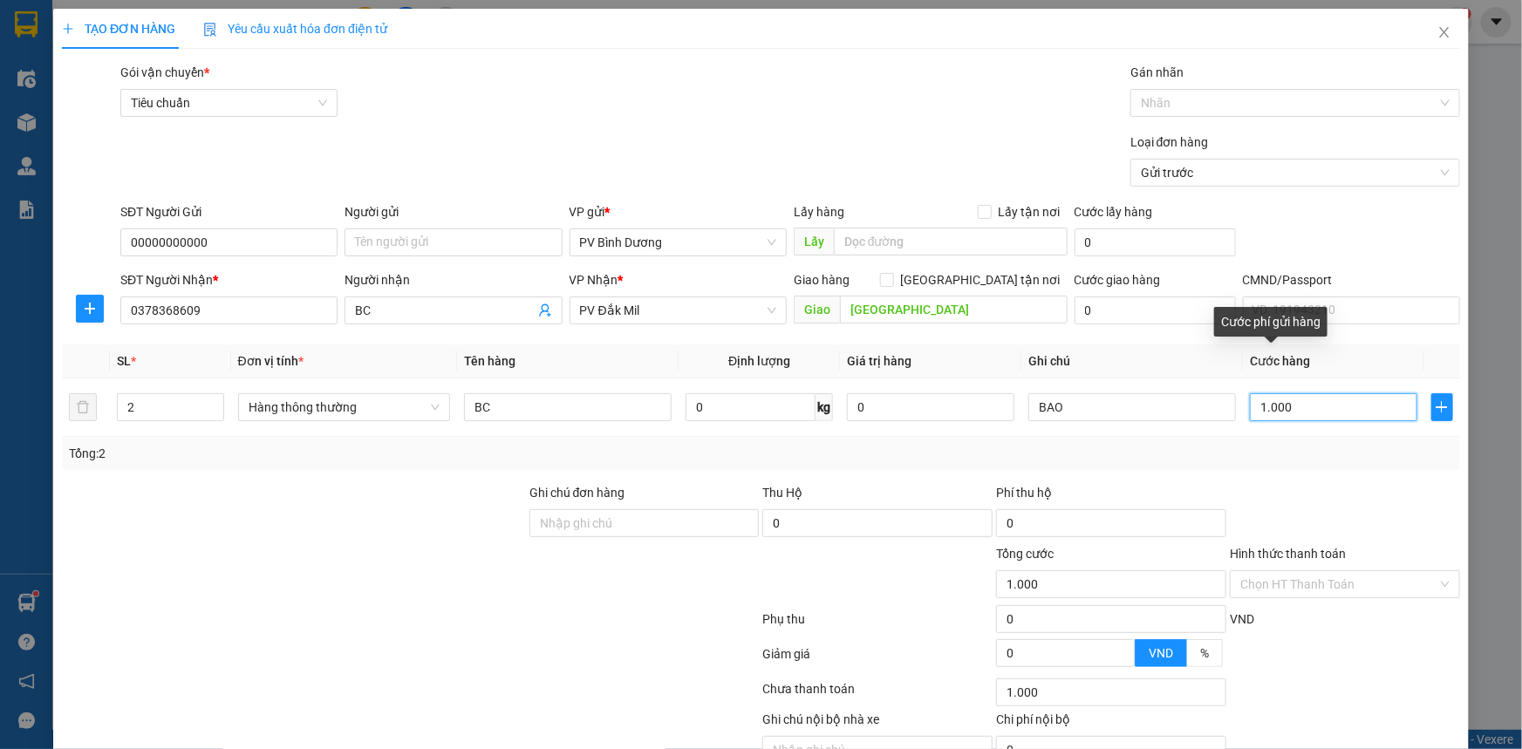
type input "10.000"
type input "100.000"
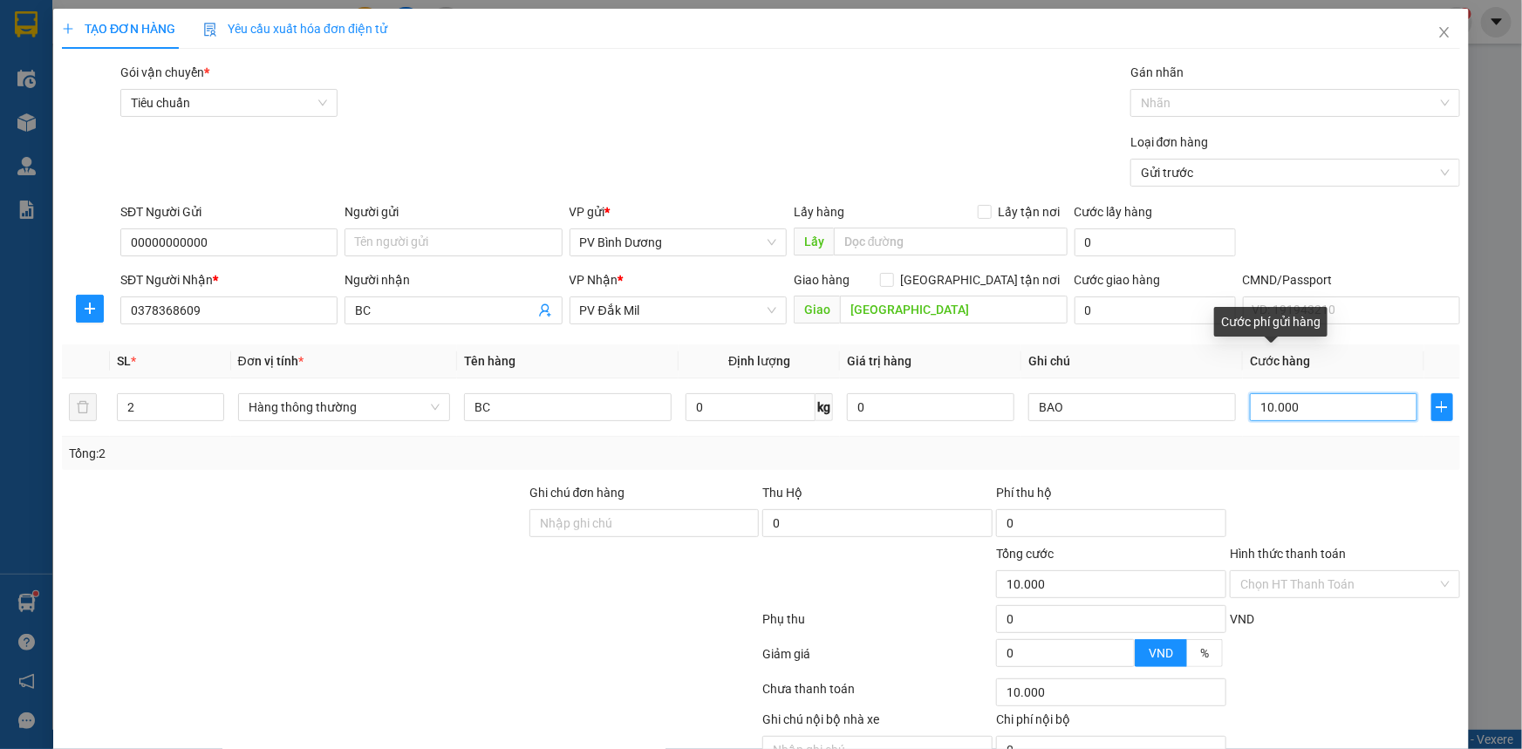
type input "100.000"
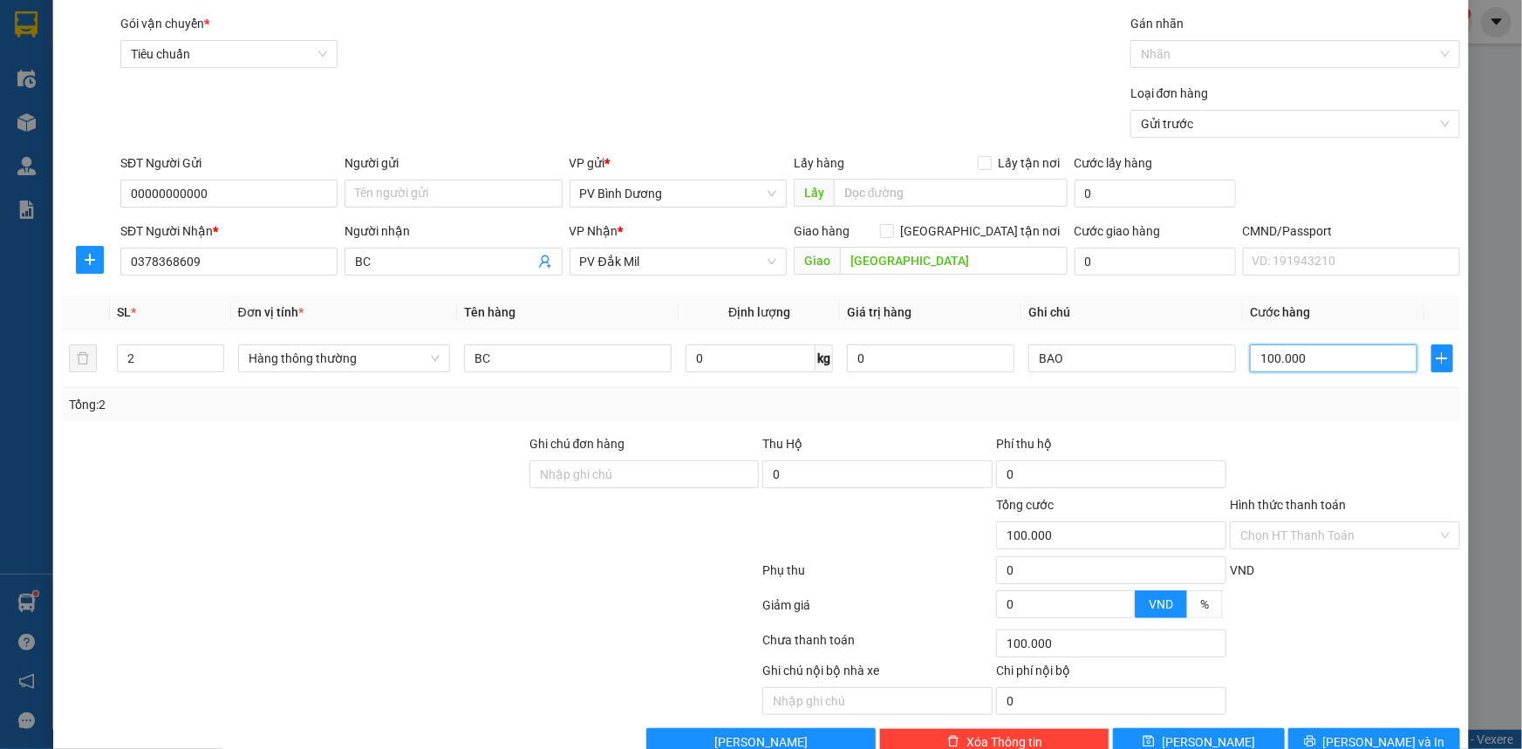
scroll to position [88, 0]
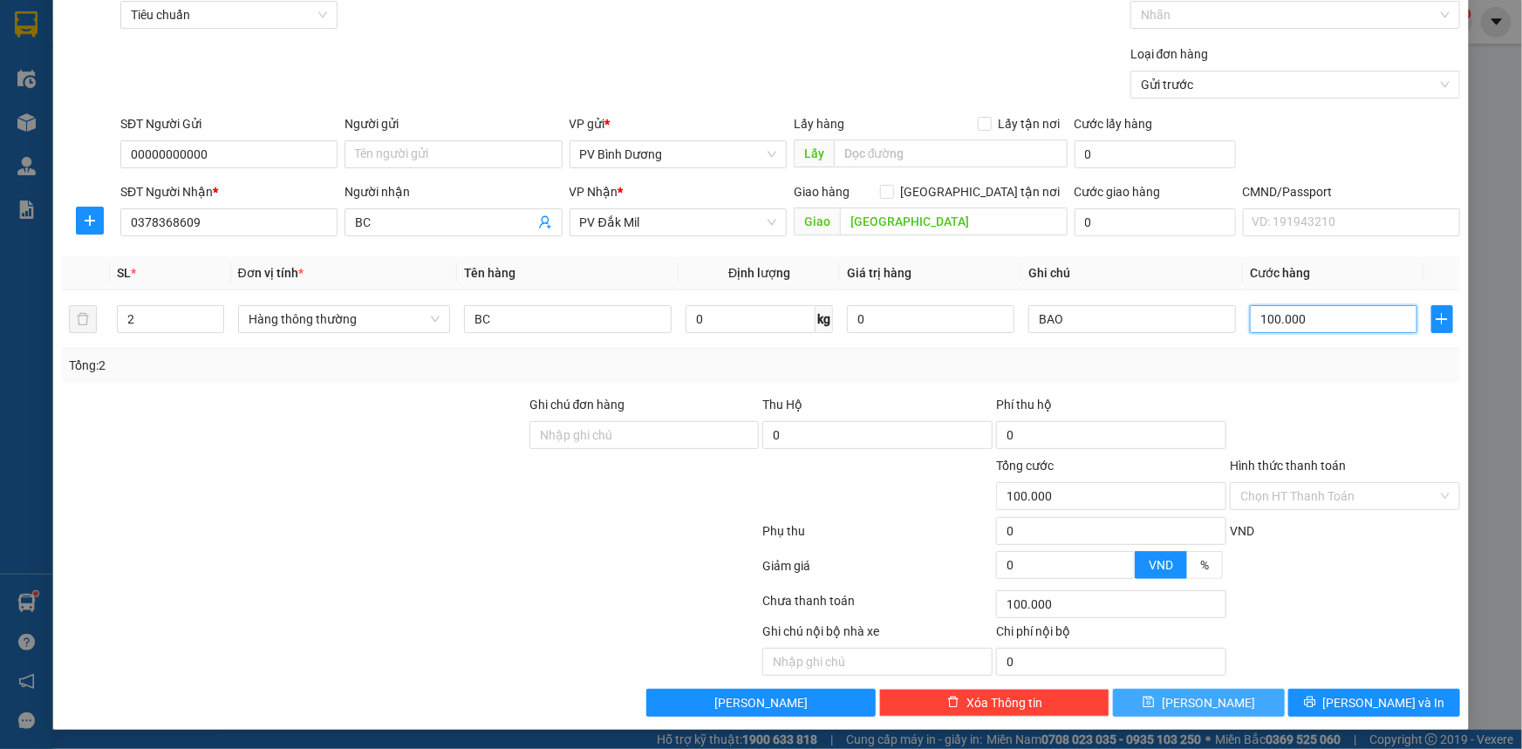
type input "100.000"
click at [1173, 714] on button "[PERSON_NAME]" at bounding box center [1199, 703] width 172 height 28
type input "1"
type input "0"
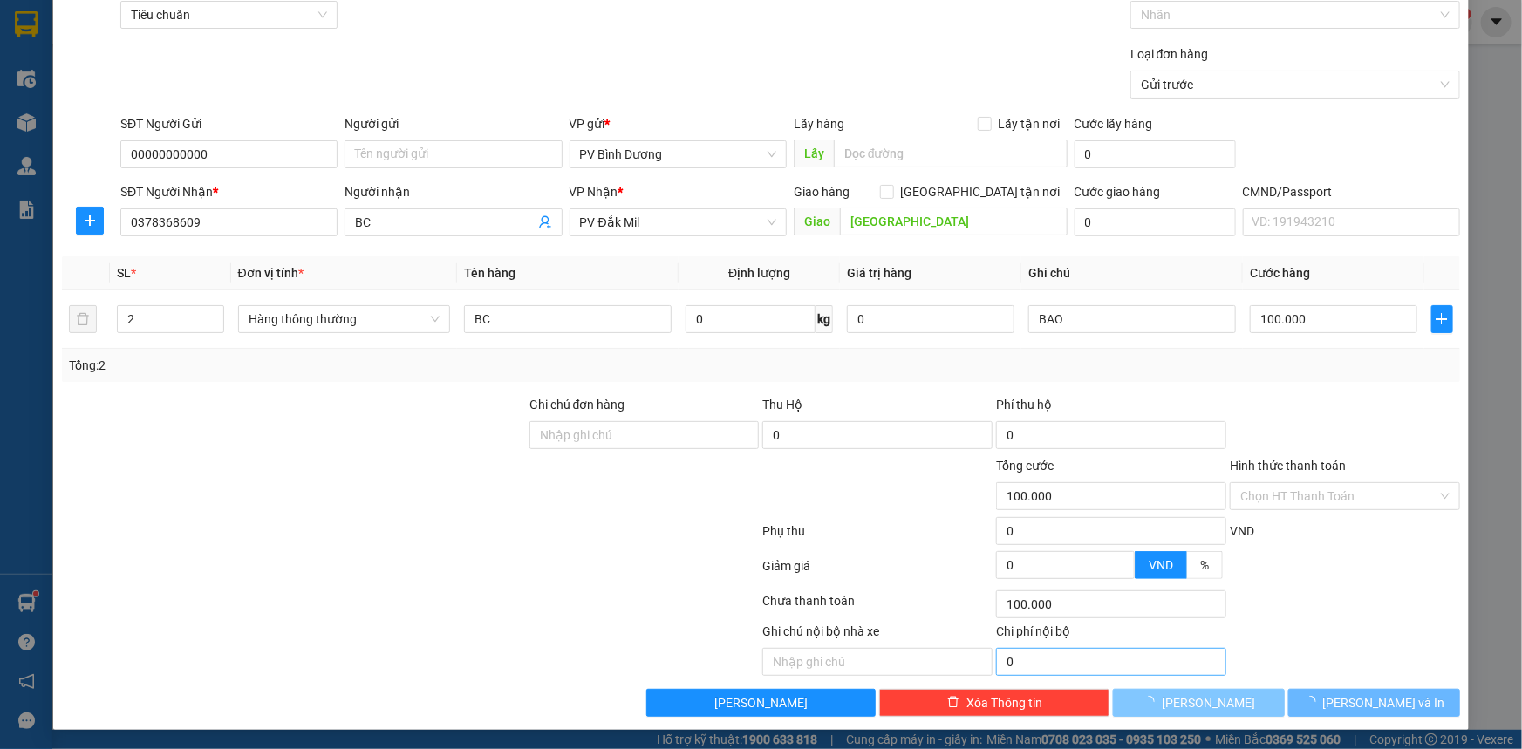
type input "0"
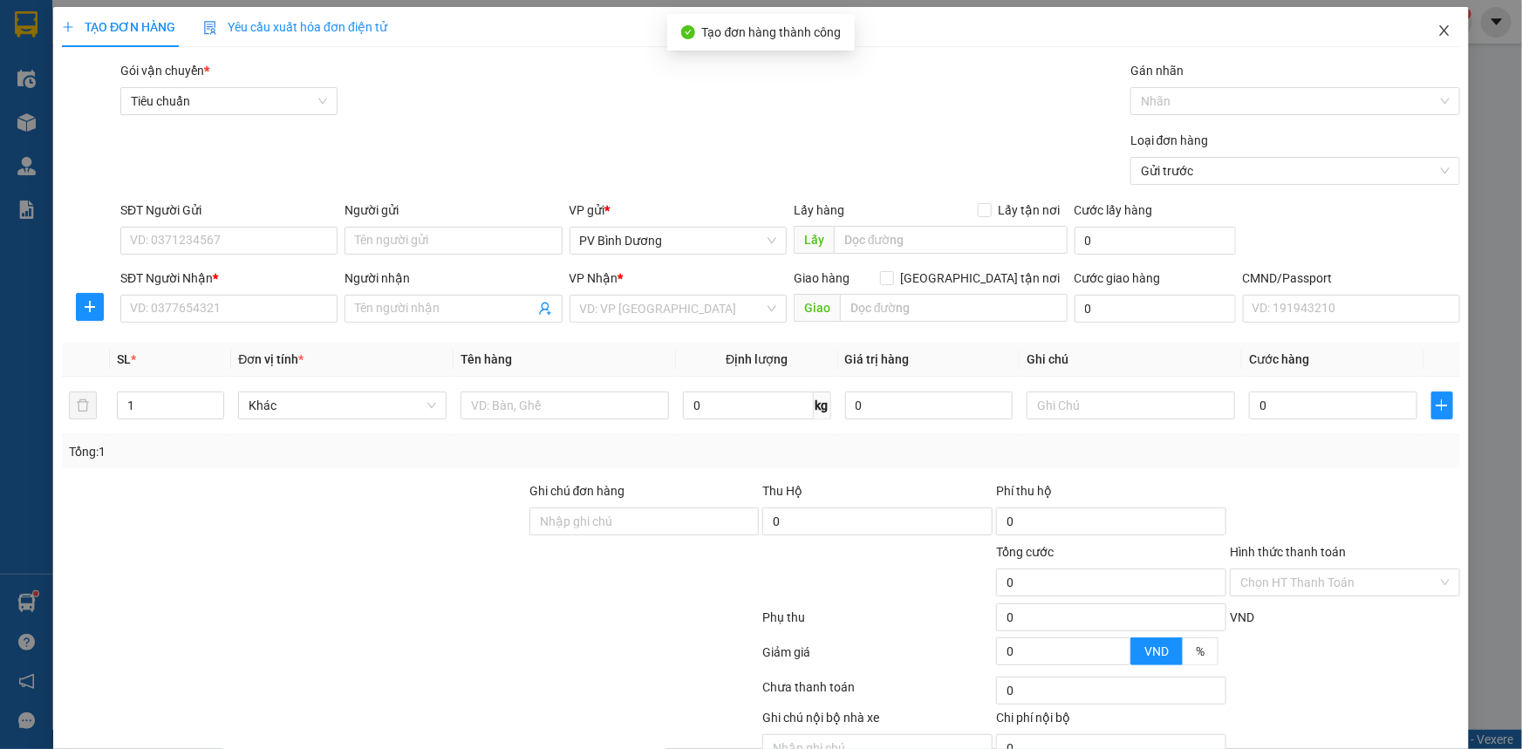
scroll to position [0, 0]
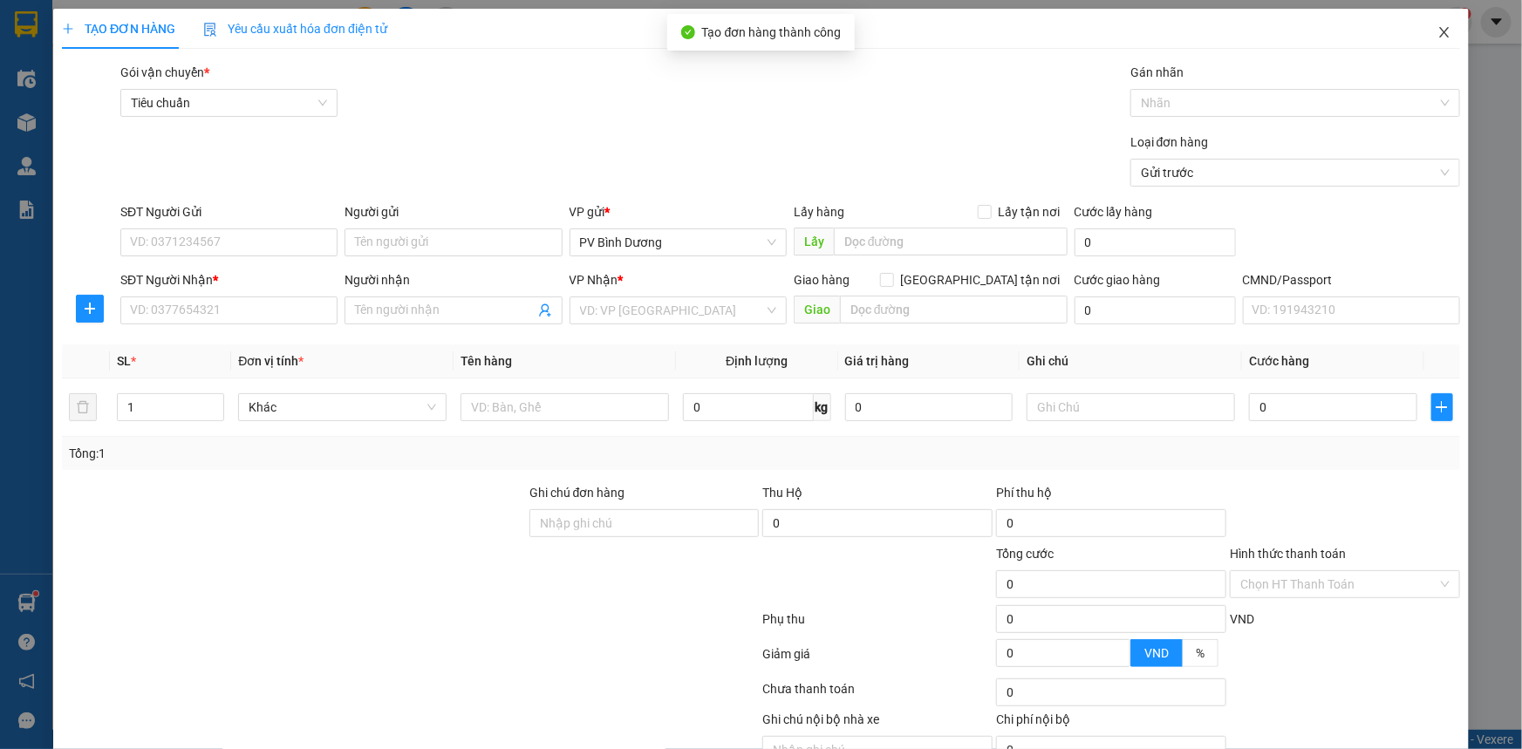
click at [1439, 35] on icon "close" at bounding box center [1444, 32] width 10 height 10
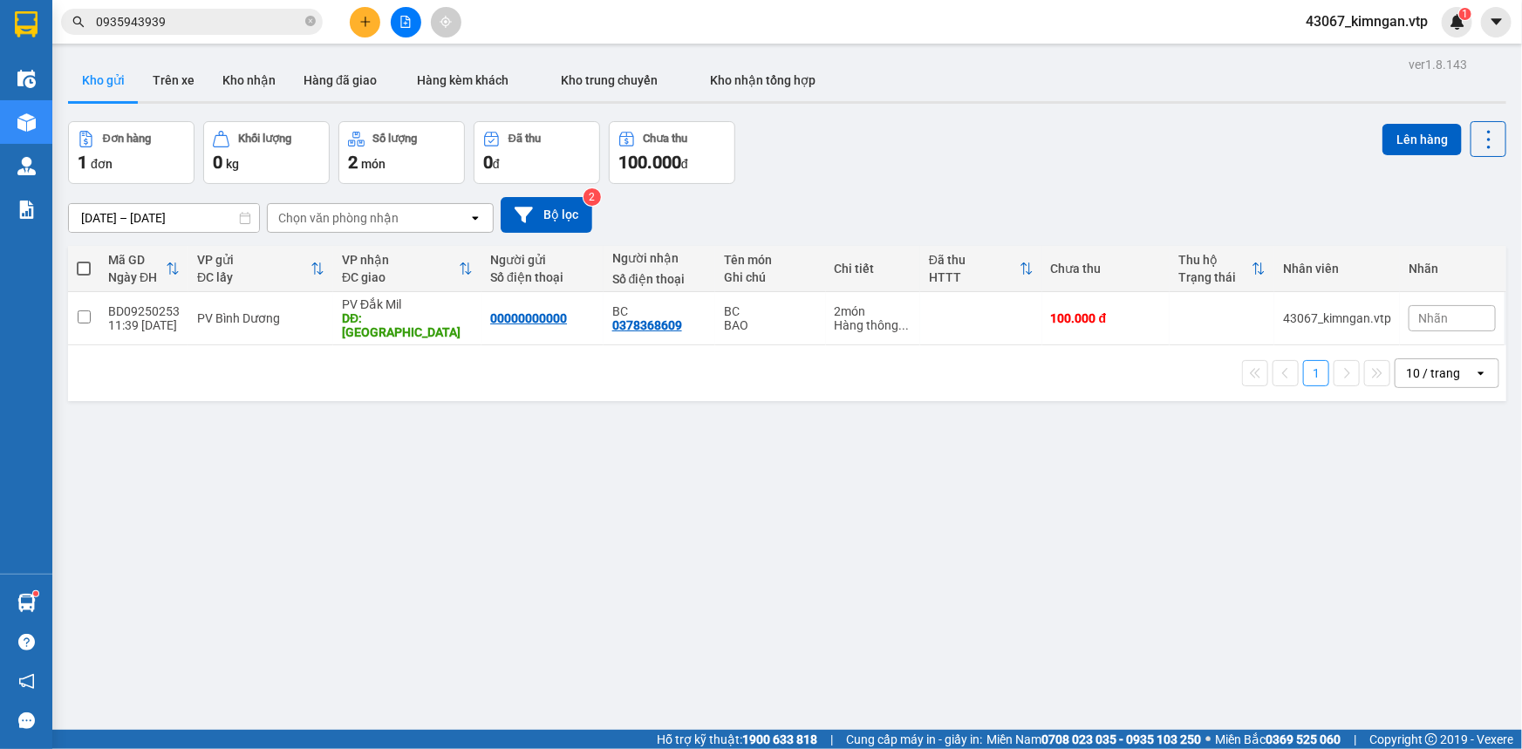
click at [366, 28] on button at bounding box center [365, 22] width 31 height 31
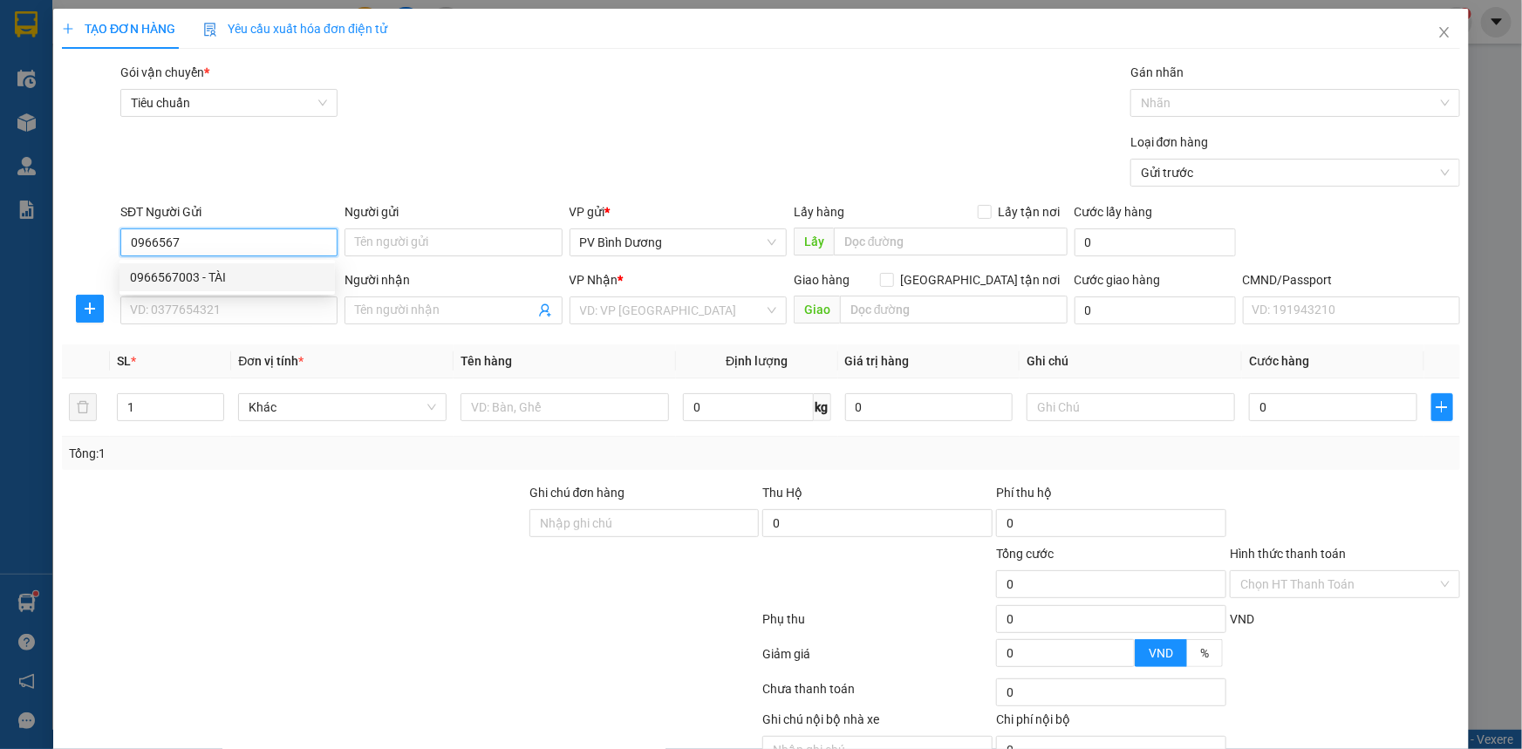
click at [218, 270] on div "0966567003 - TÀI" at bounding box center [227, 277] width 195 height 19
type input "0966567003"
type input "TÀI"
type input "0374268495"
type input "VÂN/ok"
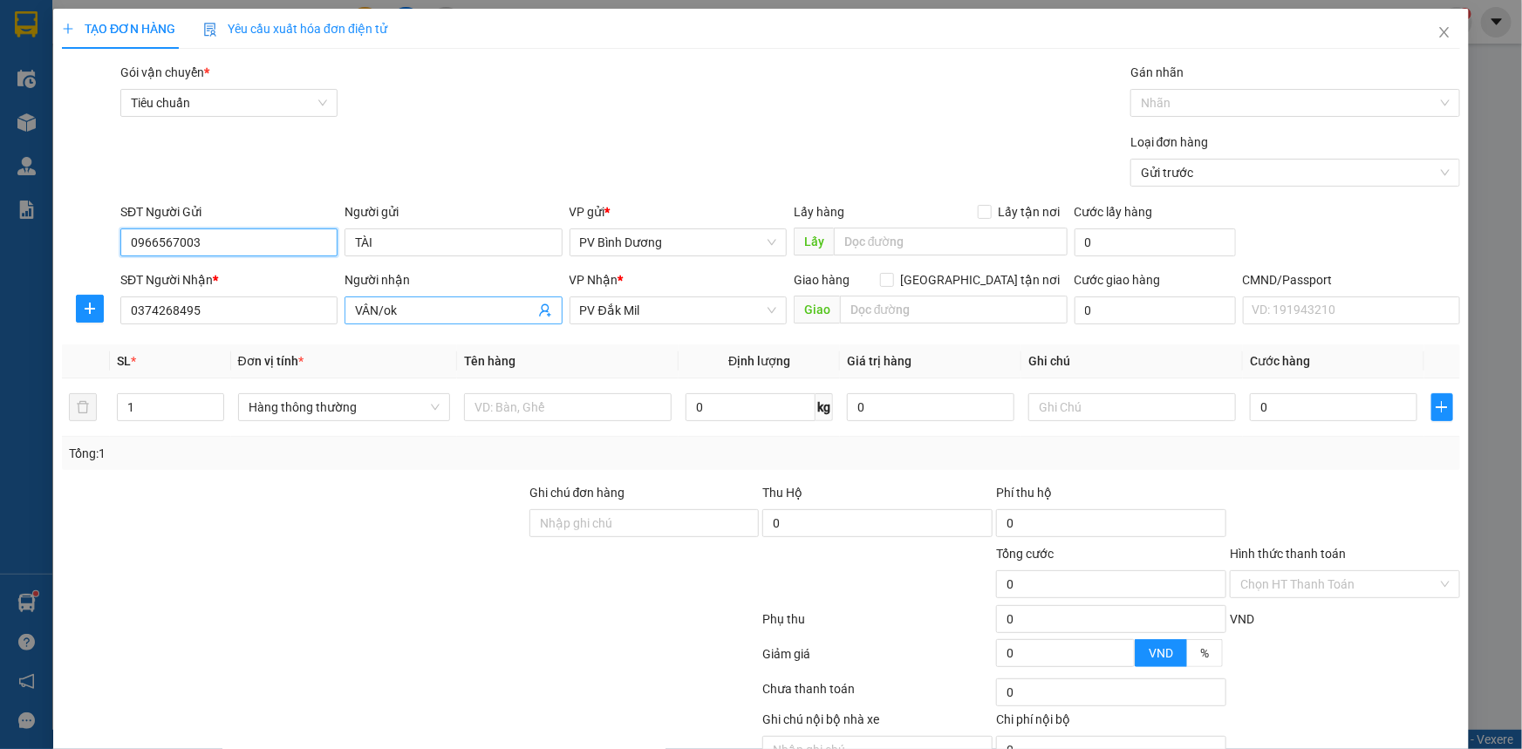
type input "0966567003"
click at [443, 317] on input "VÂN/ok" at bounding box center [444, 310] width 179 height 19
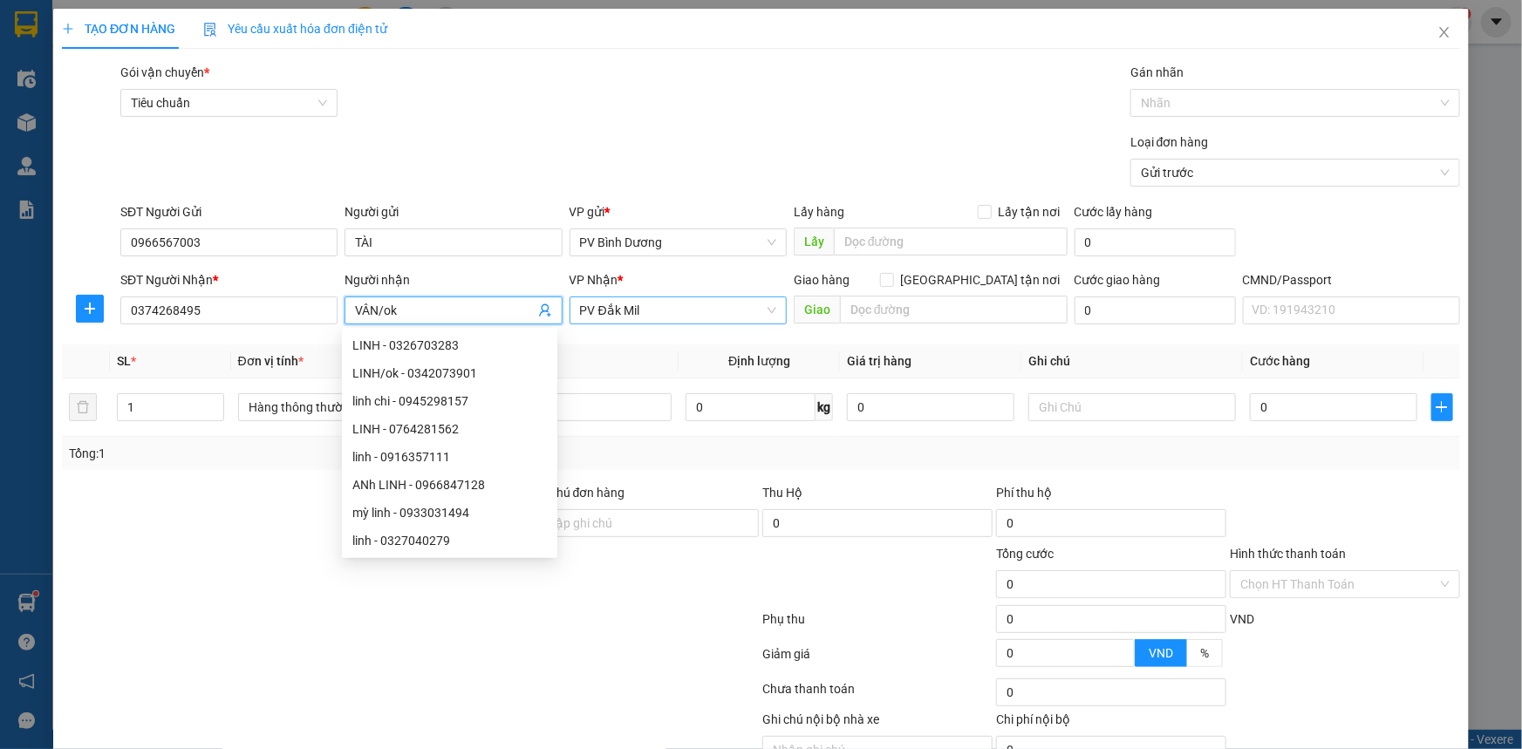
click at [667, 302] on span "PV Đắk Mil" at bounding box center [678, 310] width 196 height 26
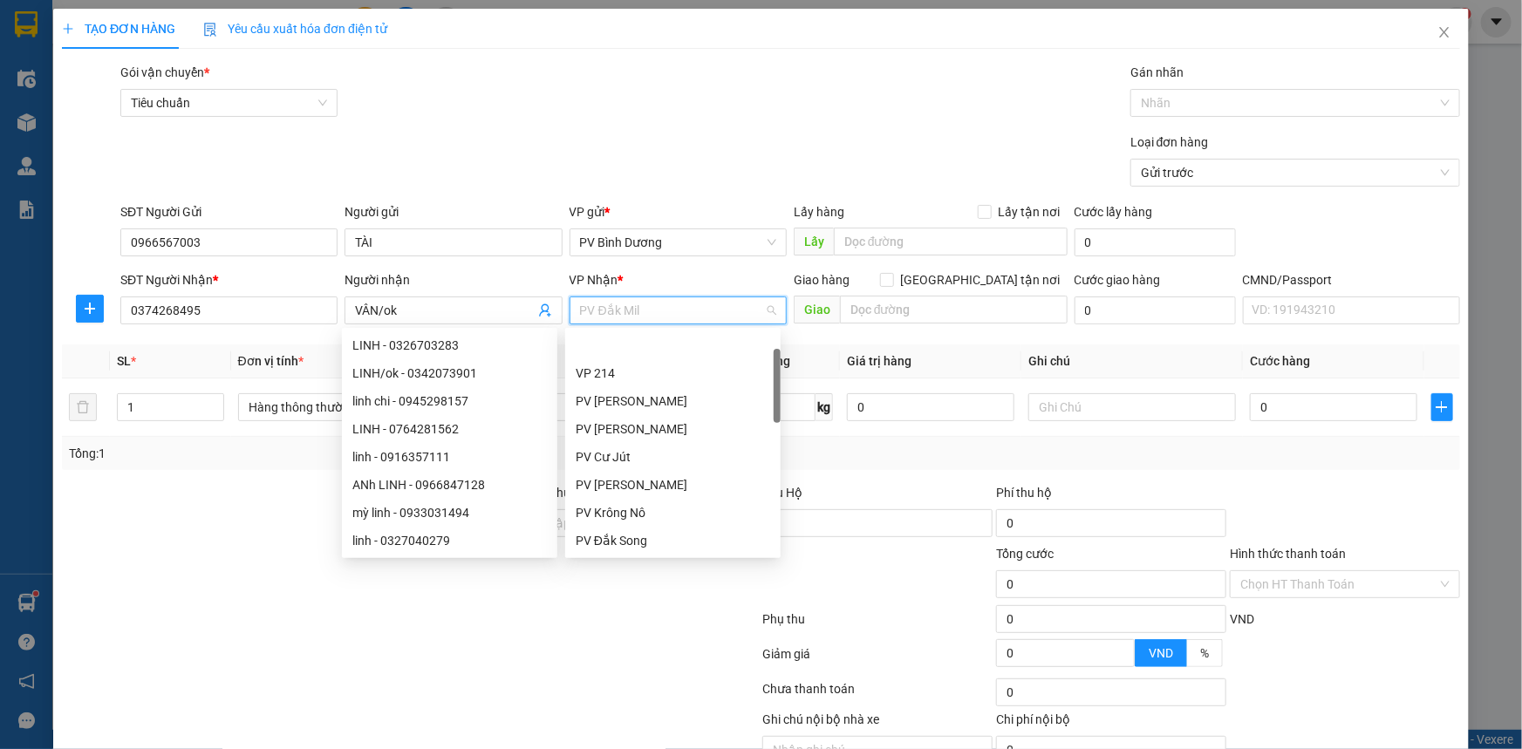
scroll to position [55, 0]
click at [667, 303] on span "PV Đắk Mil" at bounding box center [678, 310] width 196 height 26
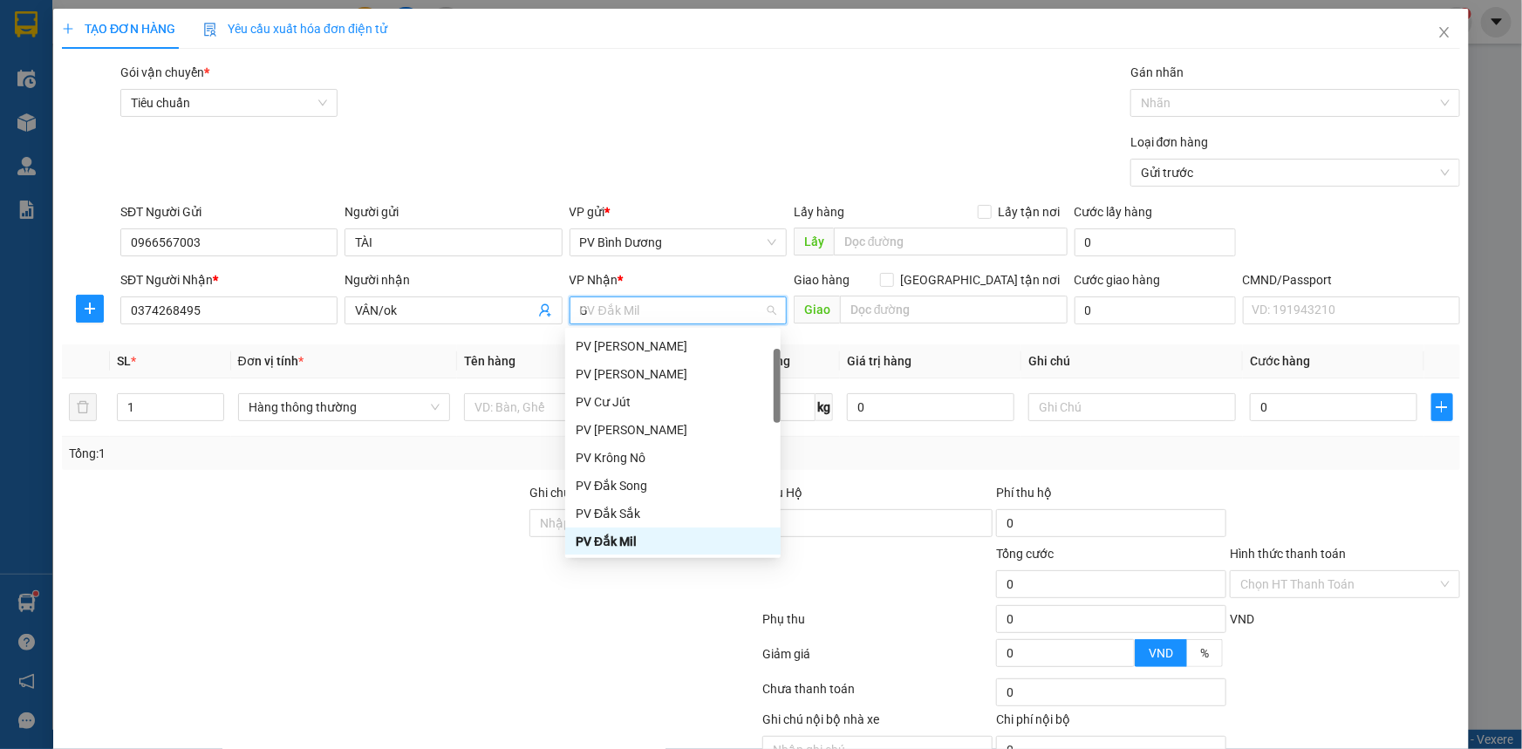
type input "GN"
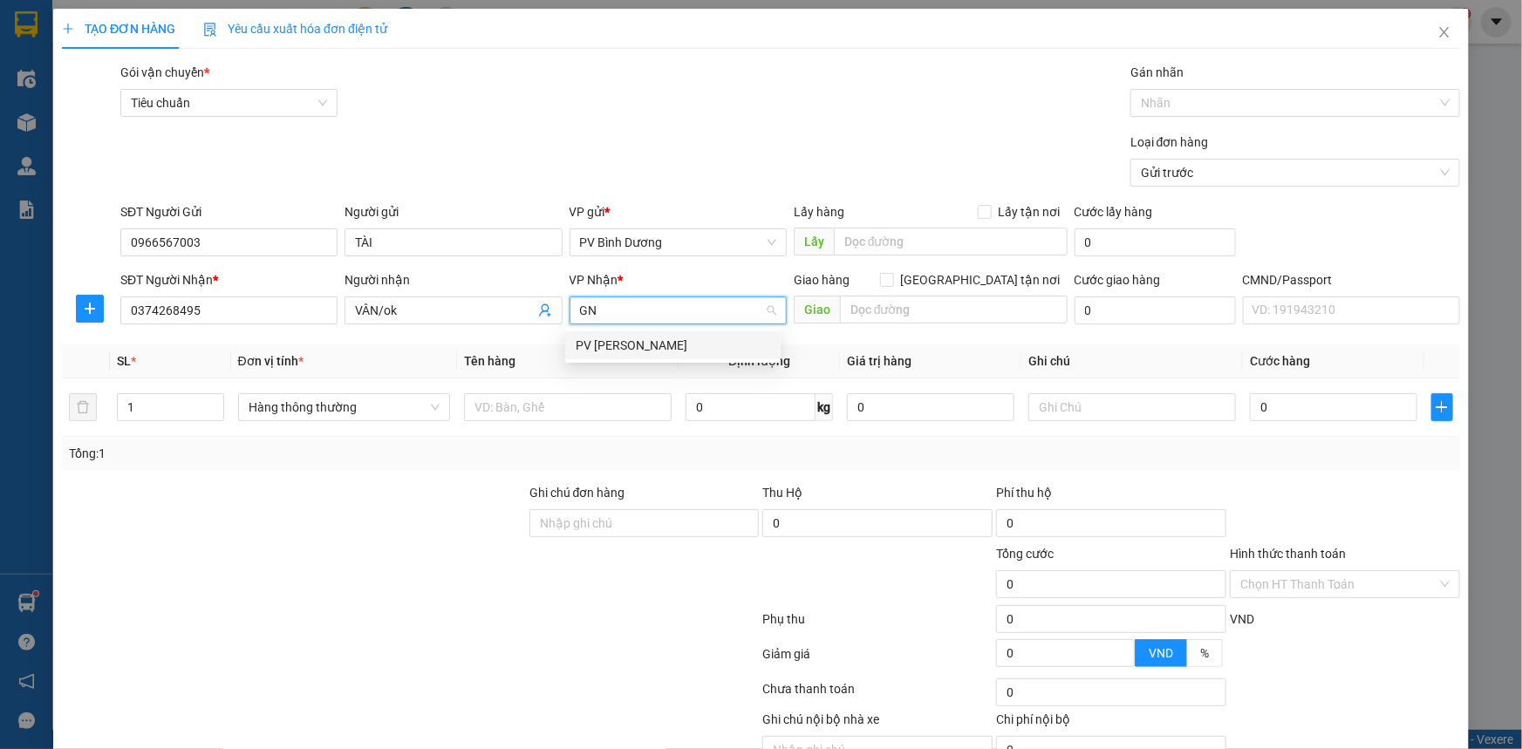
scroll to position [0, 0]
click at [632, 344] on div "PV [PERSON_NAME]" at bounding box center [673, 345] width 195 height 19
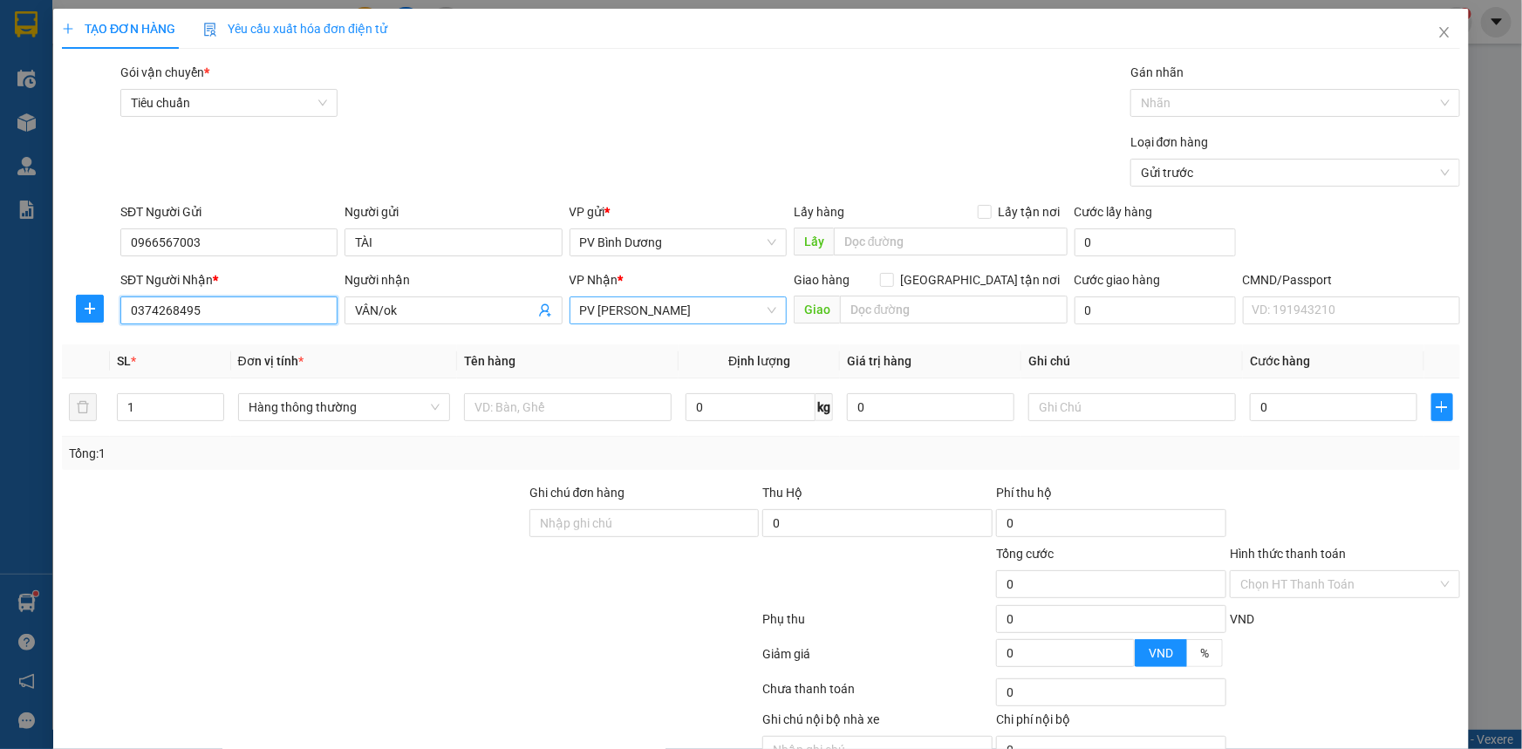
click at [242, 309] on input "0374268495" at bounding box center [228, 311] width 217 height 28
type input "0866658908"
click at [182, 341] on div "0866658908 - lai nhự" at bounding box center [227, 345] width 195 height 19
type input "lai nhự"
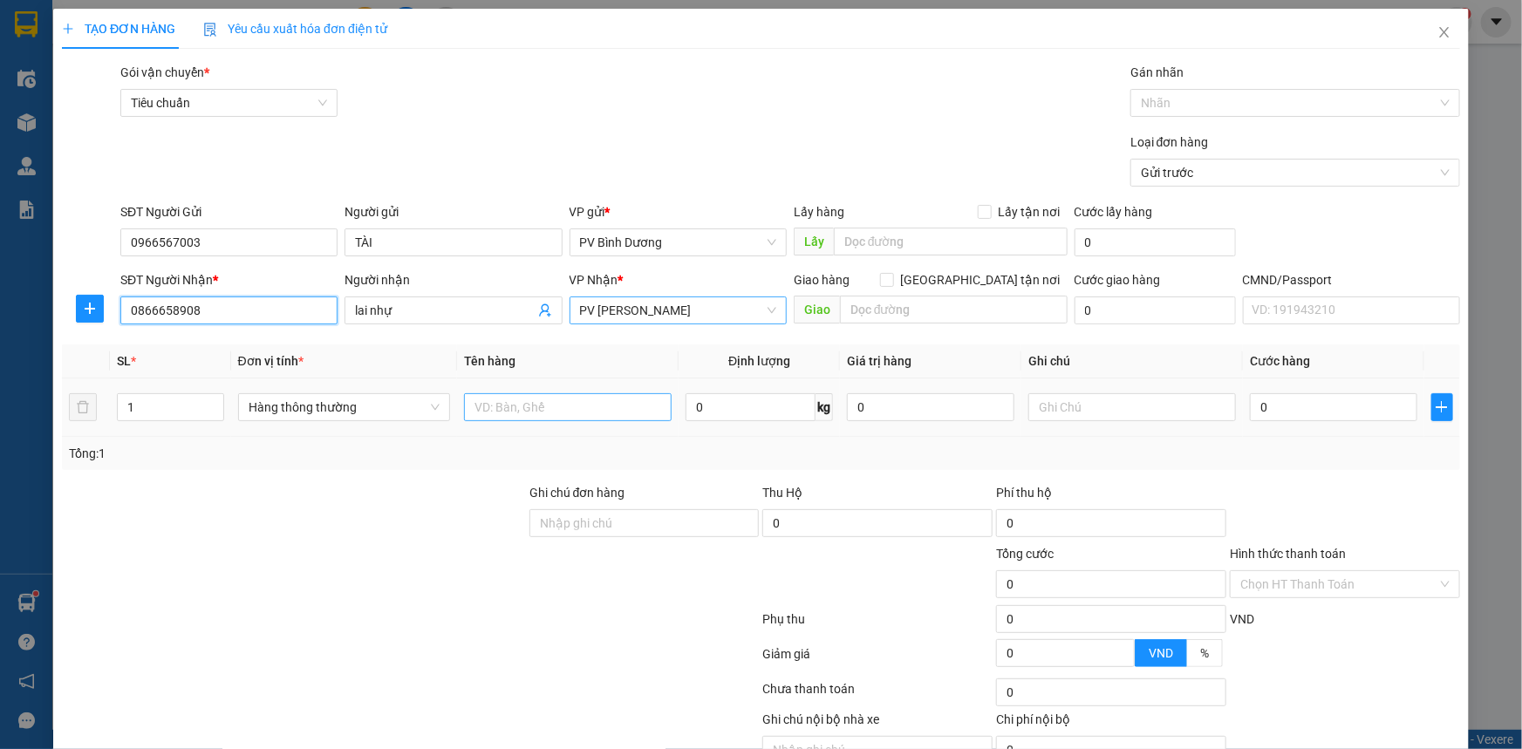
type input "0866658908"
click at [537, 411] on input "text" at bounding box center [568, 407] width 208 height 28
type input "VACXIN"
click at [1081, 411] on input "text" at bounding box center [1133, 407] width 208 height 28
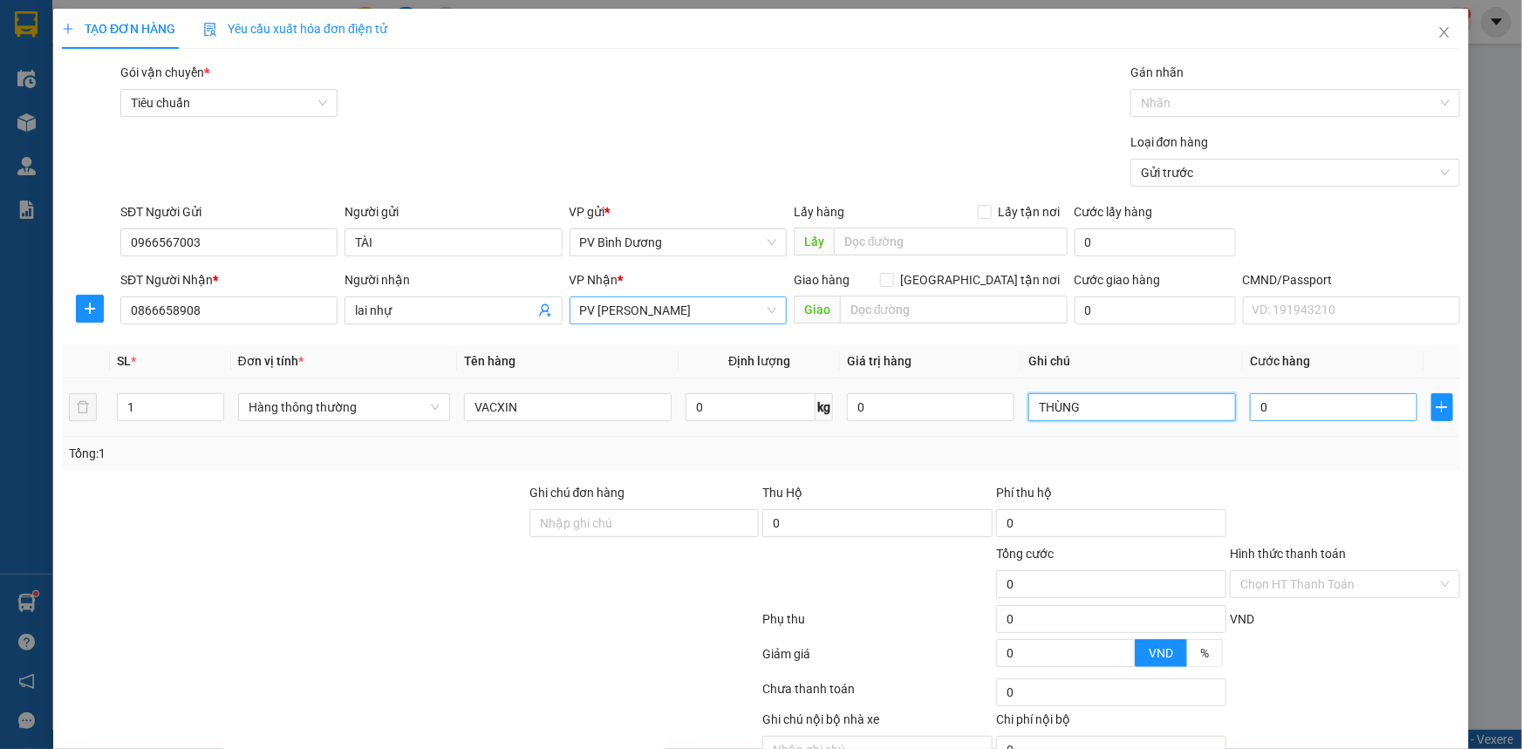
type input "THÙNG"
click at [1289, 416] on input "0" at bounding box center [1334, 407] width 168 height 28
type input "6"
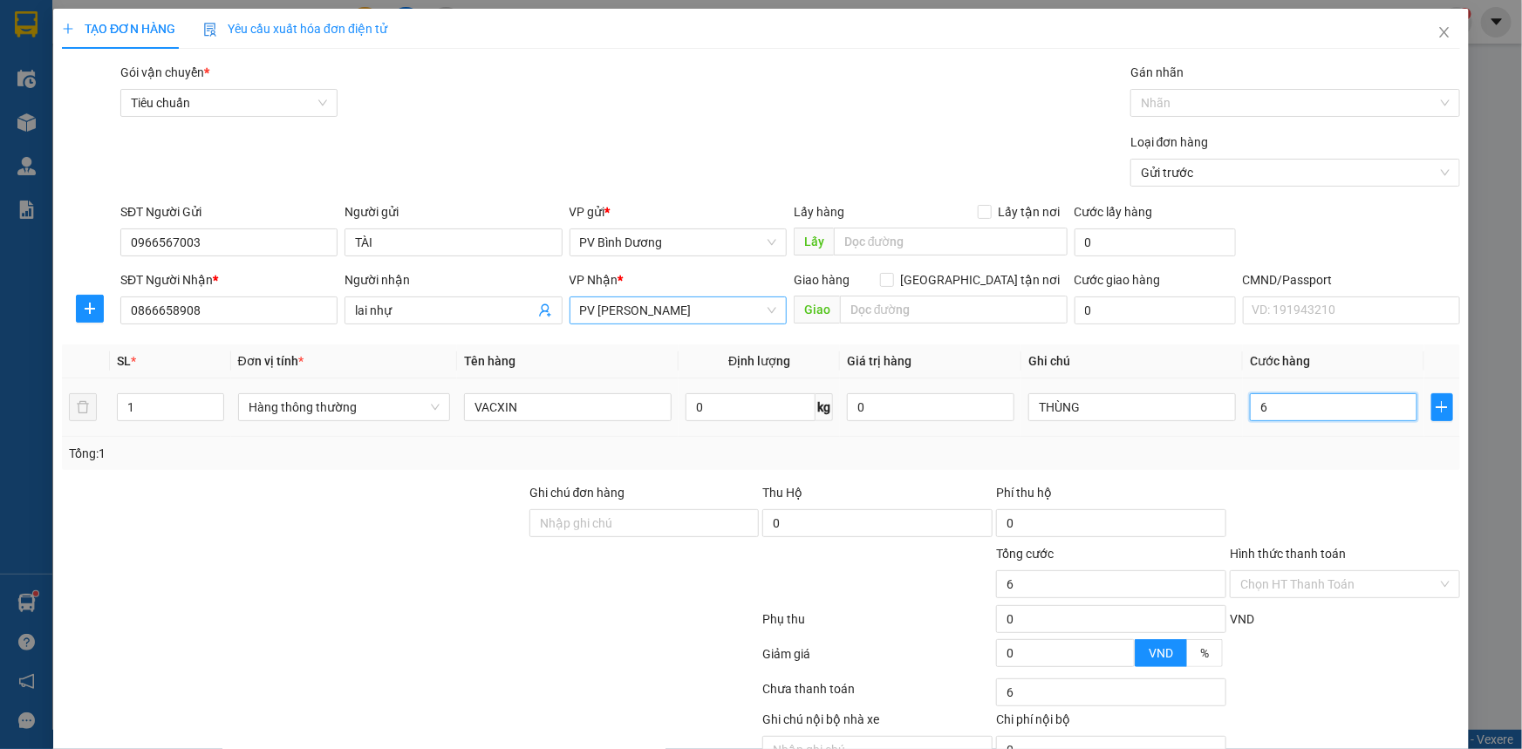
type input "0"
type input "07"
type input "7"
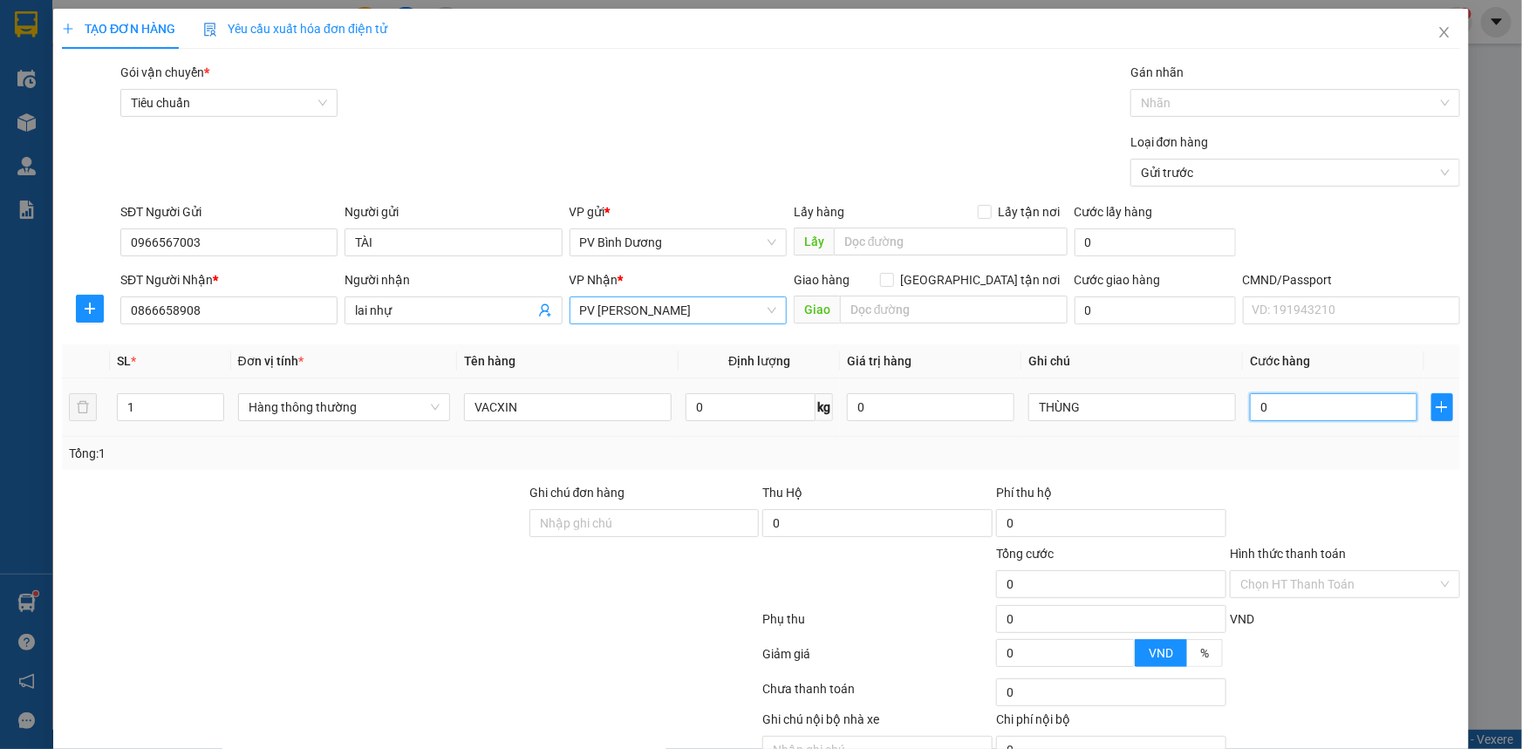
type input "7"
type input "070"
type input "70"
type input "07"
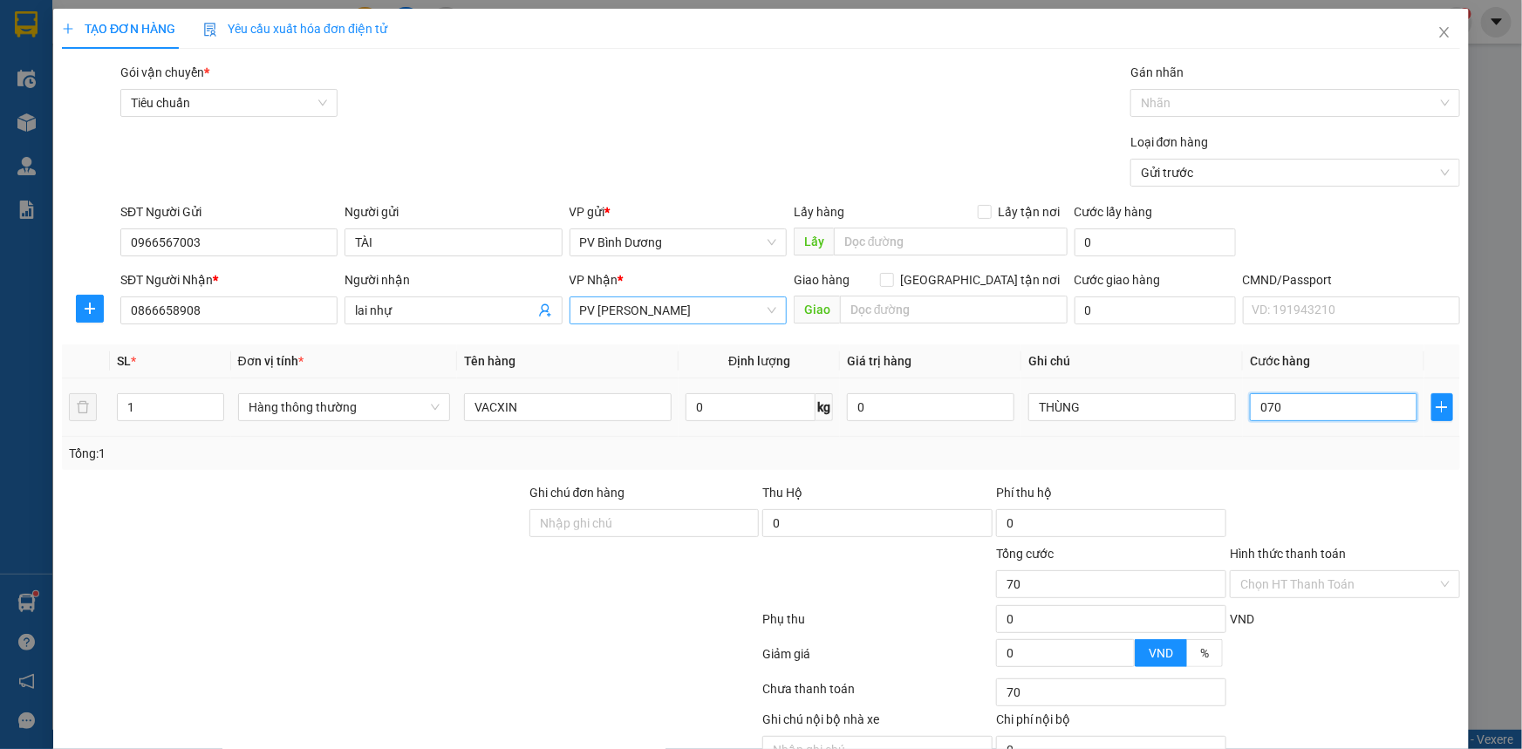
type input "7"
type input "0"
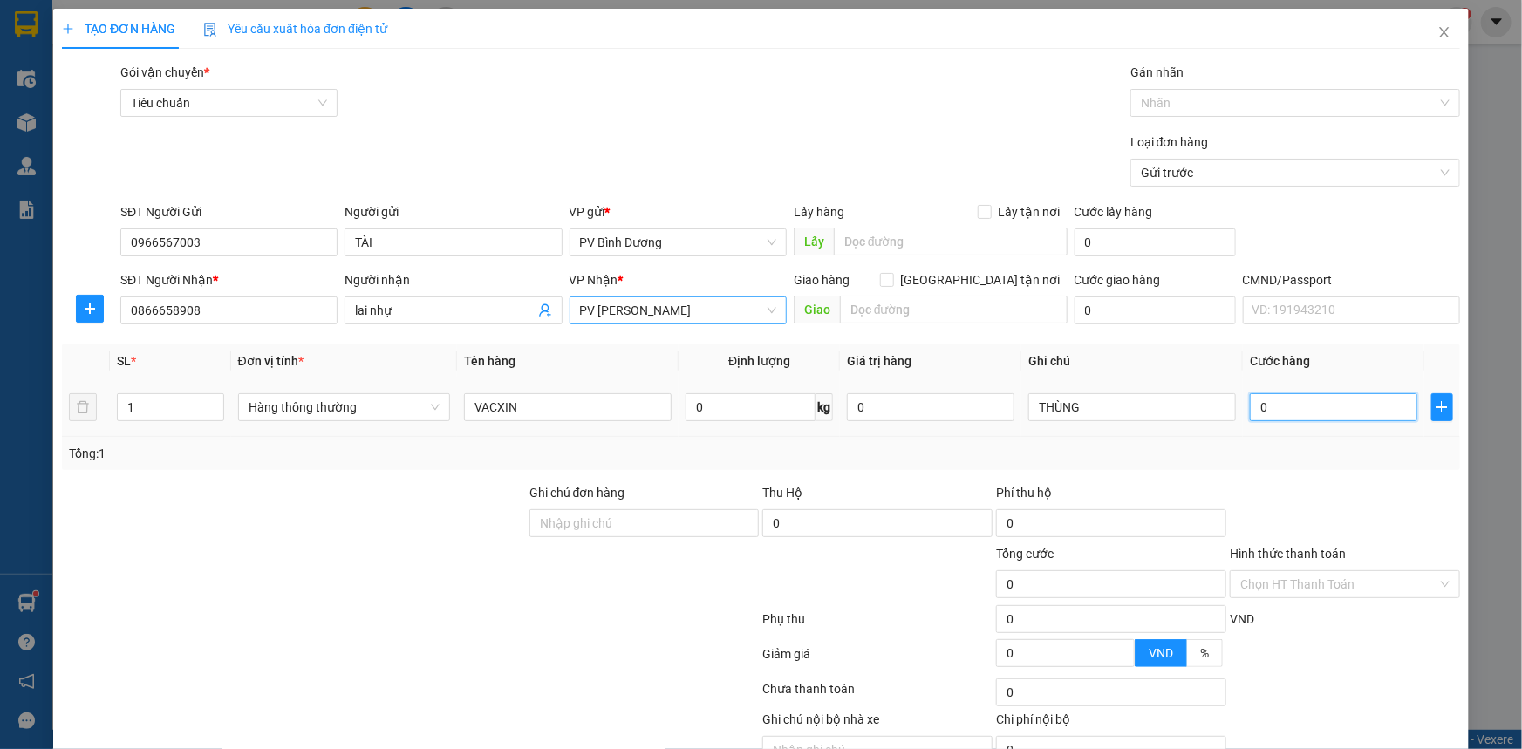
type input "60"
type input "600"
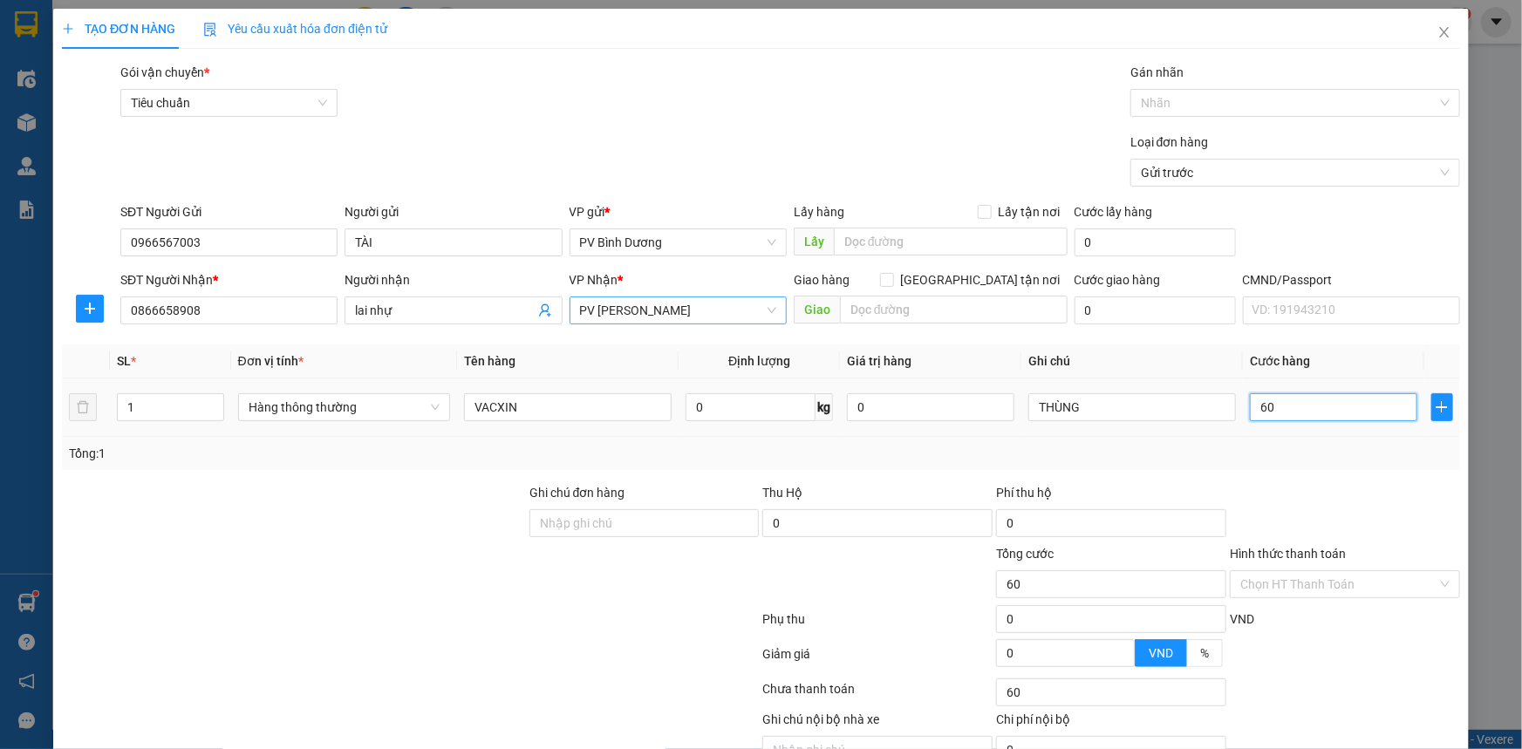
type input "600"
type input "6.000"
type input "60.000"
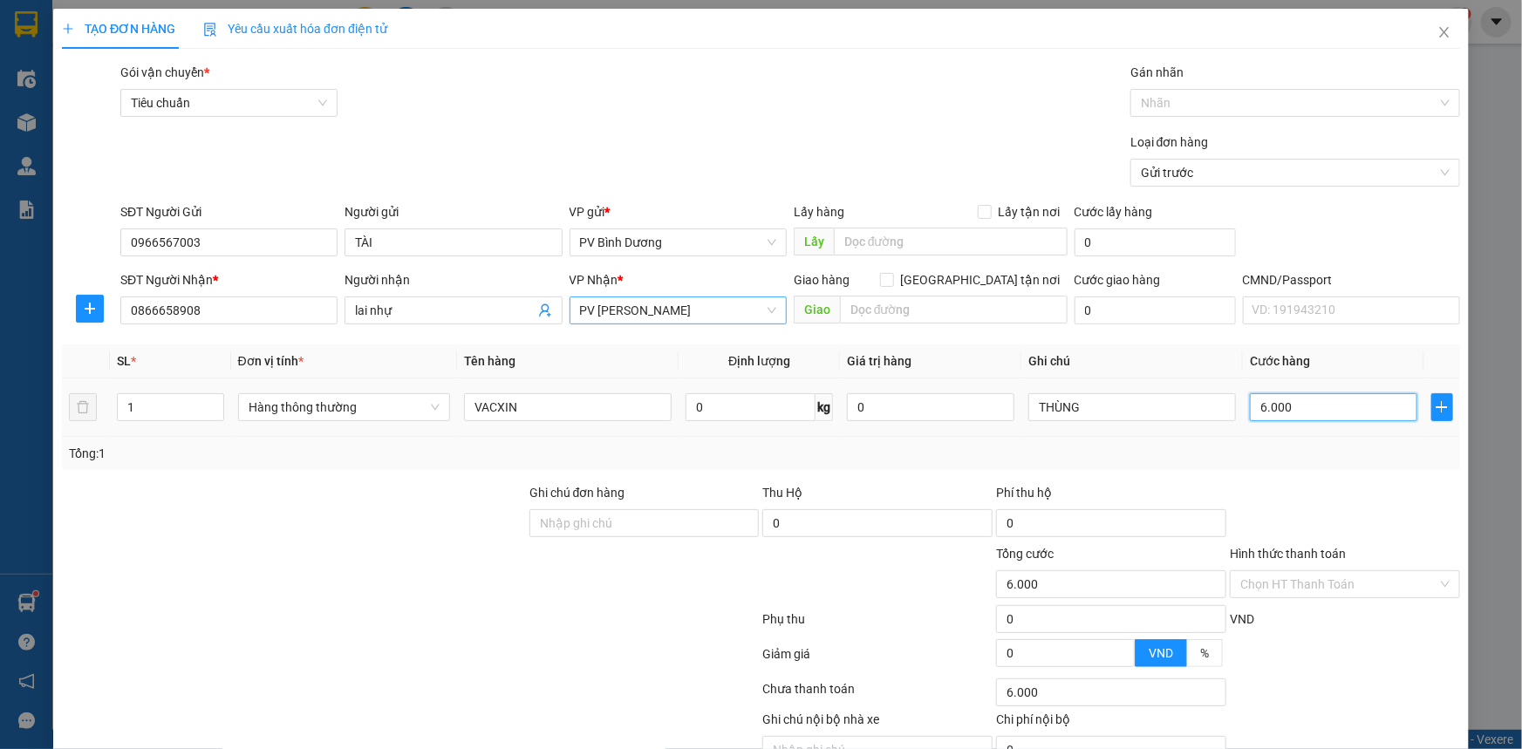
type input "60.000"
click at [1303, 590] on input "Hình thức thanh toán" at bounding box center [1339, 584] width 197 height 26
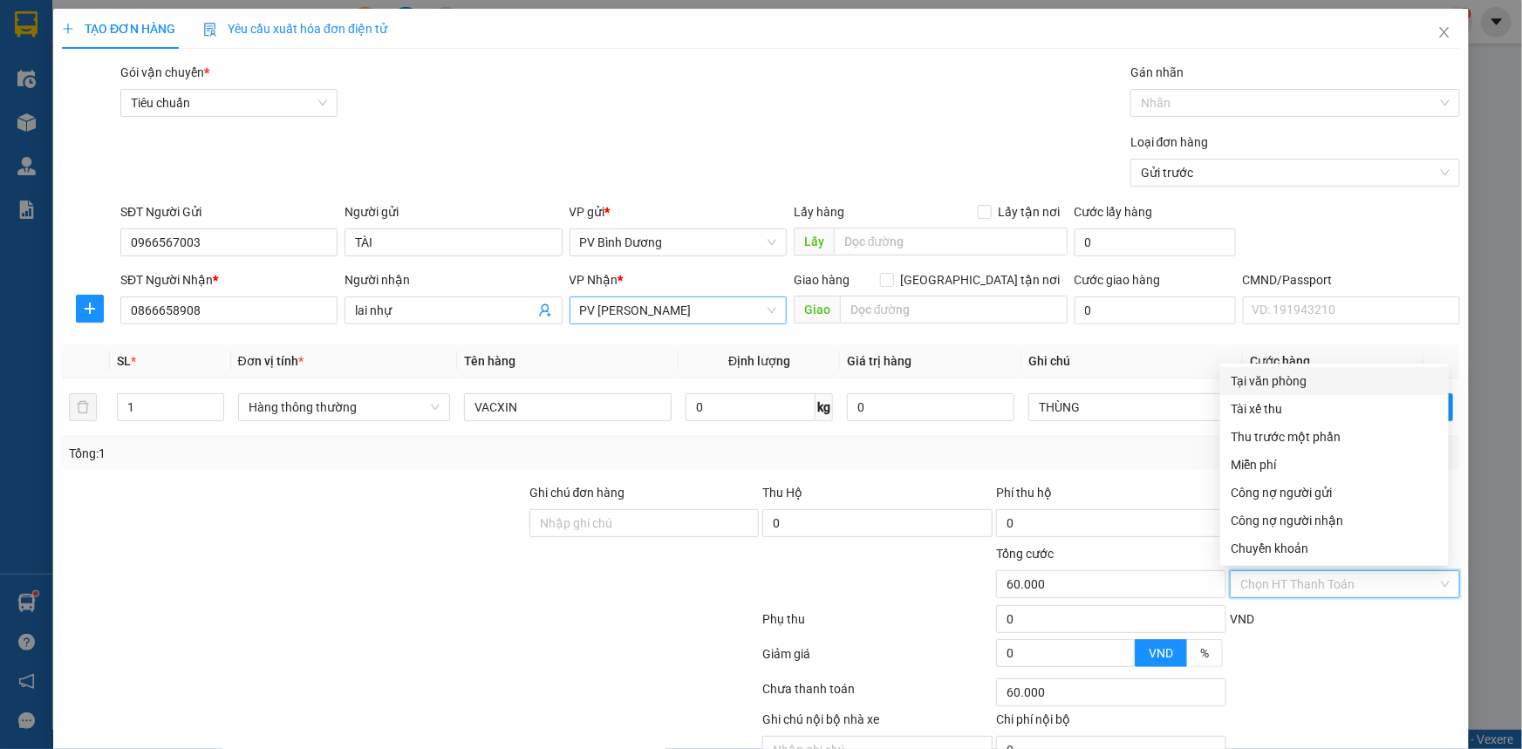
click at [1287, 383] on div "Tại văn phòng" at bounding box center [1335, 381] width 208 height 19
type input "0"
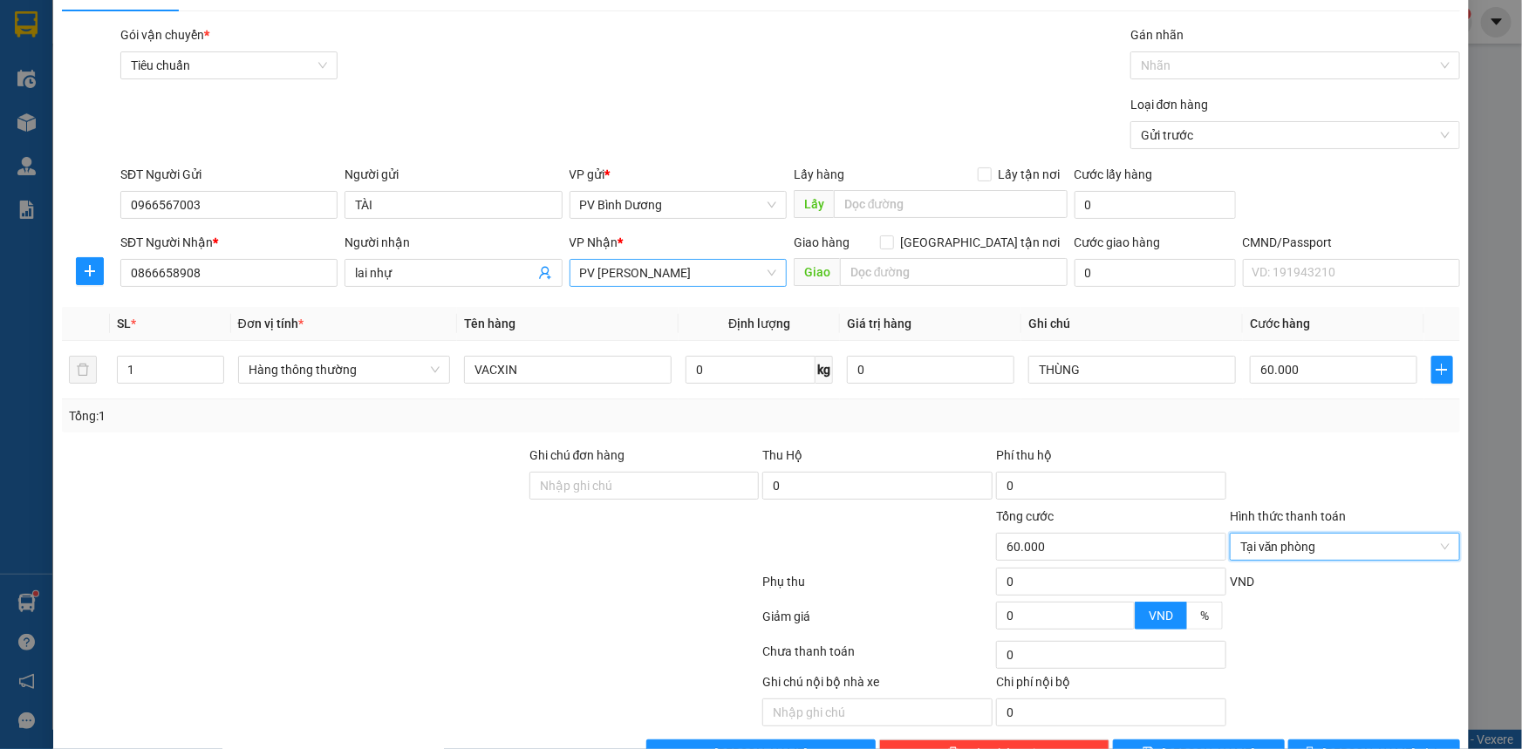
scroll to position [88, 0]
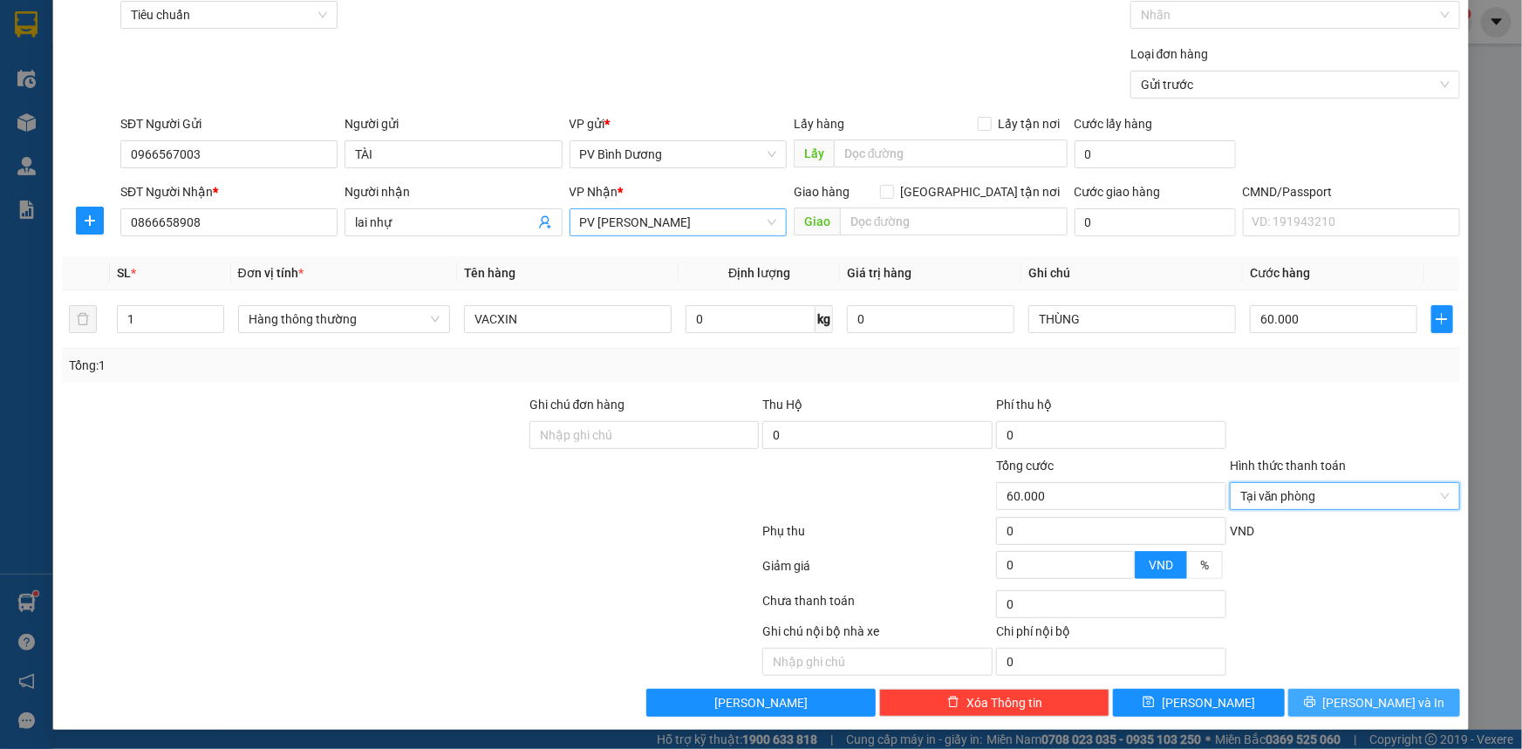
click at [1316, 701] on icon "printer" at bounding box center [1310, 702] width 12 height 12
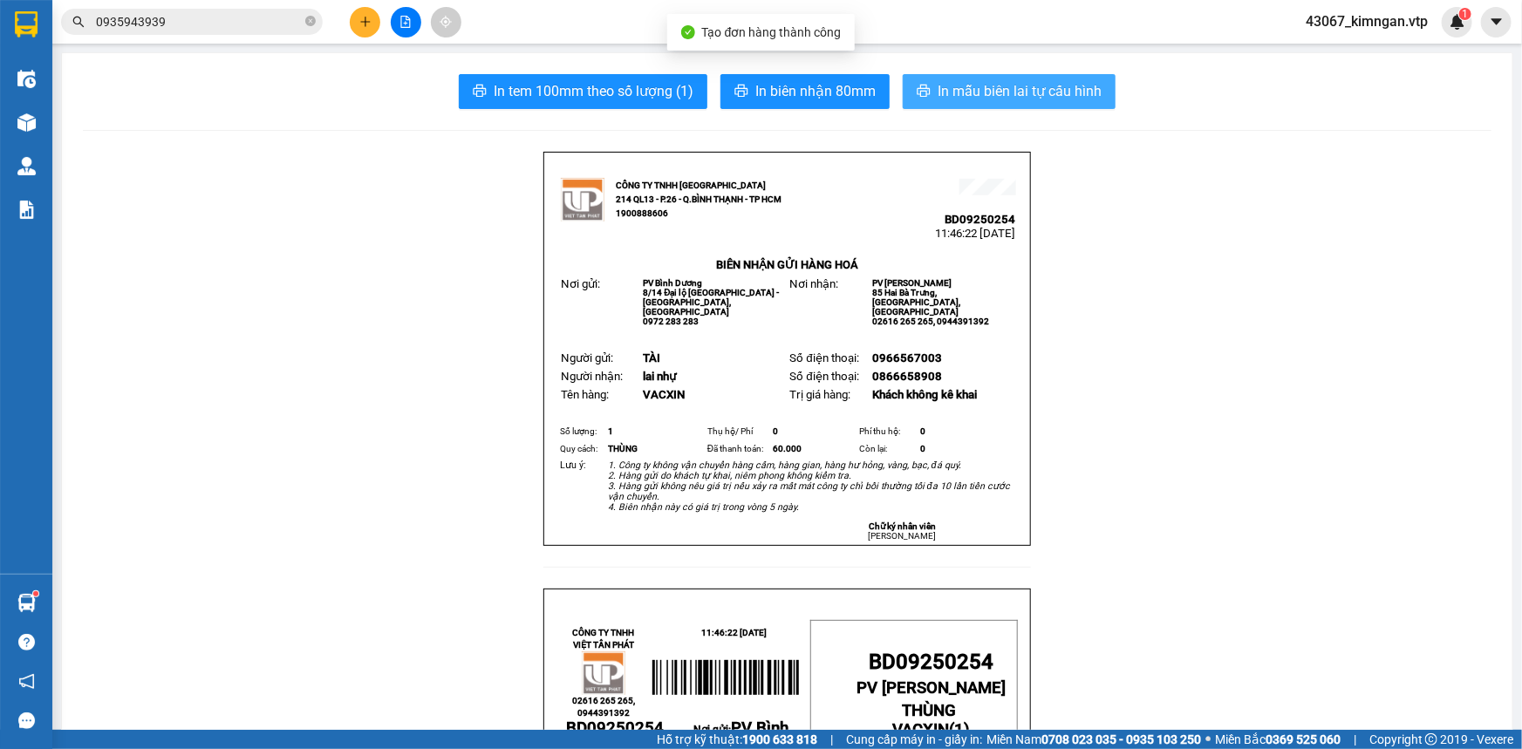
click at [997, 92] on span "In mẫu biên lai tự cấu hình" at bounding box center [1020, 91] width 164 height 22
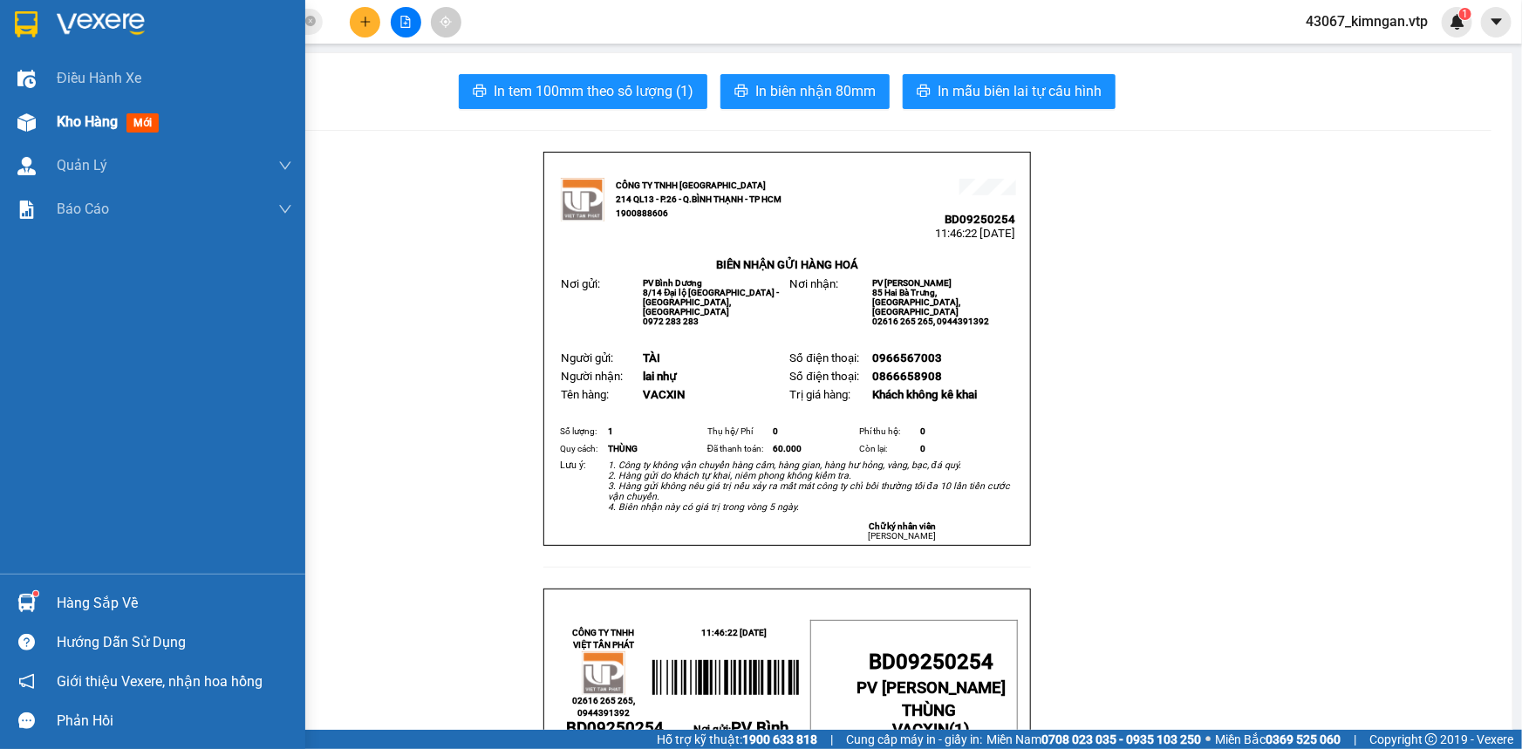
click at [51, 123] on div "Kho hàng mới" at bounding box center [152, 122] width 305 height 44
